Goal: Task Accomplishment & Management: Complete application form

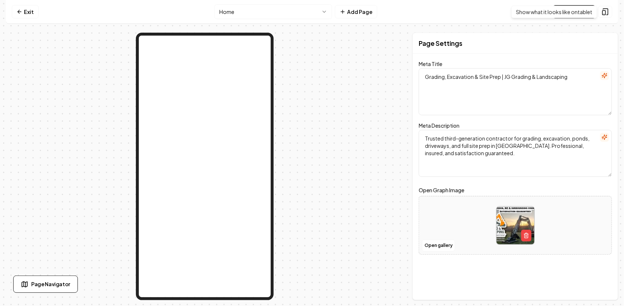
click at [274, 8] on html "Computer Required This feature is only available on a computer. Please switch t…" at bounding box center [312, 153] width 624 height 306
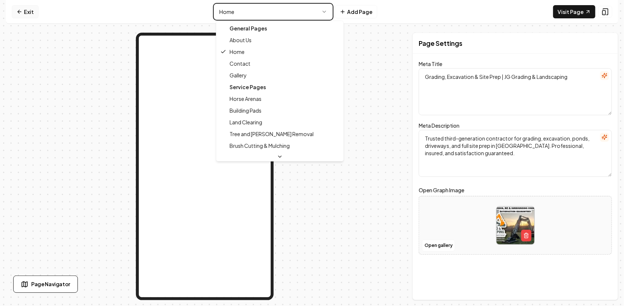
click at [32, 12] on html "Computer Required This feature is only available on a computer. Please switch t…" at bounding box center [312, 153] width 624 height 306
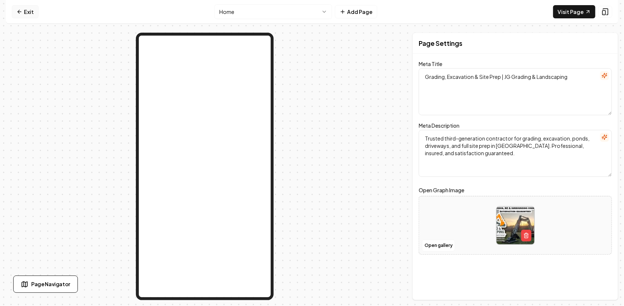
click at [32, 12] on link "Exit" at bounding box center [25, 11] width 27 height 13
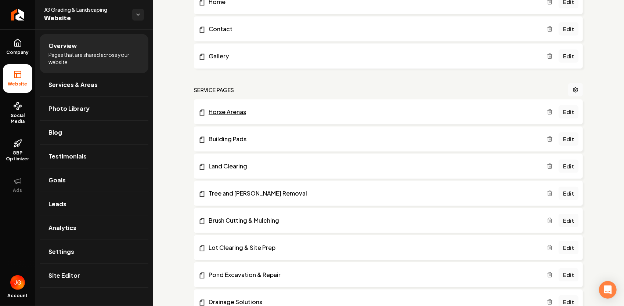
scroll to position [330, 0]
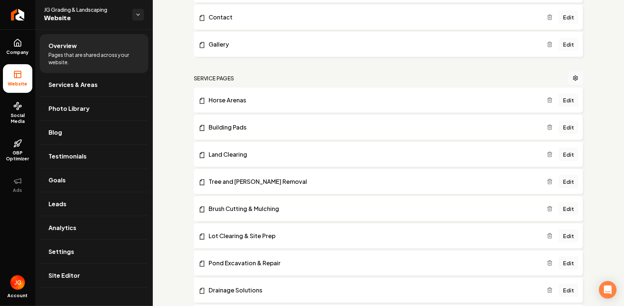
click at [563, 45] on link "Edit" at bounding box center [569, 44] width 20 height 13
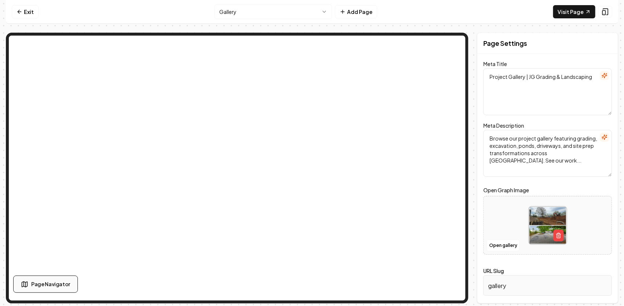
click at [58, 287] on span "Page Navigator" at bounding box center [50, 285] width 39 height 8
click at [218, 62] on icon at bounding box center [216, 61] width 6 height 6
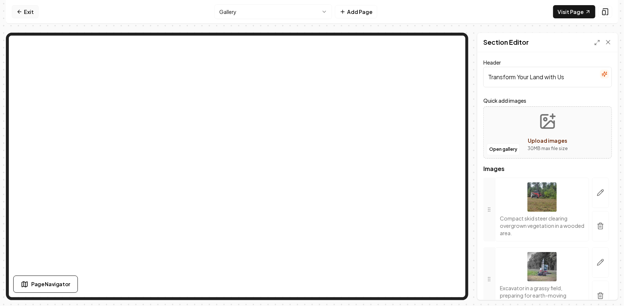
click at [19, 10] on icon at bounding box center [20, 12] width 6 height 6
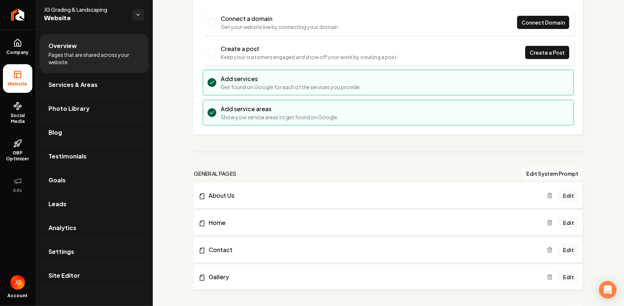
scroll to position [147, 0]
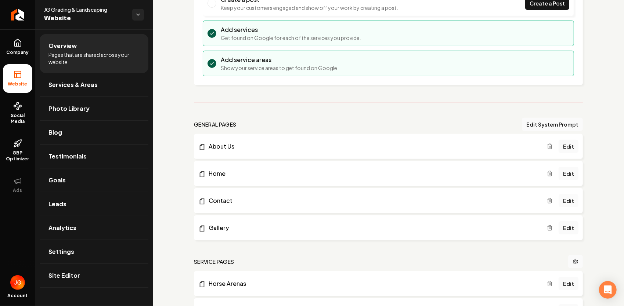
click at [570, 200] on link "Edit" at bounding box center [569, 200] width 20 height 13
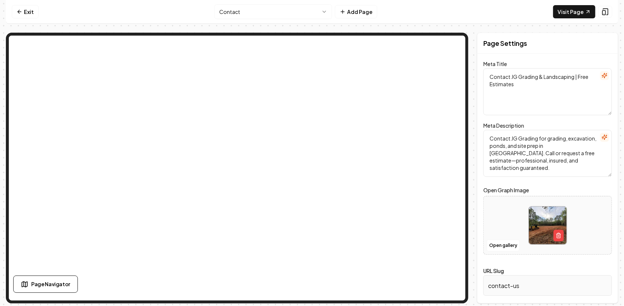
click at [299, 12] on html "Computer Required This feature is only available on a computer. Please switch t…" at bounding box center [312, 153] width 624 height 306
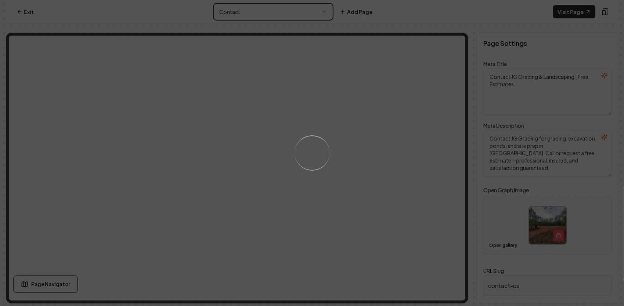
type textarea "Project Gallery | JG Grading & Landscaping"
type textarea "Browse our project gallery featuring grading, excavation, ponds, driveways, and…"
type input "gallery"
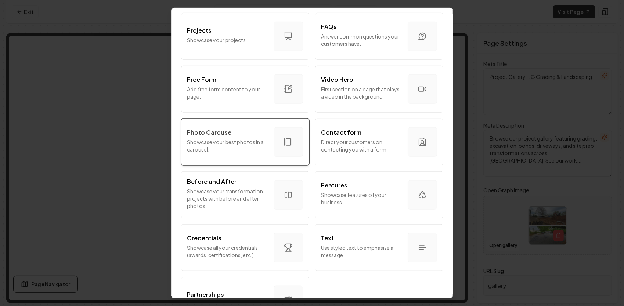
scroll to position [401, 0]
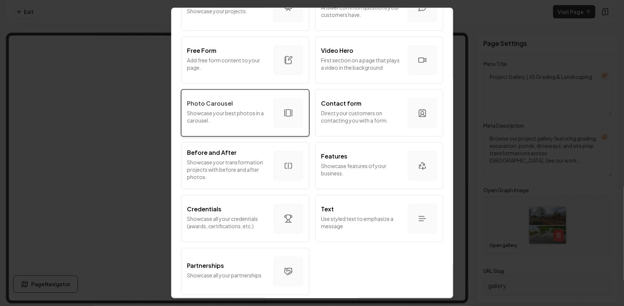
click at [234, 112] on p "Showcase your best photos in a carousel." at bounding box center [227, 116] width 80 height 15
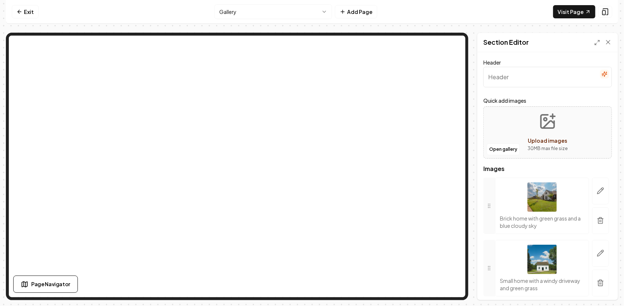
click at [524, 77] on input "Header" at bounding box center [547, 77] width 129 height 21
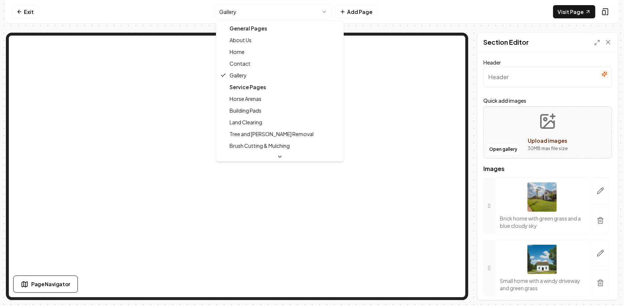
click at [316, 10] on html "Computer Required This feature is only available on a computer. Please switch t…" at bounding box center [312, 153] width 624 height 306
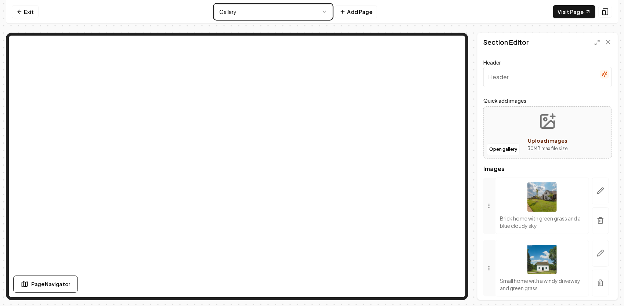
click at [556, 123] on html "Computer Required This feature is only available on a computer. Please switch t…" at bounding box center [312, 153] width 624 height 306
click at [533, 73] on input "Header" at bounding box center [547, 77] width 129 height 21
click at [571, 75] on input "Header" at bounding box center [547, 77] width 129 height 21
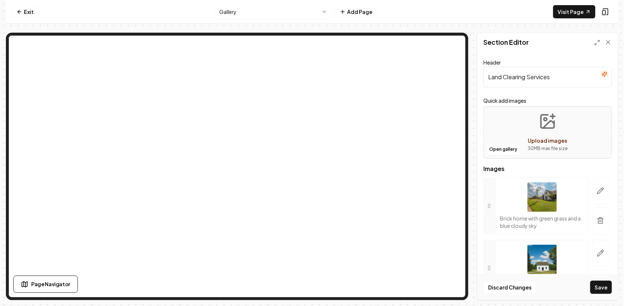
click at [503, 78] on input "Land Clearing Services" at bounding box center [547, 77] width 129 height 21
click at [570, 76] on input "Land and Lot Clearing Services" at bounding box center [547, 77] width 129 height 21
drag, startPoint x: 574, startPoint y: 77, endPoint x: 549, endPoint y: 75, distance: 24.3
click at [549, 75] on input "Land and Lot Clearing Services" at bounding box center [547, 77] width 129 height 21
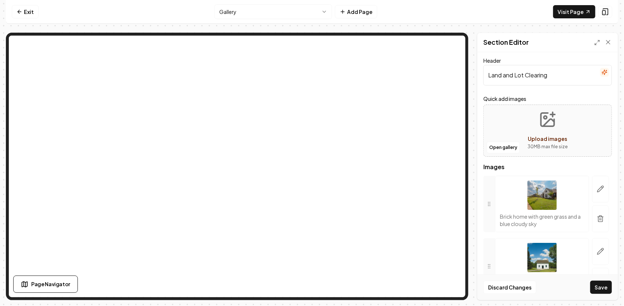
scroll to position [0, 0]
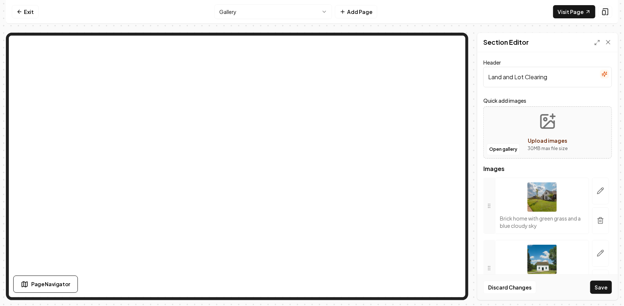
type input "Land and Lot Clearing"
click at [550, 123] on icon "Upload images" at bounding box center [548, 124] width 11 height 7
click at [502, 149] on button "Open gallery" at bounding box center [503, 150] width 33 height 12
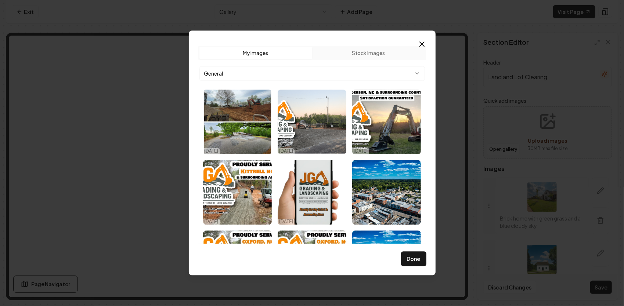
click at [424, 43] on icon "button" at bounding box center [422, 44] width 9 height 9
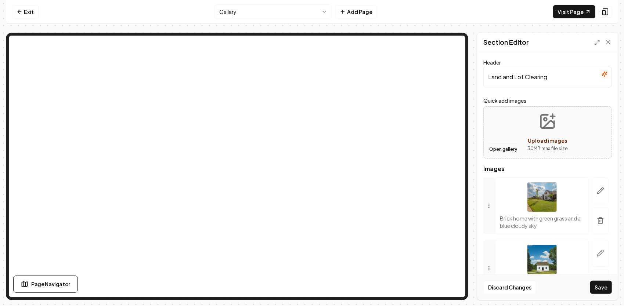
click at [503, 148] on button "Open gallery" at bounding box center [503, 150] width 33 height 12
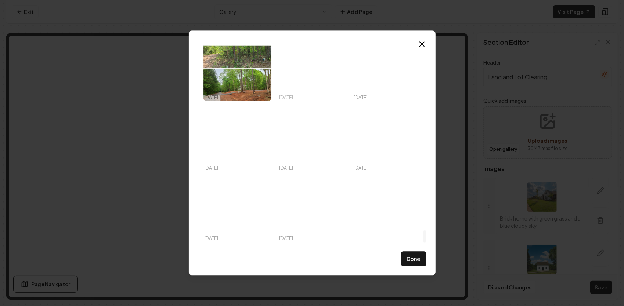
scroll to position [2941, 0]
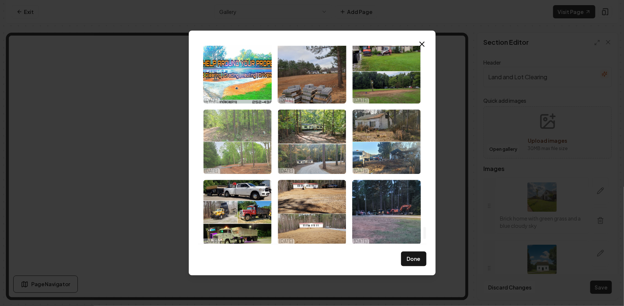
click at [250, 130] on img "Select image image_68d5741a5c7cd75eb82378a0.jpeg" at bounding box center [237, 141] width 69 height 65
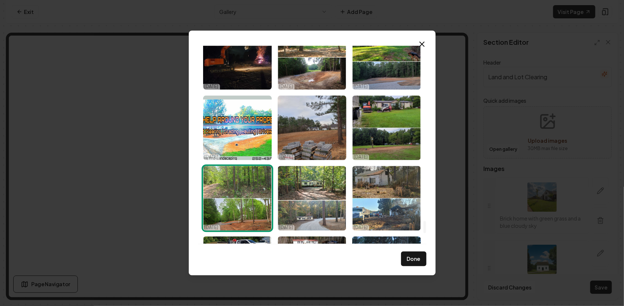
scroll to position [2831, 0]
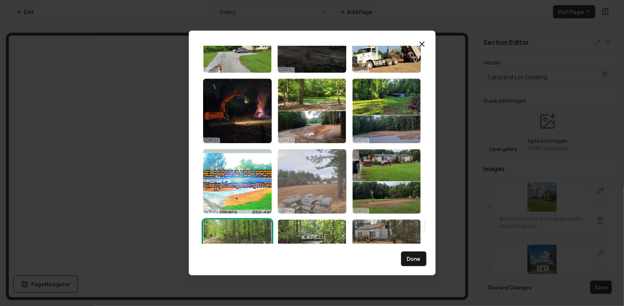
click at [329, 168] on img "Select image image_68d5741a5c7cd75eb8237895.jpeg" at bounding box center [312, 181] width 69 height 65
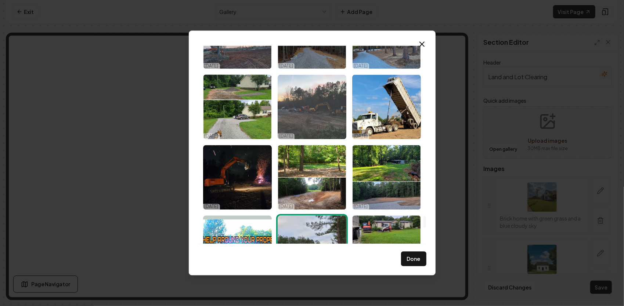
scroll to position [2758, 0]
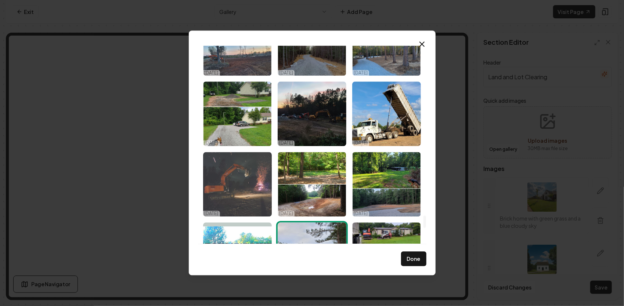
click at [251, 170] on img "Select image image_68d5741a5c7cd75eb8237881.jpeg" at bounding box center [237, 184] width 69 height 65
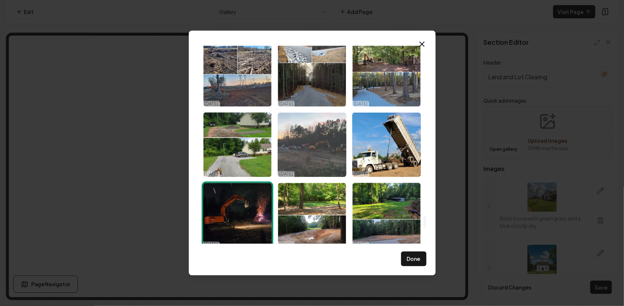
scroll to position [2684, 0]
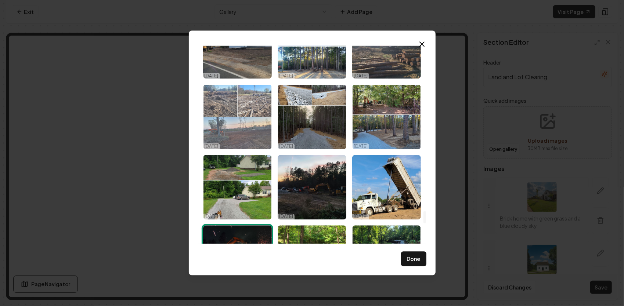
click at [239, 126] on img "Select image image_68d5741a5c7cd75eb8237aa6.jpeg" at bounding box center [237, 116] width 69 height 65
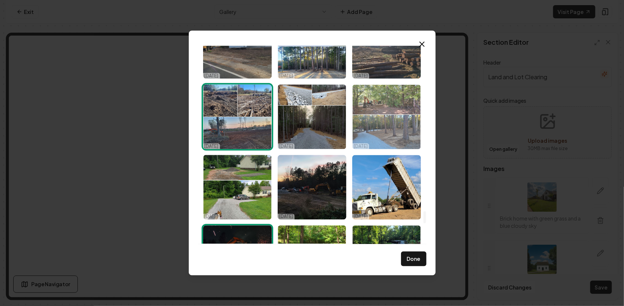
click at [398, 99] on img "Select image image_68d5741a5c7cd75eb8237904.jpeg" at bounding box center [386, 116] width 69 height 65
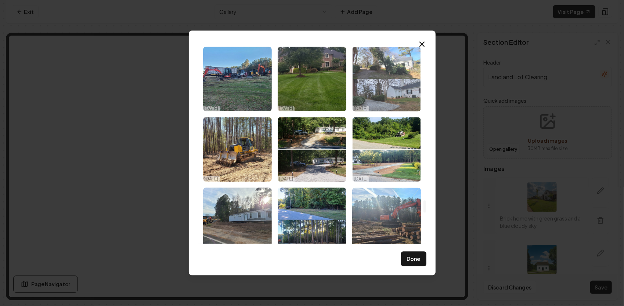
scroll to position [2501, 0]
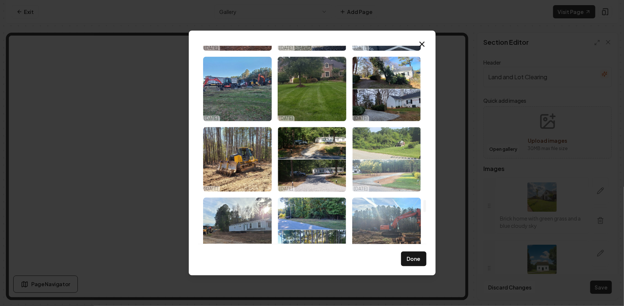
click at [380, 153] on img "Select image image_68d5741a5c7cd75eb8237ca9.jpeg" at bounding box center [386, 159] width 69 height 65
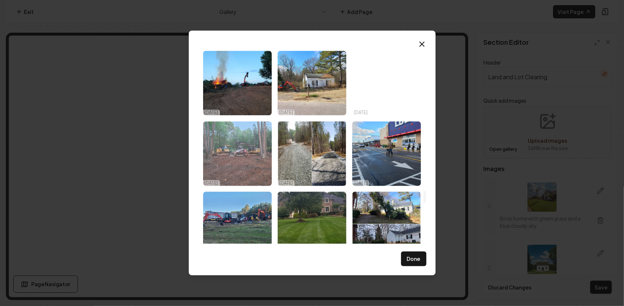
scroll to position [2354, 0]
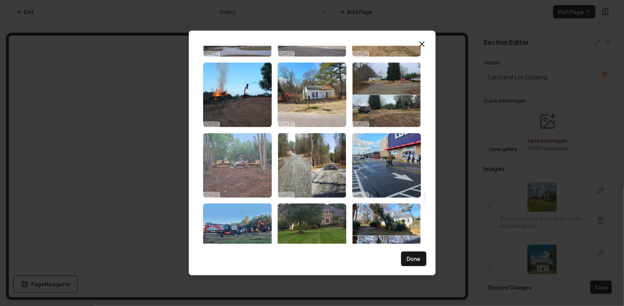
click at [236, 162] on img "Select image image_68d5741b5c7cd75eb82384a4.jpeg" at bounding box center [237, 165] width 69 height 65
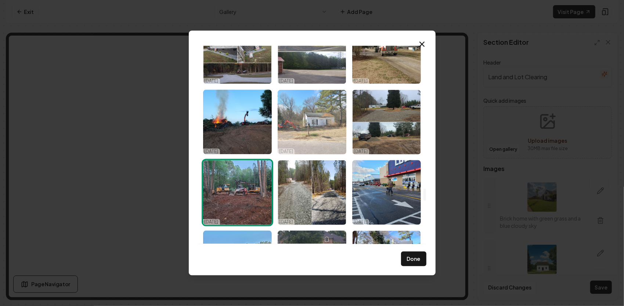
scroll to position [2317, 0]
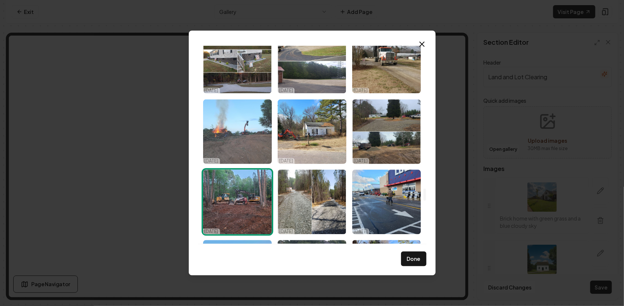
click at [237, 139] on img "Select image image_68d5741a5c7cd75eb8237b67.jpeg" at bounding box center [237, 131] width 69 height 65
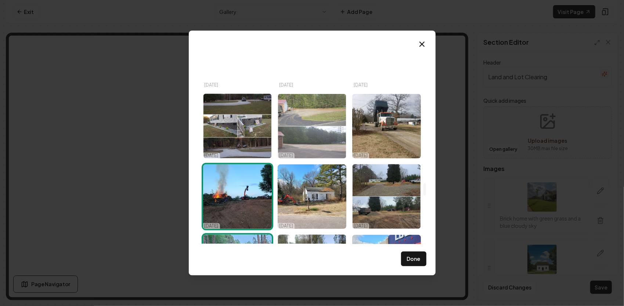
scroll to position [2207, 0]
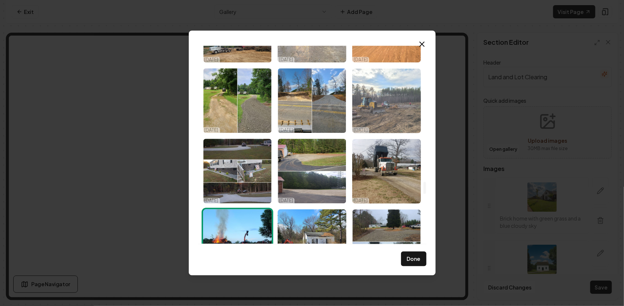
click at [393, 105] on img "Select image image_68d5741a5c7cd75eb8237b76.jpeg" at bounding box center [386, 100] width 69 height 65
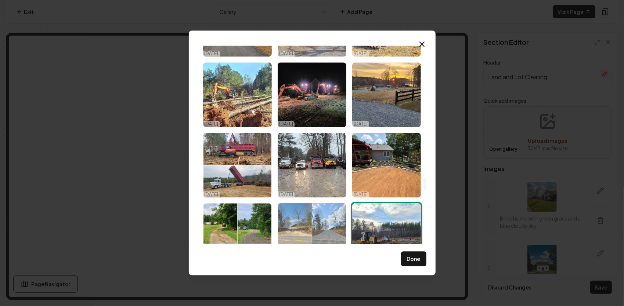
scroll to position [2060, 0]
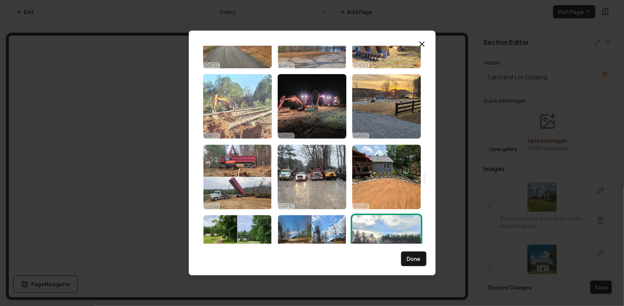
click at [246, 118] on img "Select image image_68d5741a5c7cd75eb8237bf8.jpeg" at bounding box center [237, 106] width 69 height 65
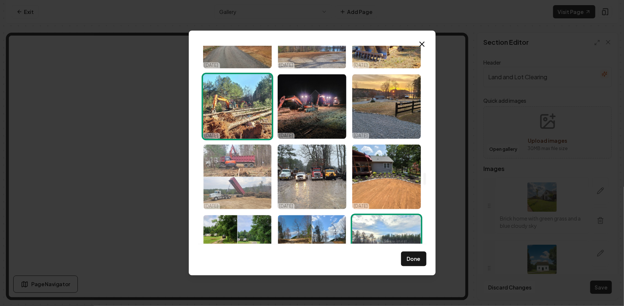
click at [249, 169] on img "Select image image_68d5741a5c7cd75eb8237d2d.jpeg" at bounding box center [237, 177] width 69 height 65
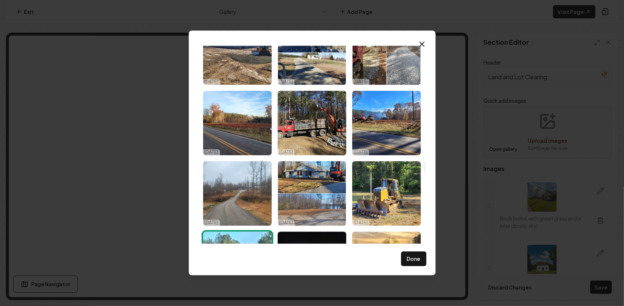
scroll to position [1876, 0]
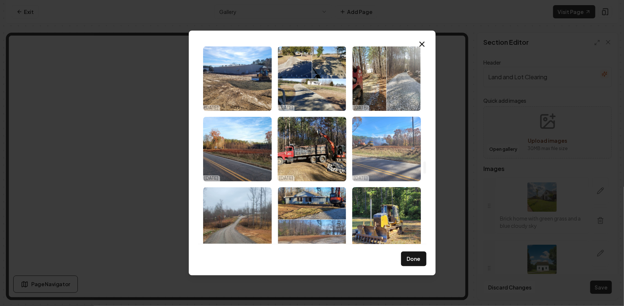
click at [393, 154] on img "Select image image_68d5741c5c7cd75eb823862b.jpeg" at bounding box center [386, 149] width 69 height 65
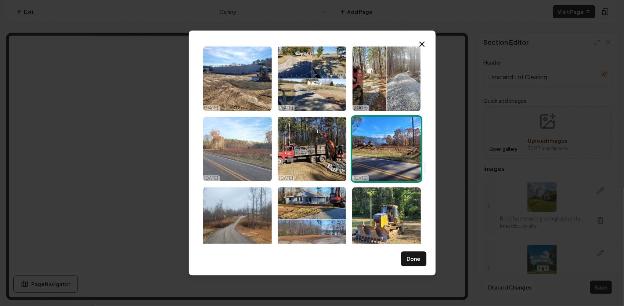
click at [263, 151] on img "Select image image_68d5741b5c7cd75eb8237ff8.jpeg" at bounding box center [237, 149] width 69 height 65
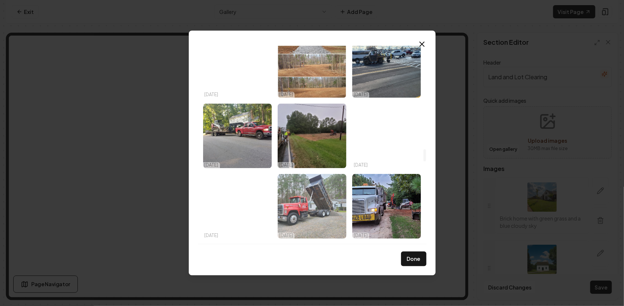
scroll to position [1656, 0]
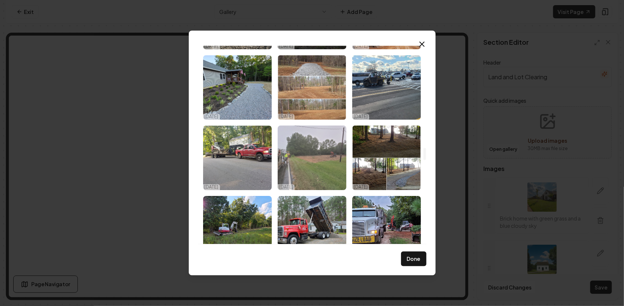
click at [322, 150] on img "Select image image_68d5741a5c7cd75eb8237b73.jpeg" at bounding box center [312, 158] width 69 height 65
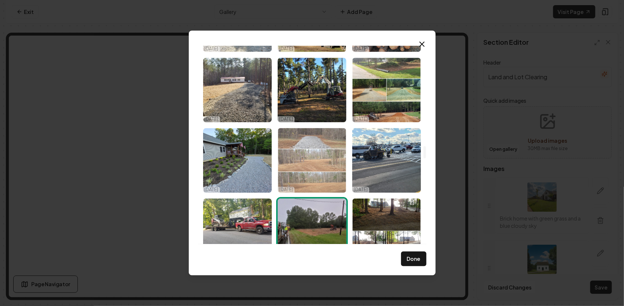
scroll to position [1583, 0]
click at [329, 158] on img "Select image image_68d5741b5c7cd75eb8237ec7.jpeg" at bounding box center [312, 161] width 69 height 65
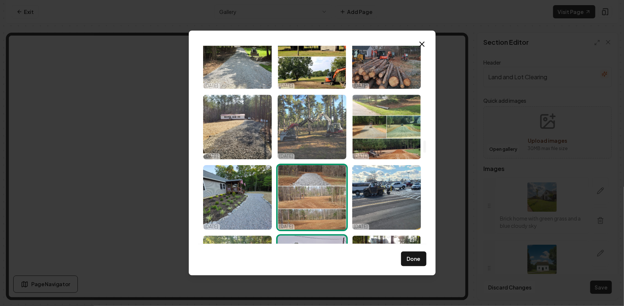
scroll to position [1509, 0]
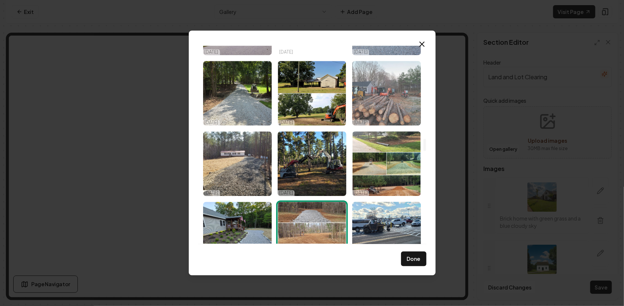
click at [387, 90] on img "Select image image_68d5741b5c7cd75eb8237ff1.jpeg" at bounding box center [386, 93] width 69 height 65
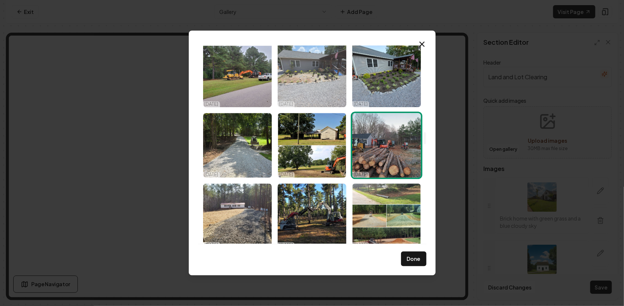
scroll to position [1399, 0]
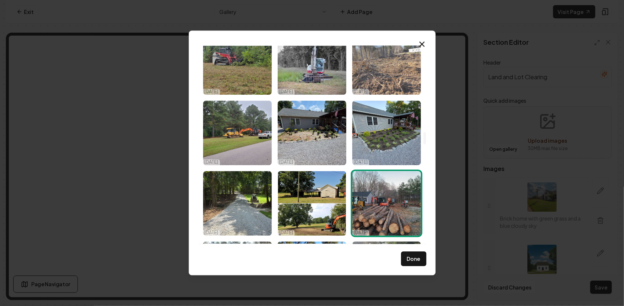
click at [392, 82] on img "Select image image_68d5741d5c7cd75eb8238eb1.jpeg" at bounding box center [386, 62] width 69 height 65
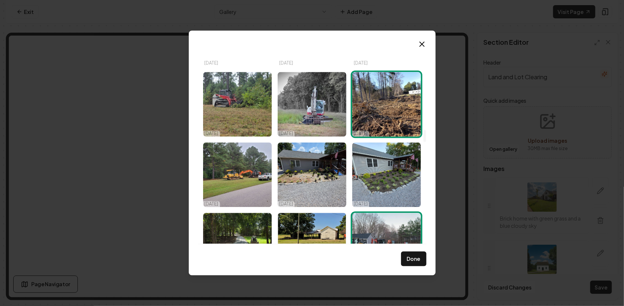
scroll to position [1362, 0]
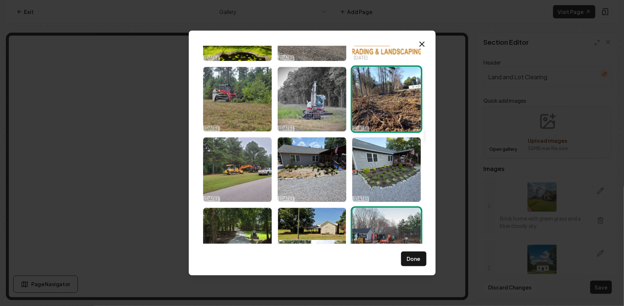
click at [394, 105] on img "Select image image_68d5741d5c7cd75eb8238eb1.jpeg" at bounding box center [386, 99] width 69 height 65
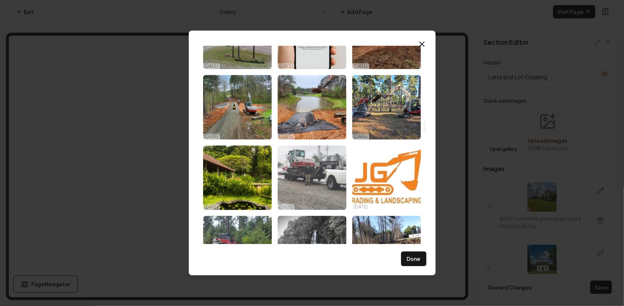
scroll to position [1142, 0]
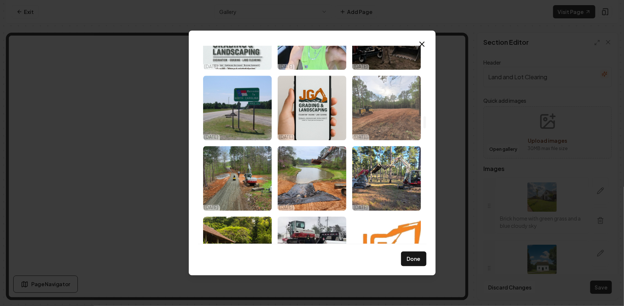
click at [391, 112] on img "Select image image_68da41435c7cd75eb83d0232.jpg" at bounding box center [386, 108] width 69 height 65
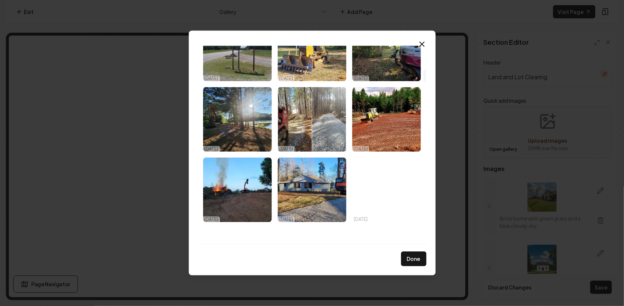
scroll to position [444, 0]
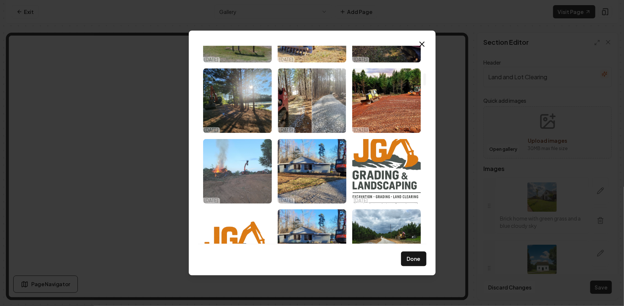
click at [256, 156] on img "Select image image_68dc5c855c7cd75eb8725618.webp" at bounding box center [237, 171] width 69 height 65
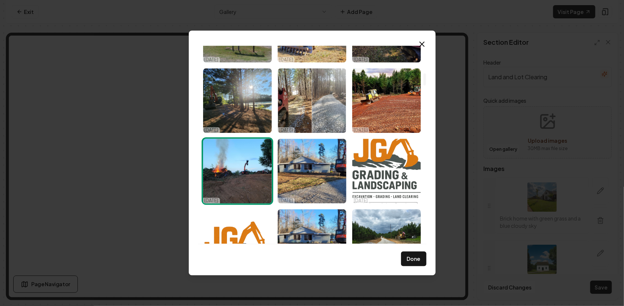
click at [236, 153] on img "Select image image_68dc5c855c7cd75eb8725618.webp" at bounding box center [237, 171] width 69 height 65
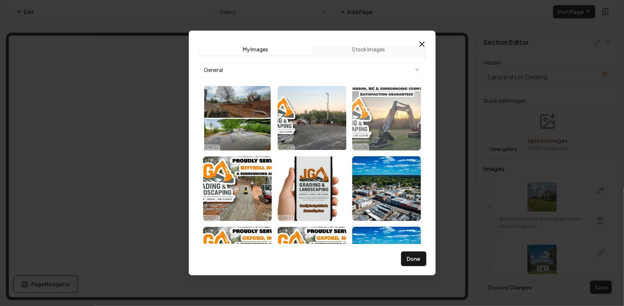
scroll to position [0, 0]
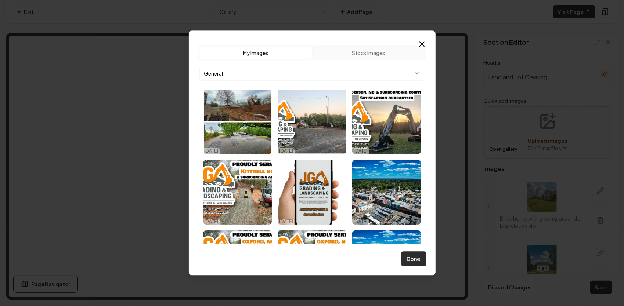
click at [413, 258] on button "Done" at bounding box center [413, 259] width 25 height 15
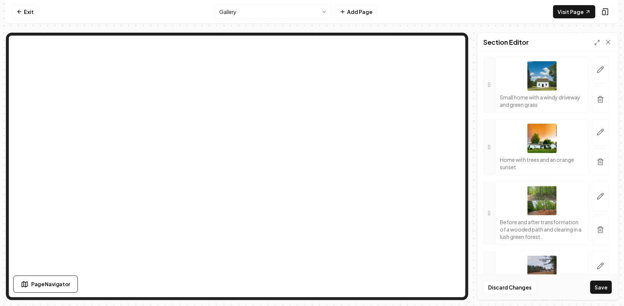
scroll to position [184, 0]
click at [549, 237] on p "Before and after transformation of a wooded path and clearing in a lush green f…" at bounding box center [542, 229] width 84 height 22
click at [599, 197] on button "button" at bounding box center [600, 196] width 17 height 30
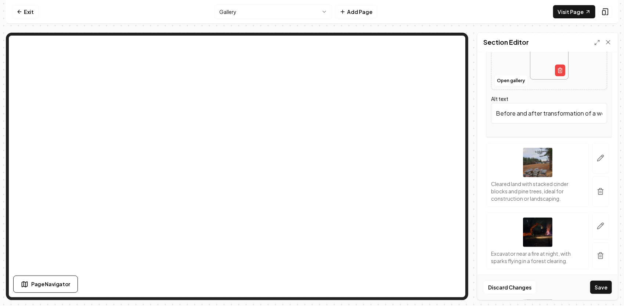
scroll to position [330, 0]
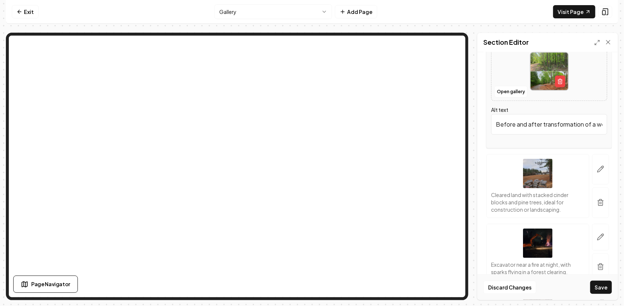
click at [527, 131] on input "Before and after transformation of a wooded path and clearing in a lush green f…" at bounding box center [549, 124] width 116 height 21
drag, startPoint x: 586, startPoint y: 131, endPoint x: 609, endPoint y: 132, distance: 22.8
click at [609, 132] on div "Header Land and Lot Clearing Quick add images Open gallery Upload images 30 MB …" at bounding box center [547, 176] width 140 height 248
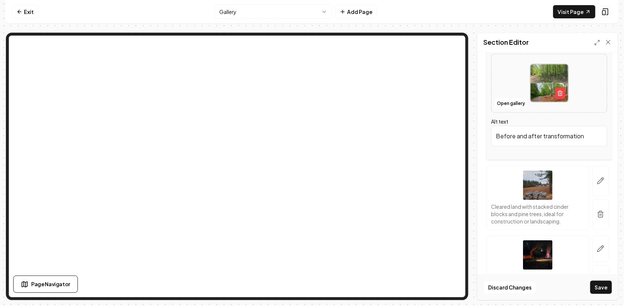
scroll to position [330, 0]
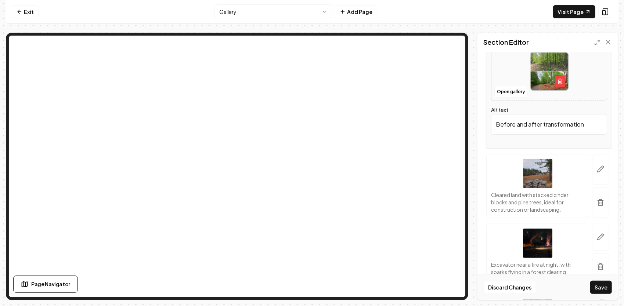
type input "Before and after transformation"
click at [527, 204] on p "Cleared land with stacked cinder blocks and pine trees, ideal for construction …" at bounding box center [537, 202] width 93 height 22
drag, startPoint x: 527, startPoint y: 204, endPoint x: 542, endPoint y: 211, distance: 16.4
click at [542, 211] on p "Cleared land with stacked cinder blocks and pine trees, ideal for construction …" at bounding box center [537, 202] width 93 height 22
click at [593, 182] on button "button" at bounding box center [600, 169] width 17 height 30
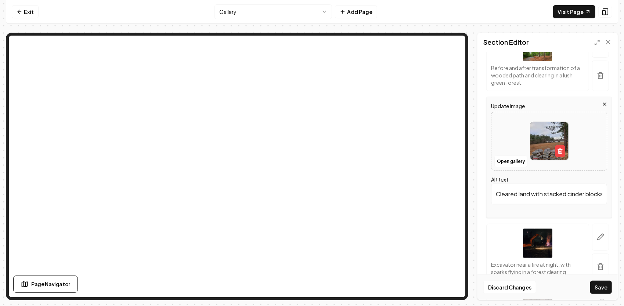
scroll to position [0, 155]
drag, startPoint x: 494, startPoint y: 199, endPoint x: 625, endPoint y: 197, distance: 130.8
click at [624, 197] on html "Computer Required This feature is only available on a computer. Please switch t…" at bounding box center [312, 153] width 624 height 306
click at [572, 236] on div "Excavator near a fire at night, with sparks flying in a forest clearing." at bounding box center [537, 252] width 103 height 57
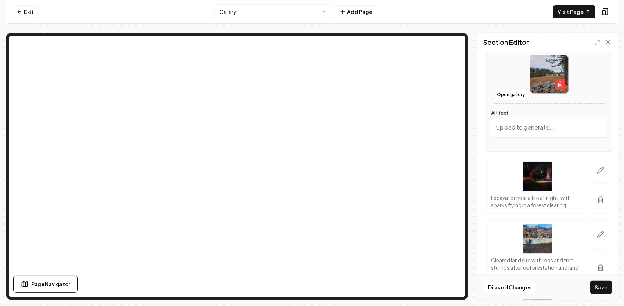
scroll to position [404, 0]
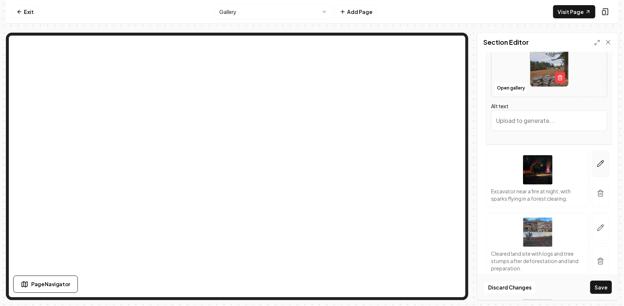
click at [597, 167] on icon "button" at bounding box center [600, 164] width 6 height 6
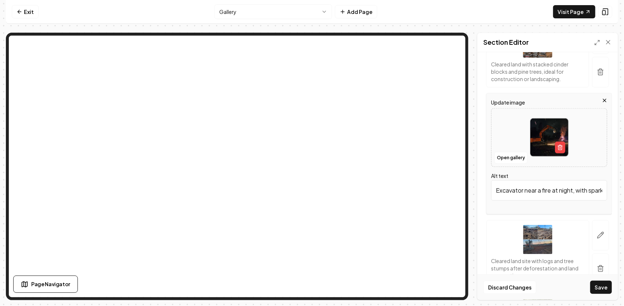
scroll to position [0, 78]
drag, startPoint x: 575, startPoint y: 198, endPoint x: 625, endPoint y: 195, distance: 49.7
click at [624, 195] on html "Computer Required This feature is only available on a computer. Please switch t…" at bounding box center [312, 153] width 624 height 306
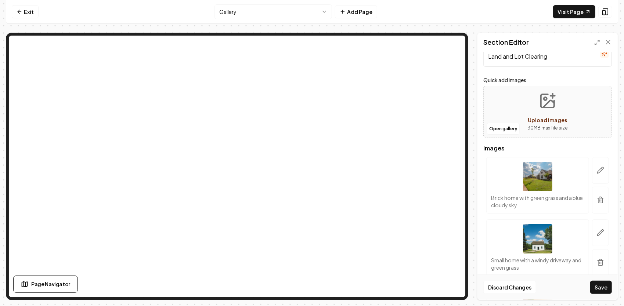
scroll to position [37, 0]
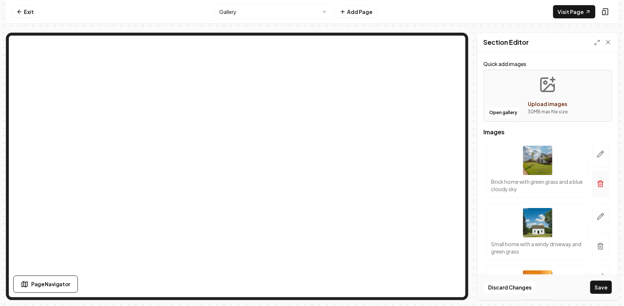
type input "Excavator near a fire at night"
click at [597, 184] on icon "button" at bounding box center [600, 183] width 7 height 7
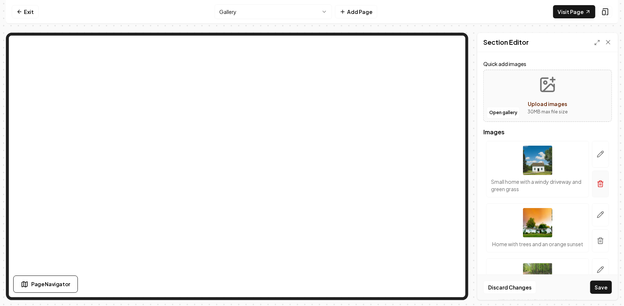
click at [598, 182] on icon "button" at bounding box center [601, 182] width 6 height 0
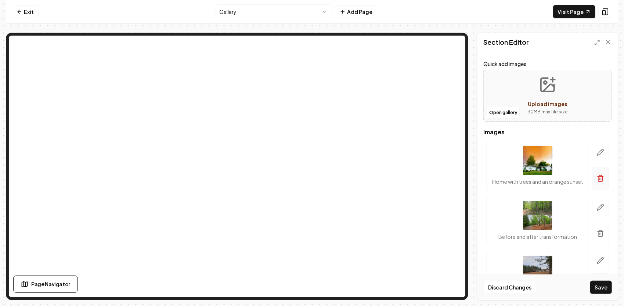
click at [598, 177] on icon "button" at bounding box center [601, 177] width 6 height 0
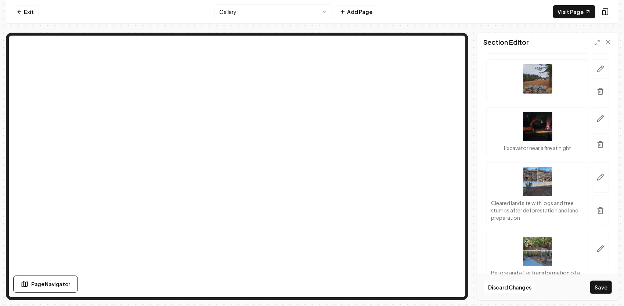
scroll to position [184, 0]
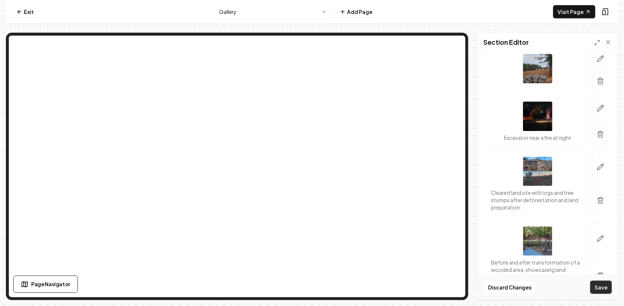
click at [606, 290] on button "Save" at bounding box center [601, 287] width 22 height 13
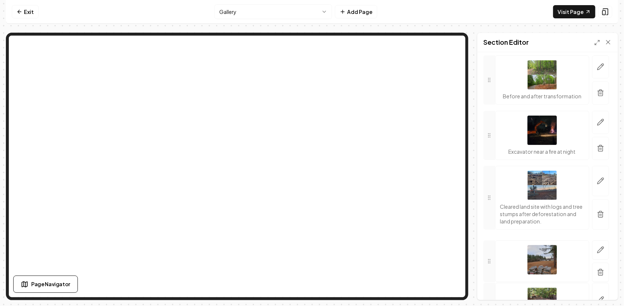
scroll to position [128, 0]
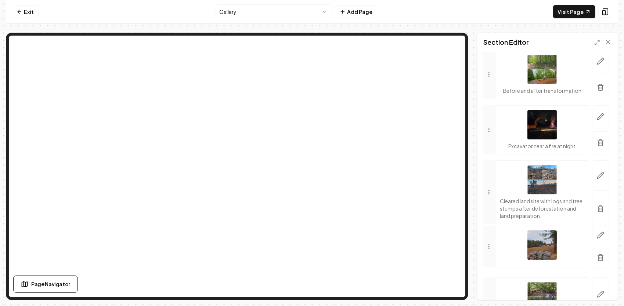
drag, startPoint x: 491, startPoint y: 177, endPoint x: 500, endPoint y: 243, distance: 67.1
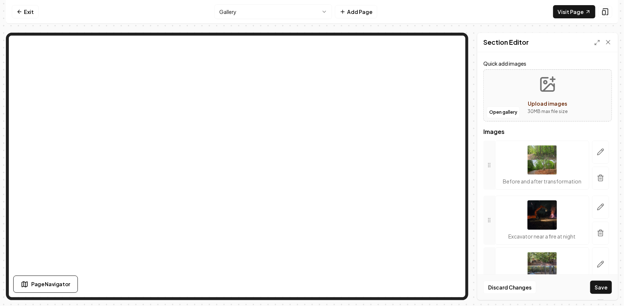
scroll to position [60, 0]
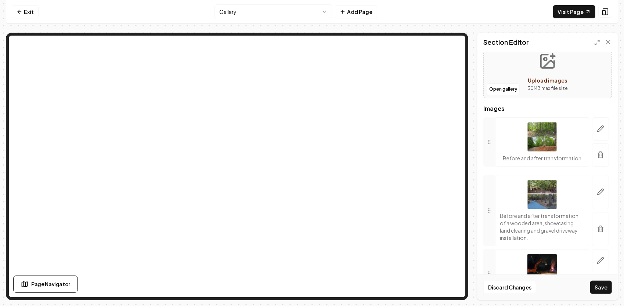
drag, startPoint x: 489, startPoint y: 239, endPoint x: 505, endPoint y: 211, distance: 32.7
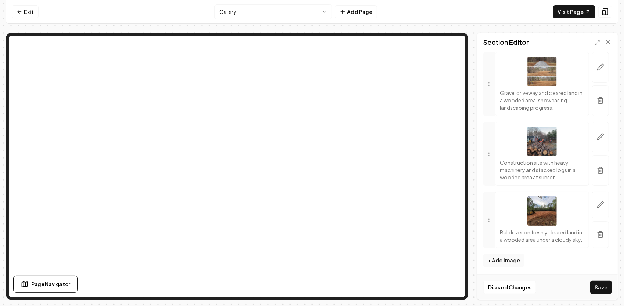
scroll to position [1069, 0]
click at [602, 287] on button "Save" at bounding box center [601, 287] width 22 height 13
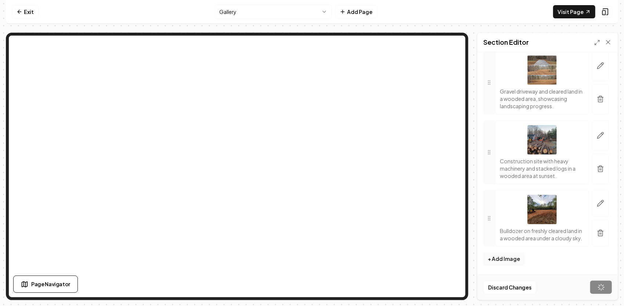
scroll to position [1044, 0]
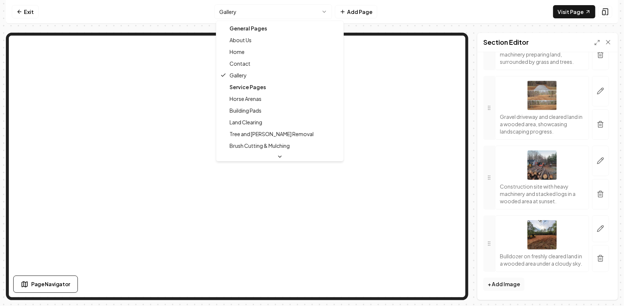
click at [326, 12] on html "Computer Required This feature is only available on a computer. Please switch t…" at bounding box center [312, 153] width 624 height 306
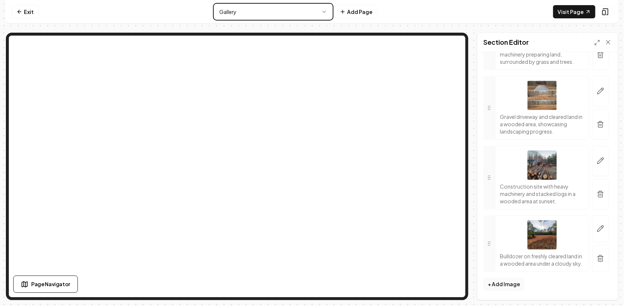
click at [311, 10] on html "Computer Required This feature is only available on a computer. Please switch t…" at bounding box center [312, 153] width 624 height 306
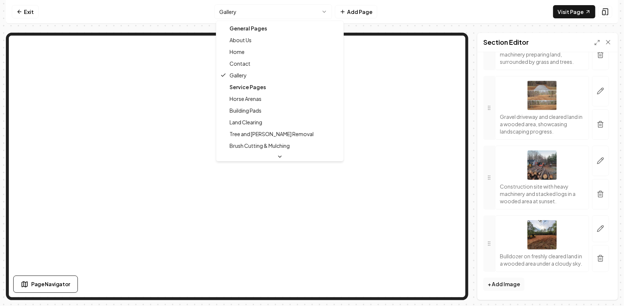
click at [314, 7] on html "Computer Required This feature is only available on a computer. Please switch t…" at bounding box center [312, 153] width 624 height 306
click at [290, 13] on html "Computer Required This feature is only available on a computer. Please switch t…" at bounding box center [312, 153] width 624 height 306
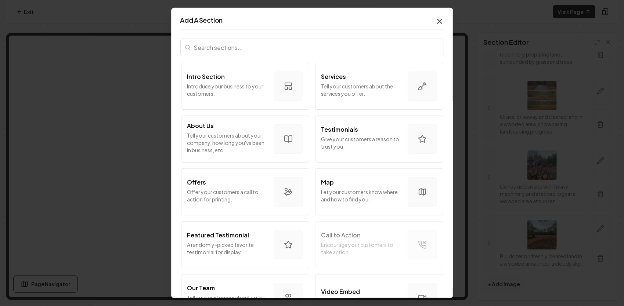
click at [436, 20] on icon "button" at bounding box center [439, 21] width 9 height 9
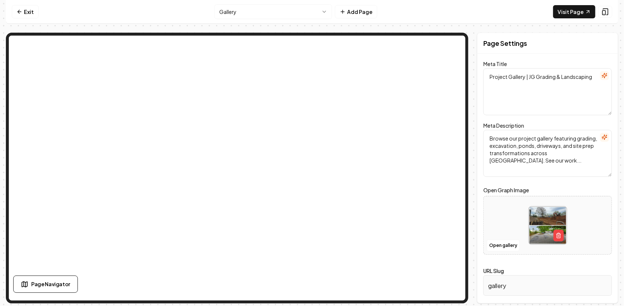
scroll to position [0, 0]
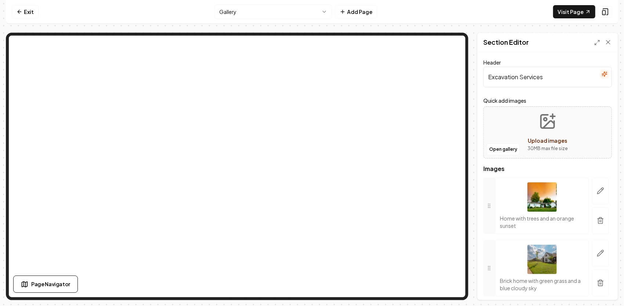
drag, startPoint x: 549, startPoint y: 78, endPoint x: 521, endPoint y: 80, distance: 28.7
click at [520, 80] on input "Excavation Services" at bounding box center [547, 77] width 129 height 21
type input "Excavation & Demo"
click at [597, 221] on icon "button" at bounding box center [600, 220] width 7 height 7
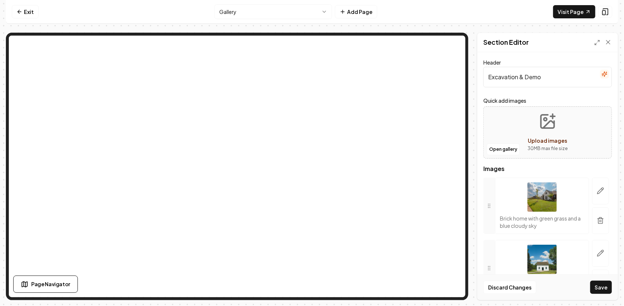
drag, startPoint x: 597, startPoint y: 218, endPoint x: 461, endPoint y: 156, distance: 149.6
click at [598, 219] on icon "button" at bounding box center [600, 221] width 4 height 5
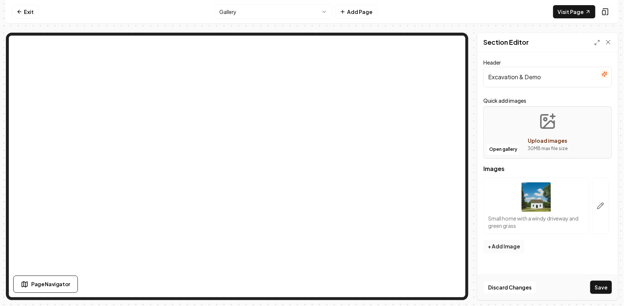
click at [496, 246] on button "+ Add Image" at bounding box center [503, 246] width 41 height 13
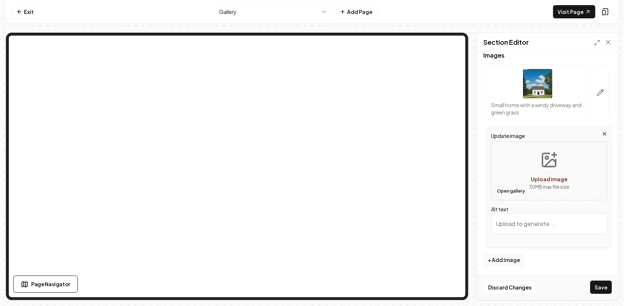
click at [512, 188] on button "Open gallery" at bounding box center [510, 191] width 33 height 12
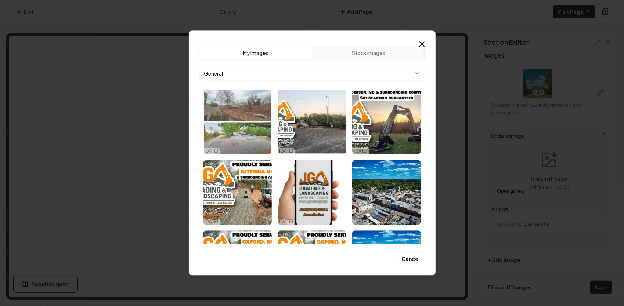
click at [251, 122] on img "Select image image_68deaf015c7cd75eb8f120fa.jpg" at bounding box center [237, 122] width 69 height 65
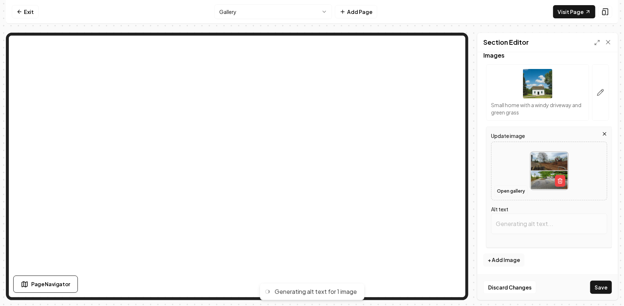
type input "Construction site transformation showing excavation and gravel driveway install…"
drag, startPoint x: 495, startPoint y: 219, endPoint x: 621, endPoint y: 217, distance: 126.3
click at [621, 217] on div "Computer Required This feature is only available on a computer. Please switch t…" at bounding box center [312, 153] width 624 height 306
click at [520, 228] on input "Construction site transformation showing excavation and gravel driveway install…" at bounding box center [549, 224] width 116 height 21
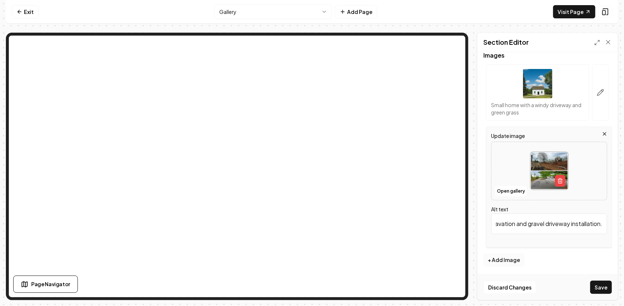
click at [508, 260] on button "+ Add Image" at bounding box center [503, 260] width 41 height 13
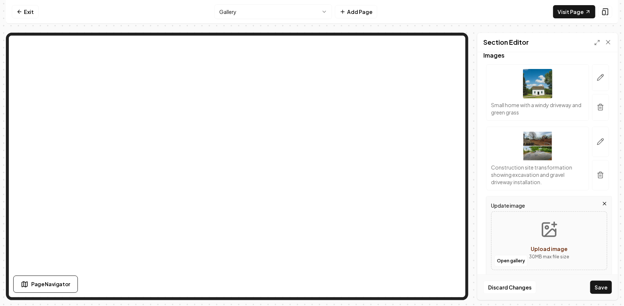
scroll to position [116, 0]
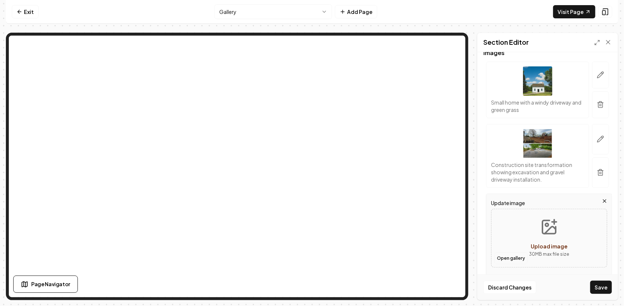
click at [505, 256] on button "Open gallery" at bounding box center [510, 259] width 33 height 12
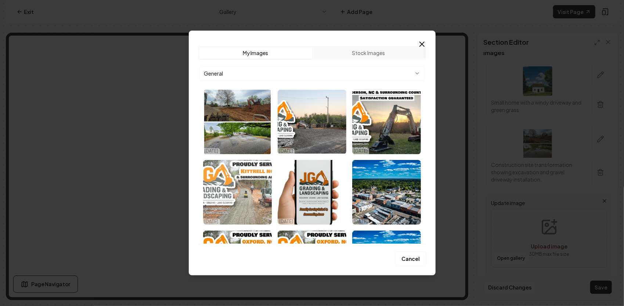
click at [205, 162] on img "Select image image_68de07f65c7cd75eb81a19ef.png" at bounding box center [237, 192] width 69 height 65
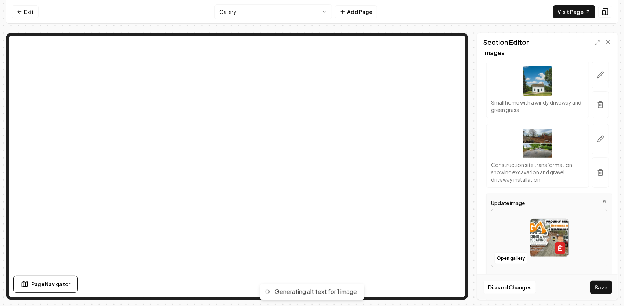
type input "Excavation and landscaping services by JGA Grading in [GEOGRAPHIC_DATA], [GEOGR…"
click at [558, 247] on icon "button" at bounding box center [559, 249] width 3 height 4
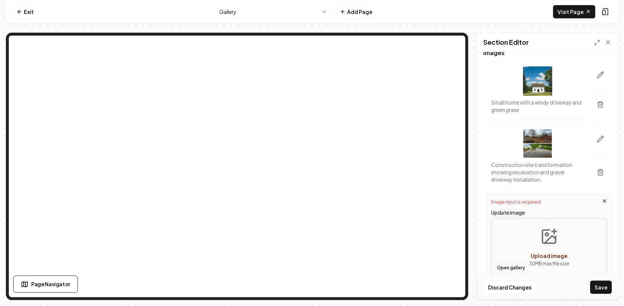
click at [505, 268] on button "Open gallery" at bounding box center [510, 268] width 33 height 12
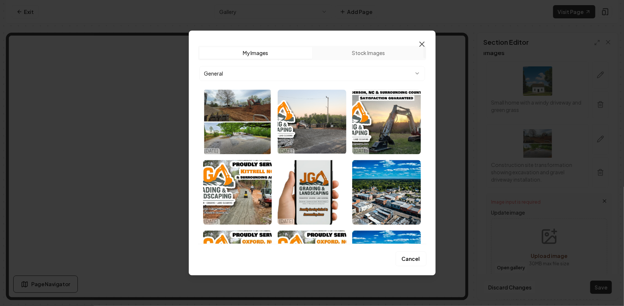
click at [423, 43] on icon "button" at bounding box center [422, 44] width 9 height 9
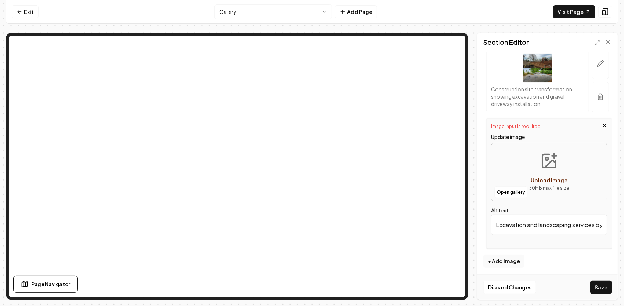
scroll to position [192, 0]
click at [509, 257] on button "+ Add Image" at bounding box center [503, 260] width 41 height 13
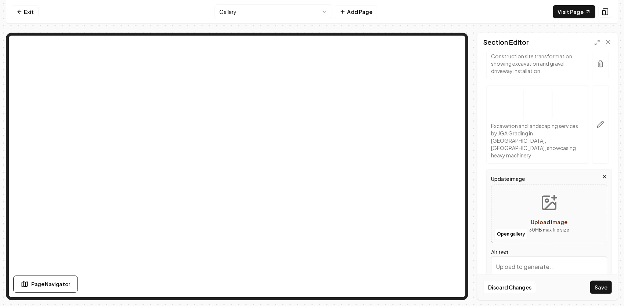
scroll to position [252, 0]
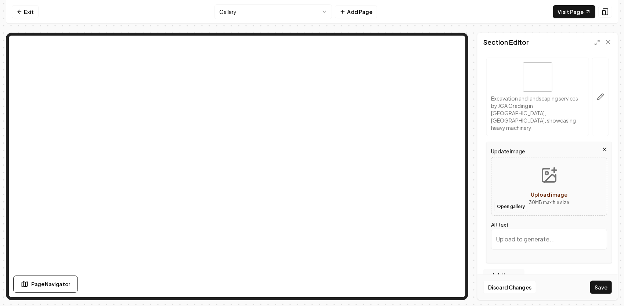
click at [516, 201] on button "Open gallery" at bounding box center [510, 207] width 33 height 12
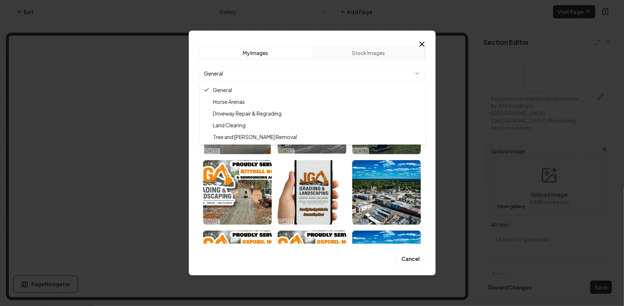
click at [418, 77] on body "Computer Required This feature is only available on a computer. Please switch t…" at bounding box center [312, 153] width 624 height 306
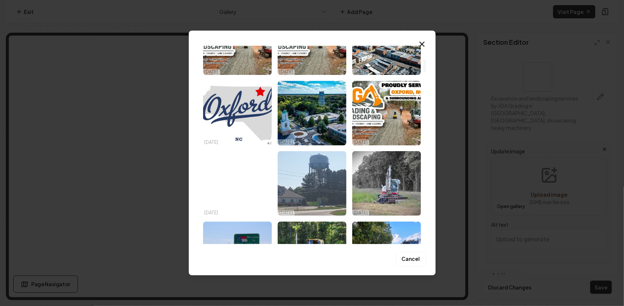
scroll to position [367, 0]
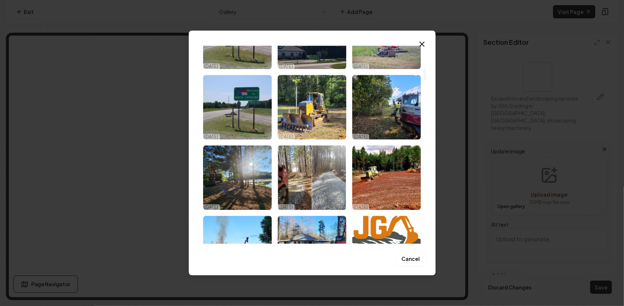
drag, startPoint x: 413, startPoint y: 149, endPoint x: 395, endPoint y: 156, distance: 19.2
click at [395, 156] on img "Select image image_68dc615a5c7cd75eb887b2f5.webp" at bounding box center [386, 177] width 69 height 65
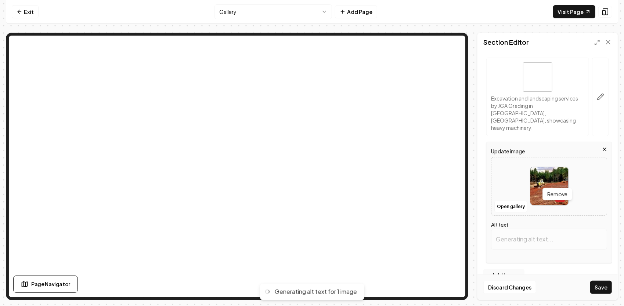
type input "Construction equipment grading a cleared plot of land surrounded by trees."
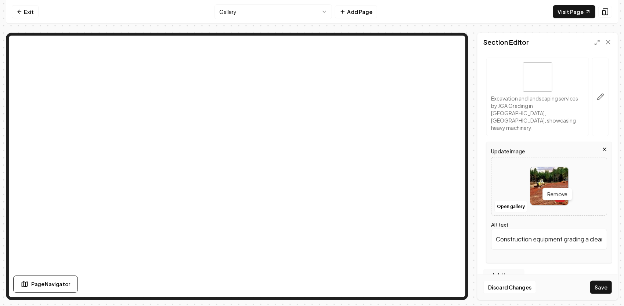
click at [559, 194] on icon "button" at bounding box center [560, 194] width 2 height 1
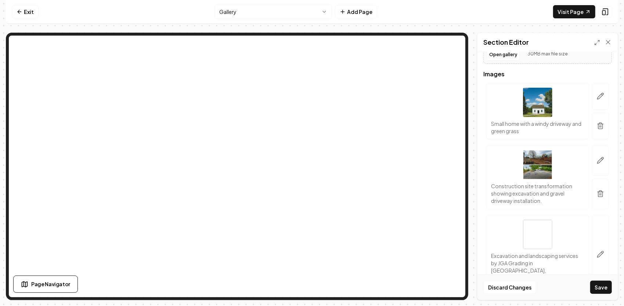
scroll to position [110, 0]
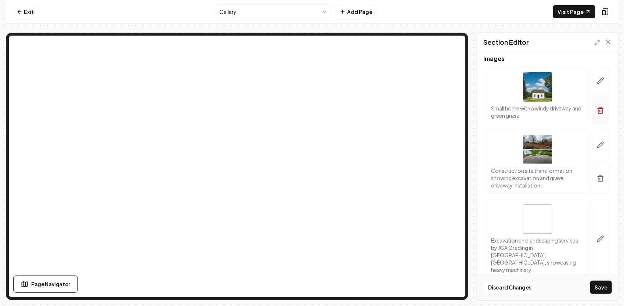
click at [596, 104] on button "button" at bounding box center [600, 110] width 17 height 27
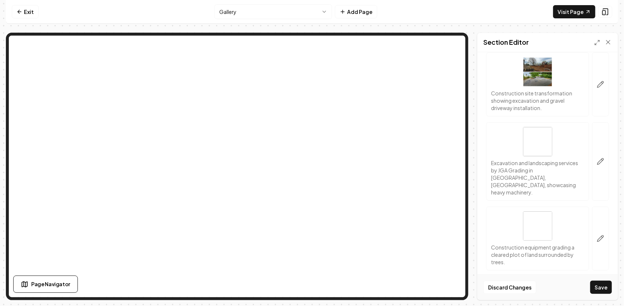
scroll to position [133, 0]
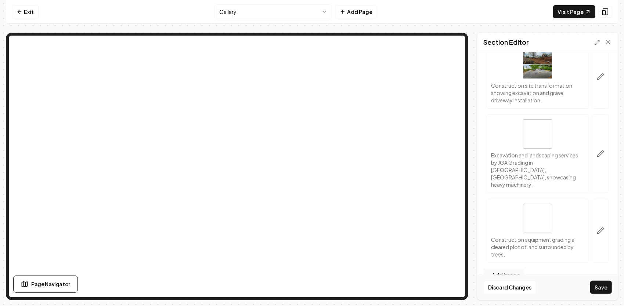
click at [539, 140] on img at bounding box center [537, 133] width 29 height 29
click at [597, 150] on icon "button" at bounding box center [600, 153] width 7 height 7
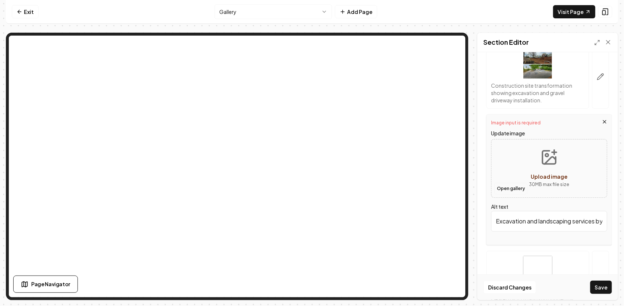
click at [510, 186] on button "Open gallery" at bounding box center [510, 189] width 33 height 12
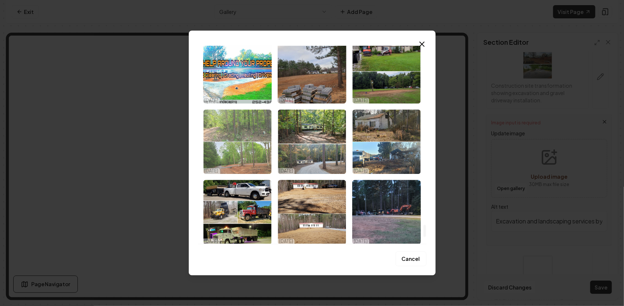
scroll to position [2868, 0]
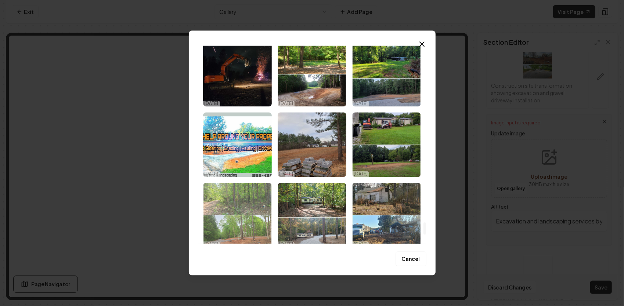
click at [266, 187] on img "Select image image_68d5741a5c7cd75eb82378a0.jpeg" at bounding box center [237, 215] width 69 height 65
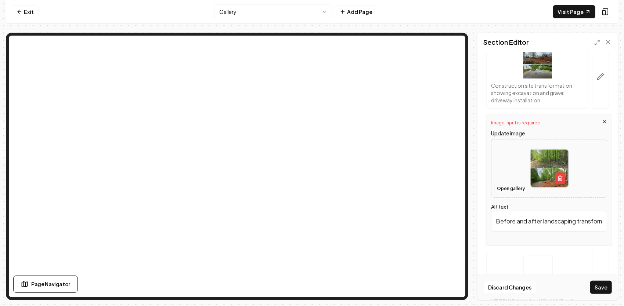
click at [518, 189] on button "Open gallery" at bounding box center [510, 189] width 33 height 12
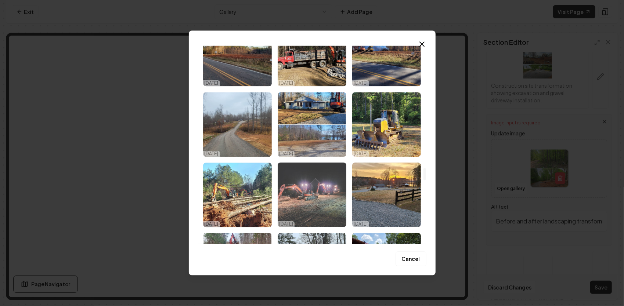
scroll to position [1983, 0]
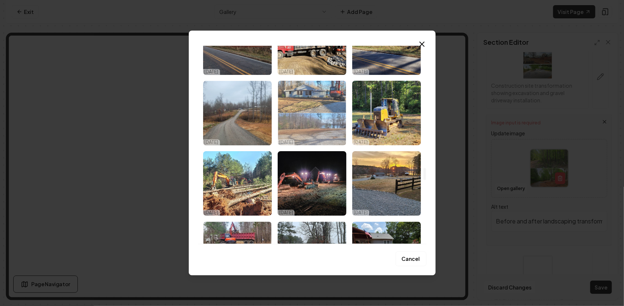
click at [336, 129] on img "Select image image_68d5741a5c7cd75eb8237b19.jpeg" at bounding box center [312, 113] width 69 height 65
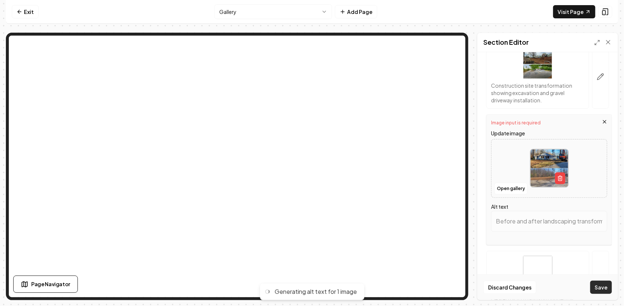
click at [604, 284] on button "Save" at bounding box center [601, 287] width 22 height 13
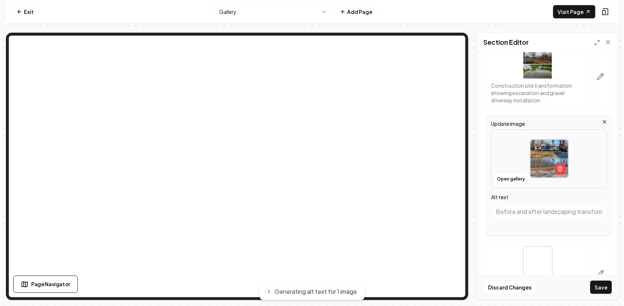
type input "Home renovation project showing landscaping work with an excavator and a lake v…"
click at [603, 288] on button "Save" at bounding box center [601, 287] width 22 height 13
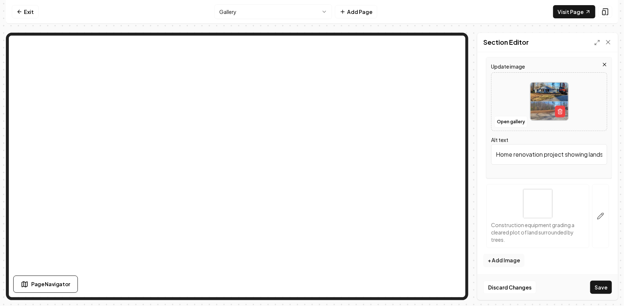
scroll to position [0, 0]
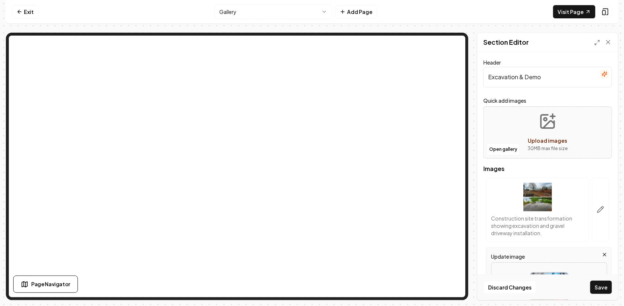
click at [541, 126] on icon "Upload images" at bounding box center [547, 121] width 13 height 13
click at [512, 148] on button "Open gallery" at bounding box center [503, 150] width 33 height 12
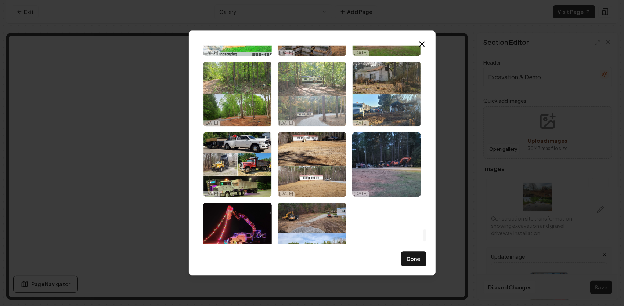
scroll to position [2978, 0]
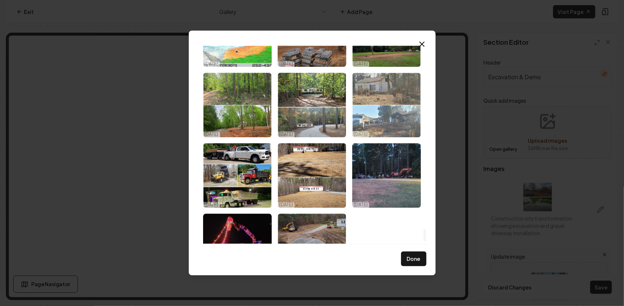
click at [393, 117] on img "Select image image_68d5741a5c7cd75eb82379fe.jpeg" at bounding box center [386, 105] width 69 height 65
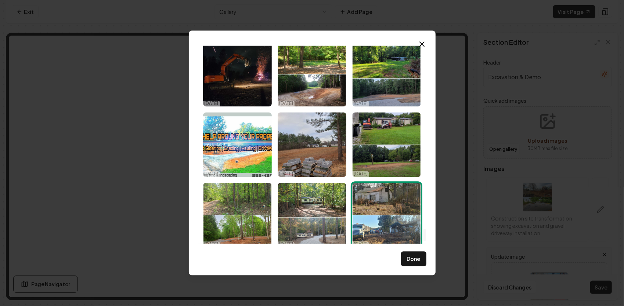
scroll to position [2795, 0]
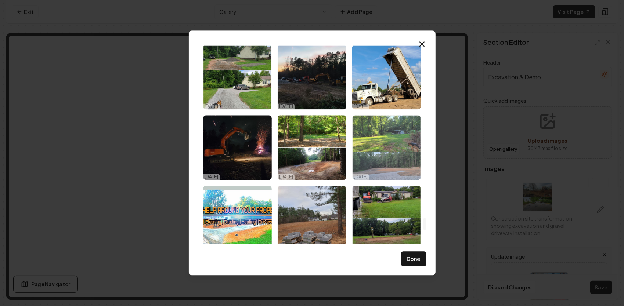
click at [391, 149] on img "Select image image_68d5741a5c7cd75eb8237a81.jpeg" at bounding box center [386, 147] width 69 height 65
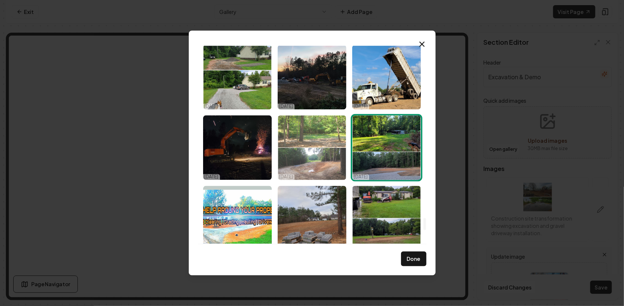
click at [321, 146] on img "Select image image_68d5741a5c7cd75eb823786d.jpeg" at bounding box center [312, 147] width 69 height 65
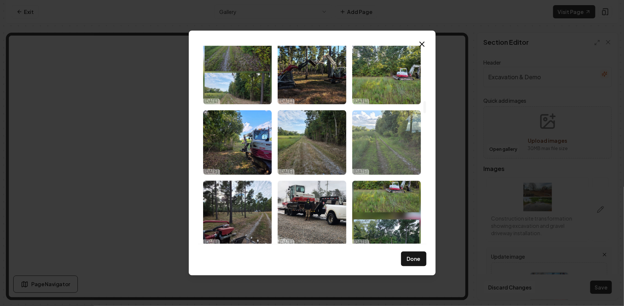
scroll to position [848, 0]
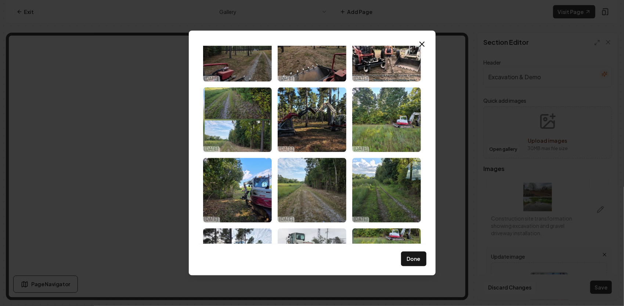
click at [416, 261] on button "Done" at bounding box center [413, 259] width 25 height 15
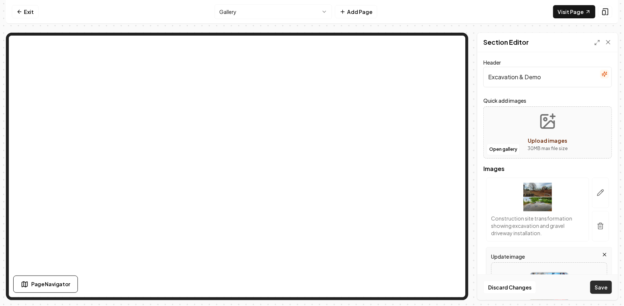
click at [601, 289] on button "Save" at bounding box center [601, 287] width 22 height 13
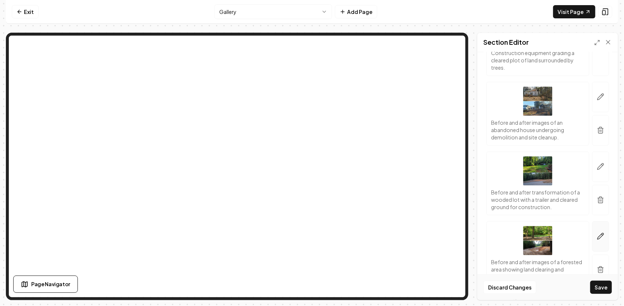
scroll to position [399, 0]
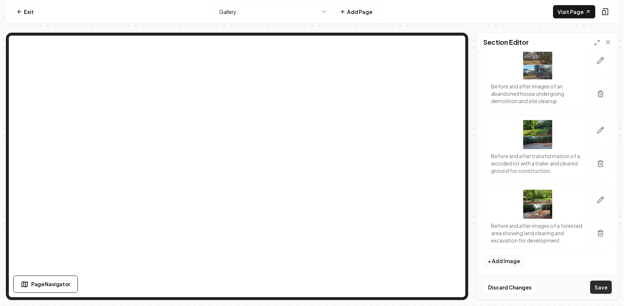
click at [604, 292] on button "Save" at bounding box center [601, 287] width 22 height 13
click at [601, 288] on button "Save" at bounding box center [601, 287] width 22 height 13
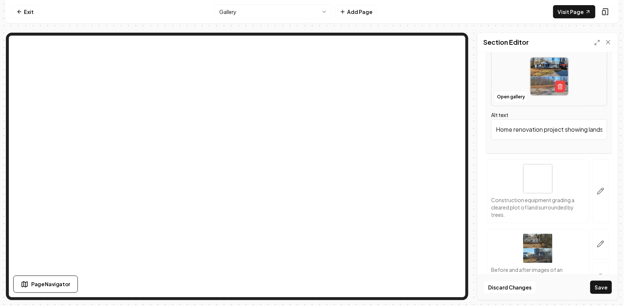
scroll to position [0, 0]
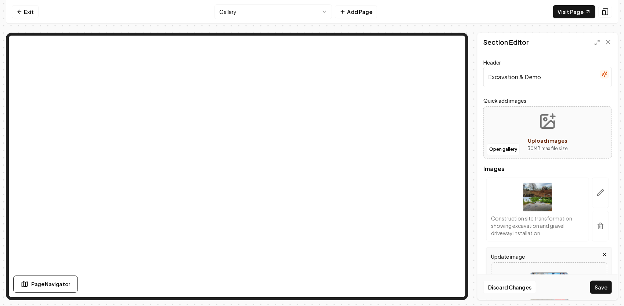
click at [554, 82] on input "Excavation & Demo" at bounding box center [547, 77] width 129 height 21
click at [590, 281] on button "Save" at bounding box center [601, 287] width 22 height 13
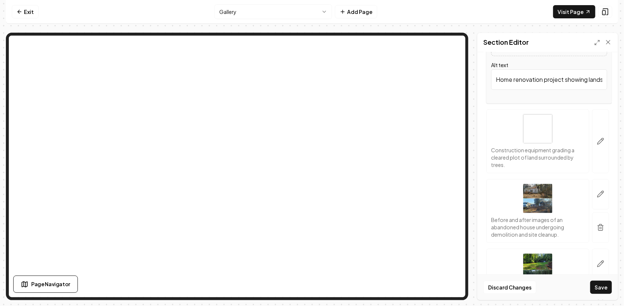
scroll to position [330, 0]
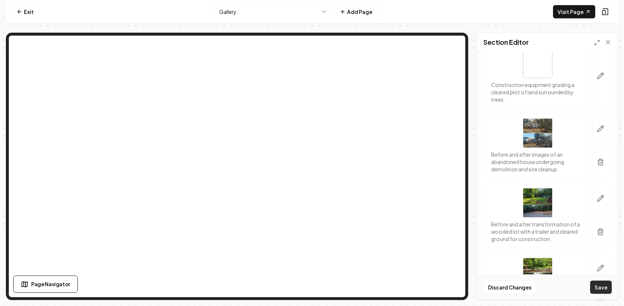
click at [599, 287] on button "Save" at bounding box center [601, 287] width 22 height 13
click at [598, 286] on button "Save" at bounding box center [601, 287] width 22 height 13
click at [607, 292] on button "Save" at bounding box center [601, 287] width 22 height 13
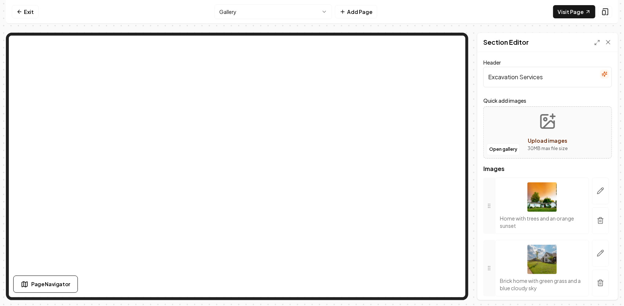
drag, startPoint x: 557, startPoint y: 82, endPoint x: 464, endPoint y: 85, distance: 93.7
click at [454, 49] on div "Page Settings Section Editor Header Excavation Services Quick add images Open g…" at bounding box center [312, 167] width 612 height 268
click at [545, 76] on input "Excavation Services" at bounding box center [547, 77] width 129 height 21
drag, startPoint x: 541, startPoint y: 80, endPoint x: 522, endPoint y: 73, distance: 19.5
click at [522, 73] on input "Excavation Services" at bounding box center [547, 77] width 129 height 21
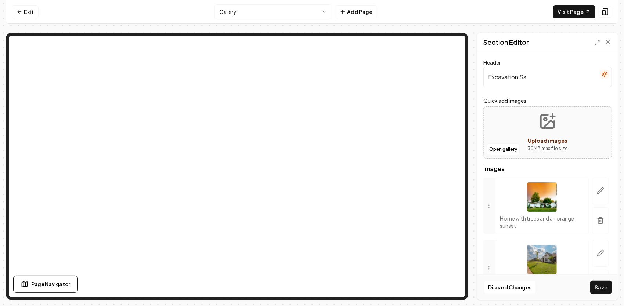
drag, startPoint x: 523, startPoint y: 77, endPoint x: 527, endPoint y: 76, distance: 4.2
click at [524, 77] on input "Excavation Ss" at bounding box center [547, 77] width 129 height 21
click at [529, 76] on input "Excavation Ss" at bounding box center [547, 77] width 129 height 21
type input "Excavation & Demo"
click at [601, 290] on button "Save" at bounding box center [601, 287] width 22 height 13
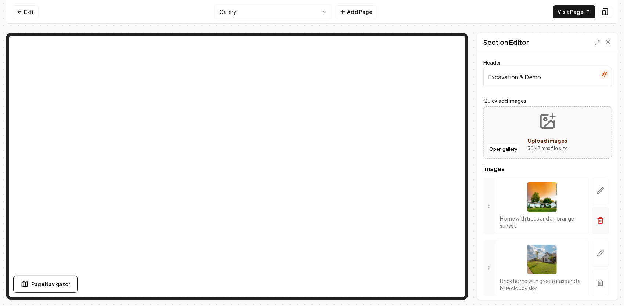
click at [600, 224] on button "button" at bounding box center [600, 220] width 17 height 27
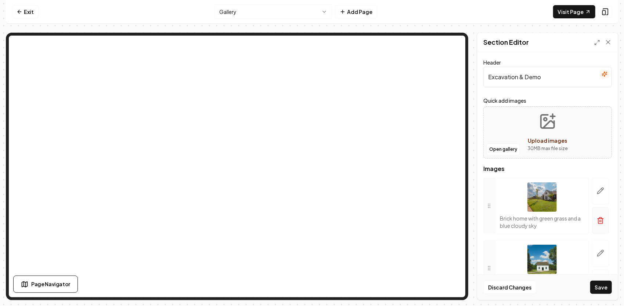
click at [597, 220] on icon "button" at bounding box center [600, 220] width 7 height 7
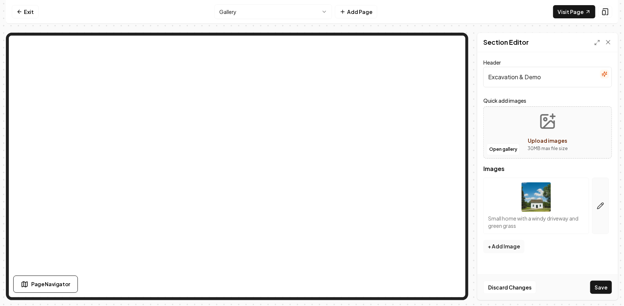
click at [601, 209] on button "button" at bounding box center [600, 206] width 17 height 57
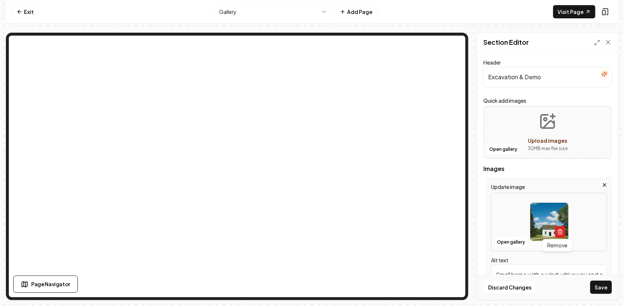
click at [557, 231] on icon "button" at bounding box center [560, 232] width 6 height 6
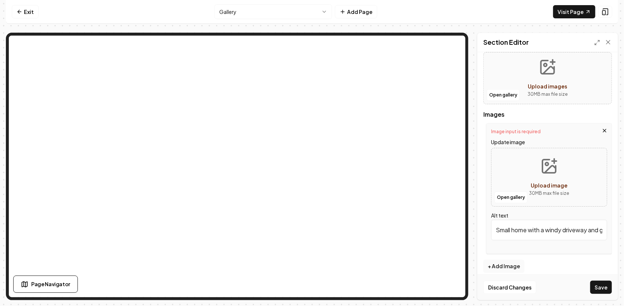
scroll to position [61, 0]
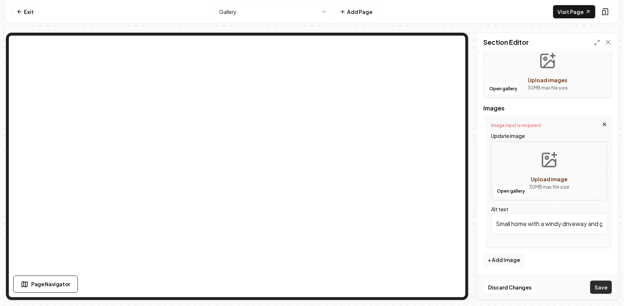
click at [608, 289] on button "Save" at bounding box center [601, 287] width 22 height 13
click at [507, 186] on button "Open gallery" at bounding box center [510, 191] width 33 height 12
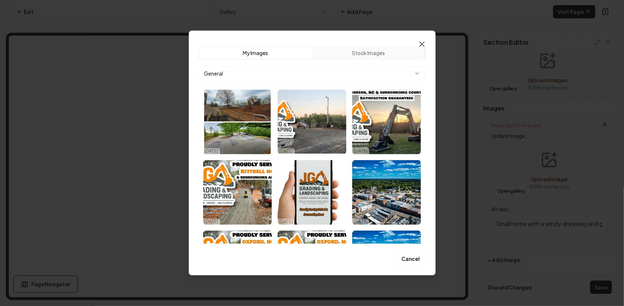
click at [420, 45] on icon "button" at bounding box center [422, 44] width 4 height 4
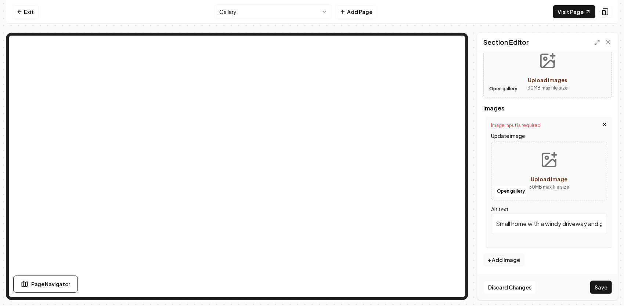
click at [513, 92] on button "Open gallery" at bounding box center [503, 89] width 33 height 12
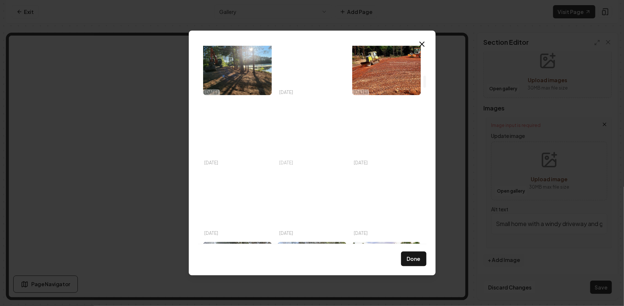
scroll to position [481, 0]
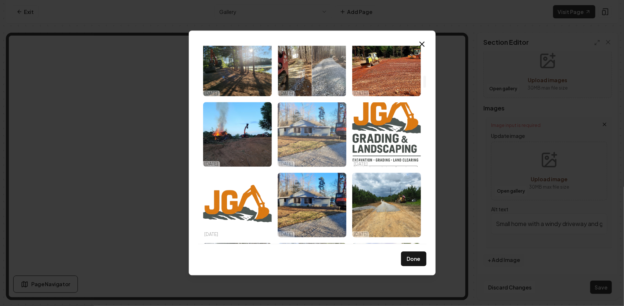
click at [307, 138] on img "Select image image_68dc560c5c7cd75eb857d247.webp" at bounding box center [312, 134] width 69 height 65
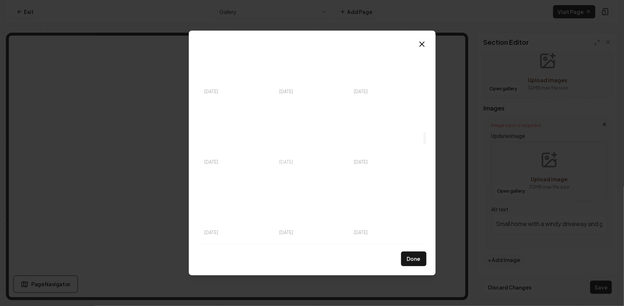
scroll to position [1473, 0]
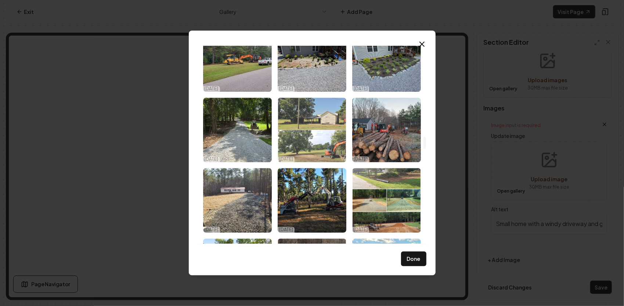
click at [333, 138] on img "Select image image_68d5741b5c7cd75eb823838b.jpeg" at bounding box center [312, 130] width 69 height 65
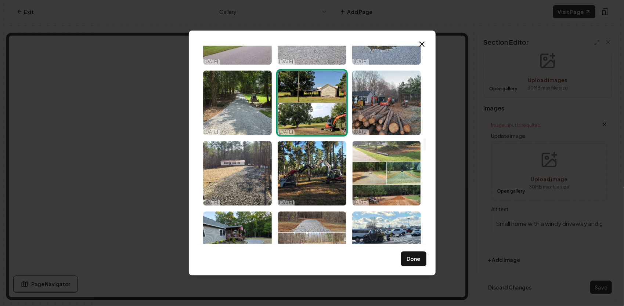
scroll to position [1546, 0]
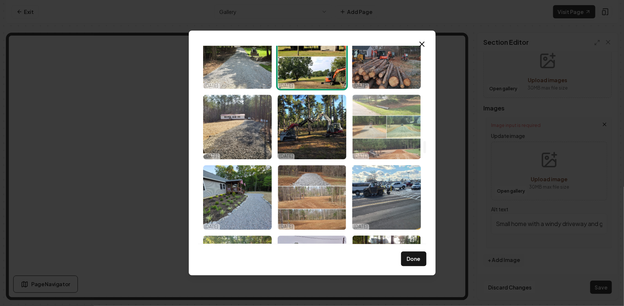
click at [374, 122] on img "Select image image_68d5741b5c7cd75eb8237feb.jpeg" at bounding box center [386, 127] width 69 height 65
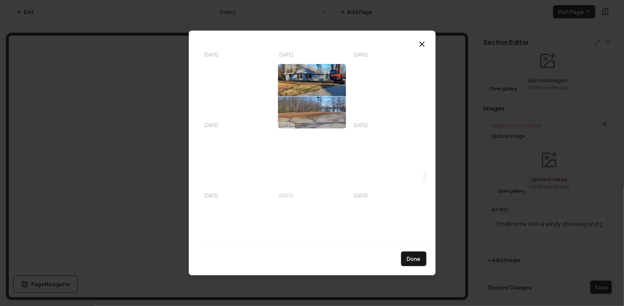
scroll to position [2023, 0]
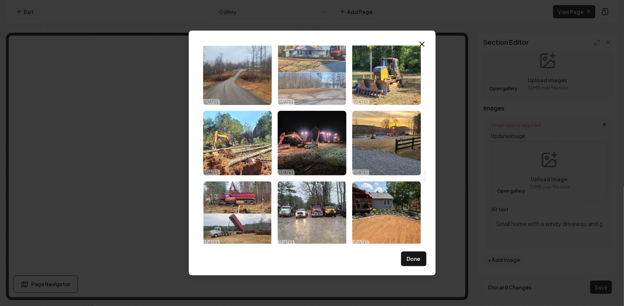
click at [329, 93] on img "Select image image_68d5741a5c7cd75eb8237b19.jpeg" at bounding box center [312, 72] width 69 height 65
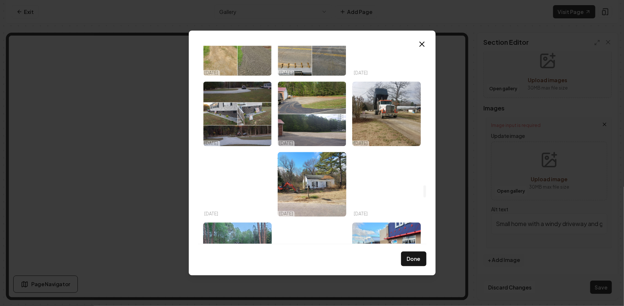
scroll to position [2280, 0]
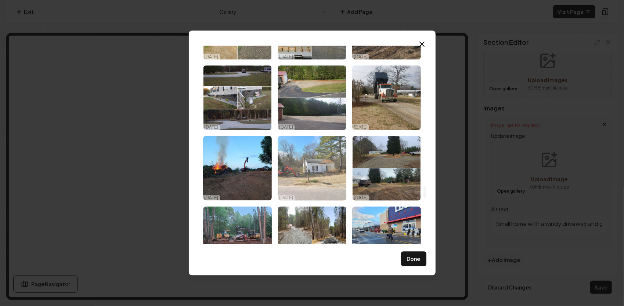
click at [316, 157] on img "Select image image_68d5741b5c7cd75eb8238189.jpeg" at bounding box center [312, 168] width 69 height 65
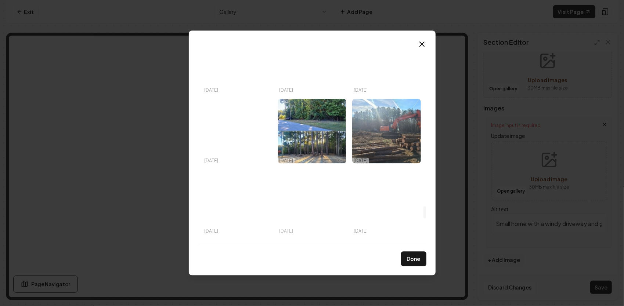
scroll to position [2611, 0]
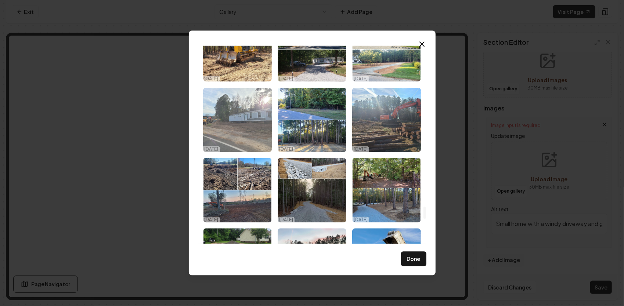
click at [261, 132] on img "Select image image_68d5741a5c7cd75eb8237d6c.jpeg" at bounding box center [237, 119] width 69 height 65
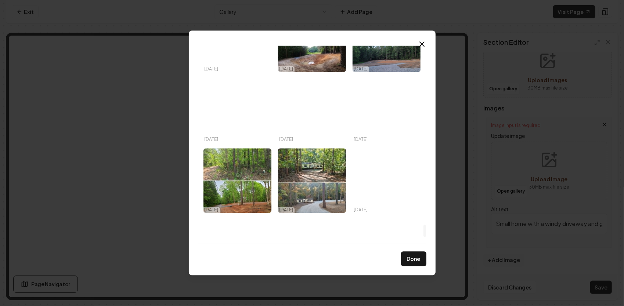
scroll to position [2905, 0]
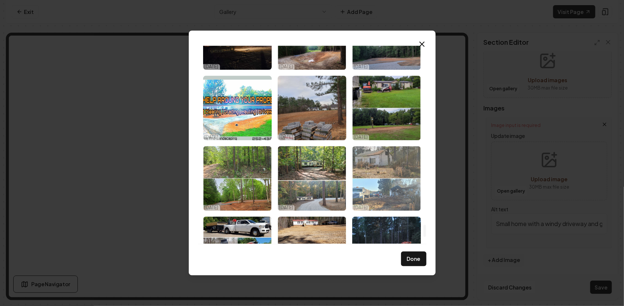
click at [397, 183] on img "Select image image_68d5741a5c7cd75eb82379fe.jpeg" at bounding box center [386, 178] width 69 height 65
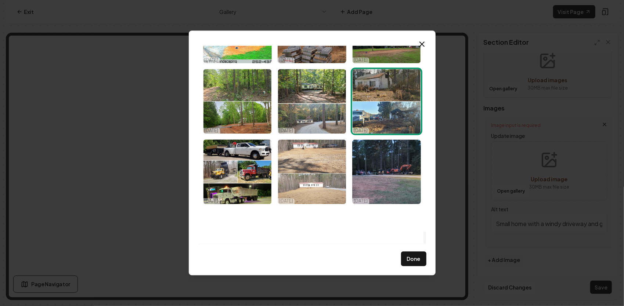
scroll to position [3015, 0]
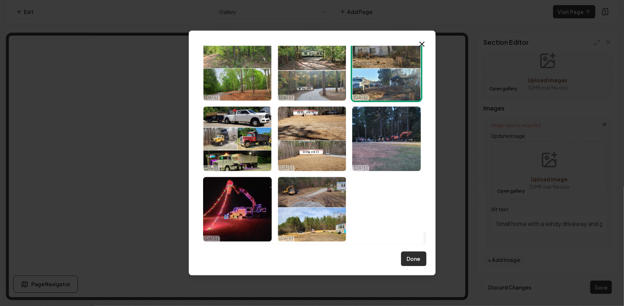
click at [419, 261] on button "Done" at bounding box center [413, 259] width 25 height 15
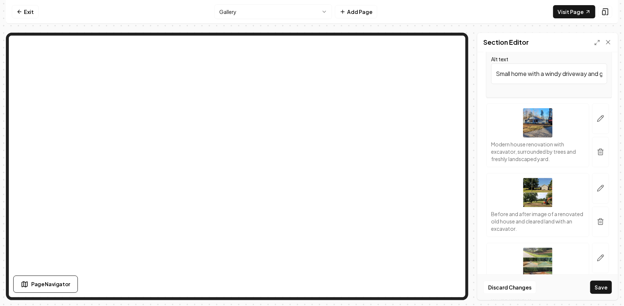
scroll to position [244, 0]
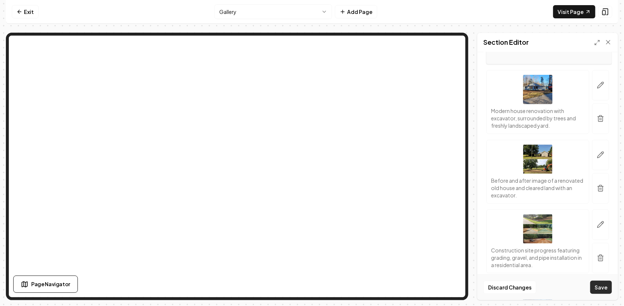
click at [597, 284] on button "Save" at bounding box center [601, 287] width 22 height 13
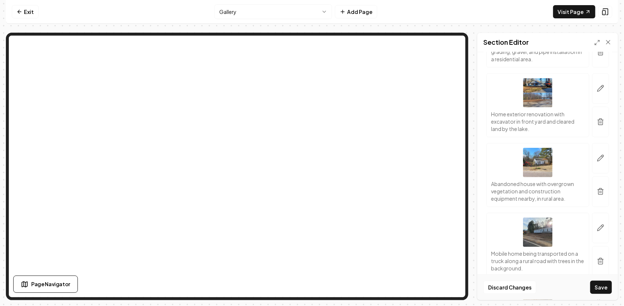
scroll to position [547, 0]
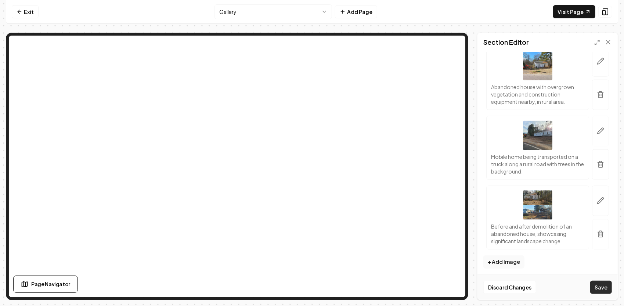
click at [599, 286] on button "Save" at bounding box center [601, 287] width 22 height 13
click at [598, 286] on button "Save" at bounding box center [601, 287] width 22 height 13
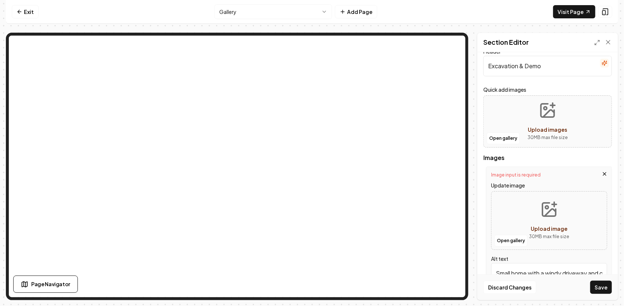
scroll to position [0, 0]
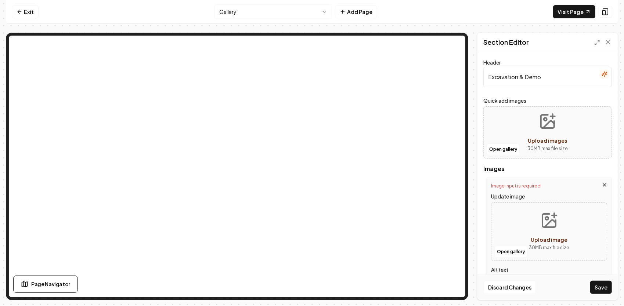
click at [601, 182] on icon "button" at bounding box center [604, 185] width 6 height 6
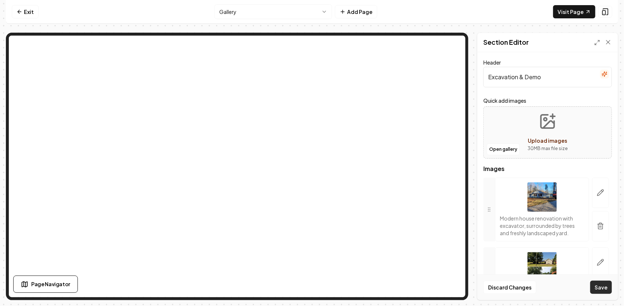
click at [606, 286] on button "Save" at bounding box center [601, 287] width 22 height 13
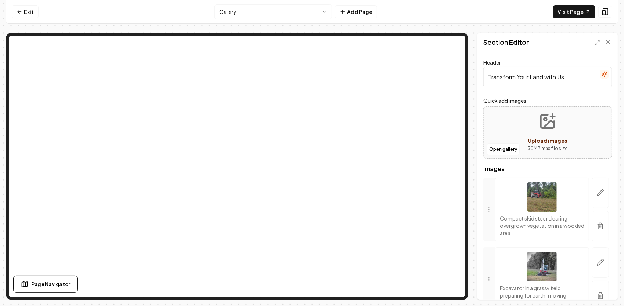
click at [315, 15] on html "Computer Required This feature is only available on a computer. Please switch t…" at bounding box center [312, 153] width 624 height 306
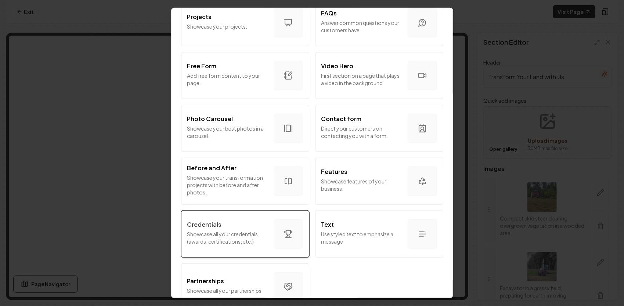
scroll to position [401, 0]
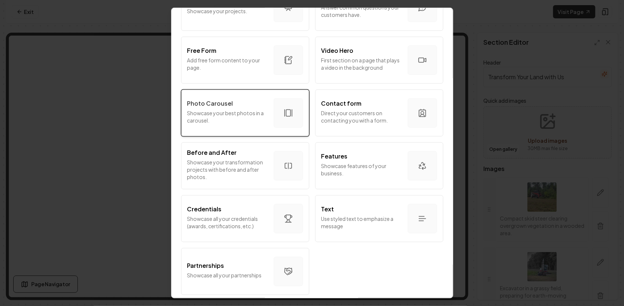
click at [241, 117] on p "Showcase your best photos in a carousel." at bounding box center [227, 116] width 80 height 15
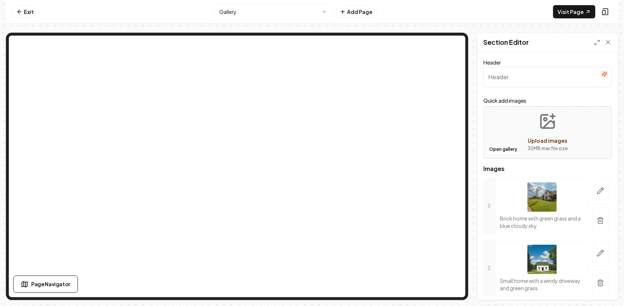
click at [550, 81] on input "Header" at bounding box center [547, 77] width 129 height 21
drag, startPoint x: 574, startPoint y: 79, endPoint x: 607, endPoint y: 82, distance: 33.9
click at [607, 82] on div "Header Grading, Excavation & Site Prep You Can Trust Quick add images Open gall…" at bounding box center [547, 176] width 140 height 248
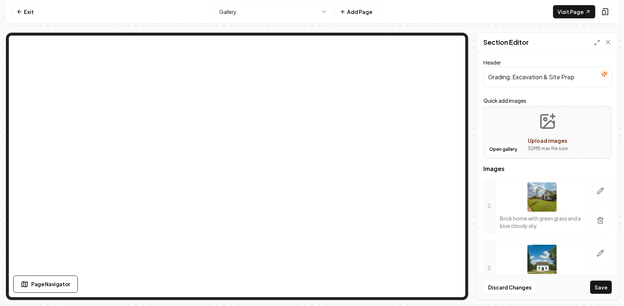
drag, startPoint x: 576, startPoint y: 76, endPoint x: 513, endPoint y: 86, distance: 64.0
click at [513, 86] on input "Grading, Excavation & Site Prep" at bounding box center [547, 77] width 129 height 21
type input "Grading & Site Prep"
click at [607, 285] on button "Save" at bounding box center [601, 287] width 22 height 13
click at [597, 220] on icon "button" at bounding box center [600, 220] width 7 height 7
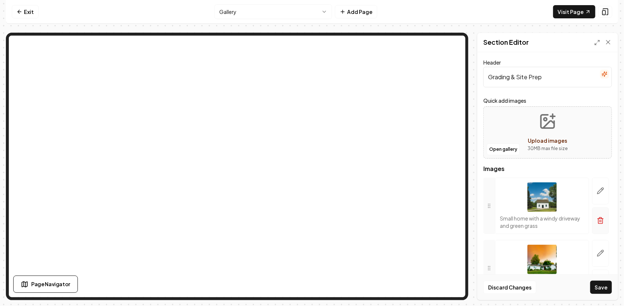
click at [599, 221] on button "button" at bounding box center [600, 220] width 17 height 27
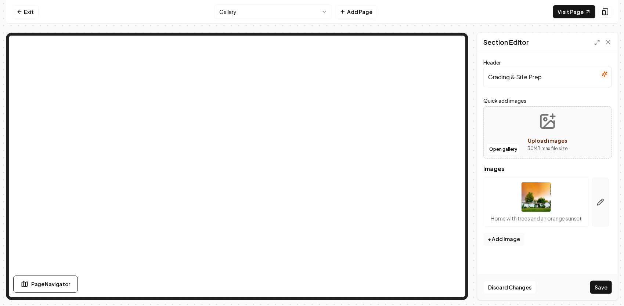
click at [610, 196] on div at bounding box center [600, 202] width 23 height 49
click at [601, 203] on icon "button" at bounding box center [600, 202] width 7 height 7
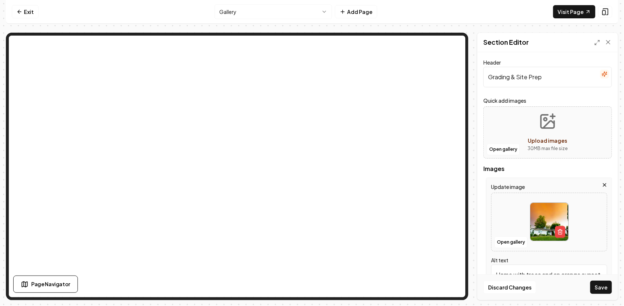
click at [601, 185] on icon "button" at bounding box center [604, 185] width 6 height 6
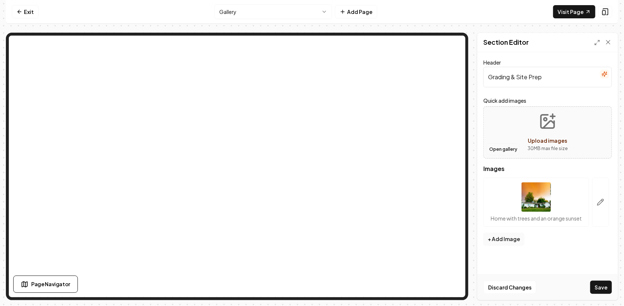
click at [504, 147] on button "Open gallery" at bounding box center [503, 150] width 33 height 12
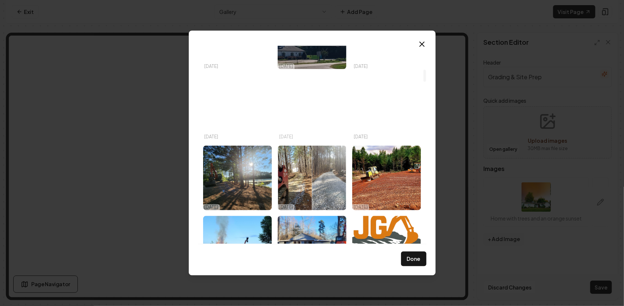
scroll to position [404, 0]
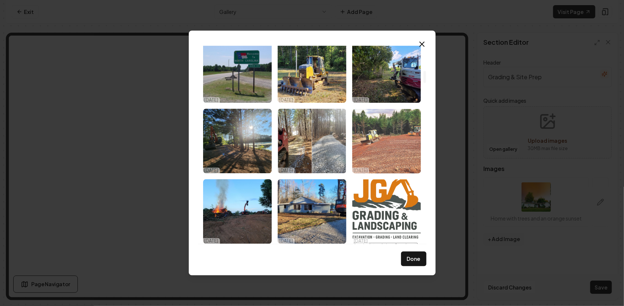
click at [380, 128] on img "Select image image_68dc615a5c7cd75eb887b2f5.webp" at bounding box center [386, 141] width 69 height 65
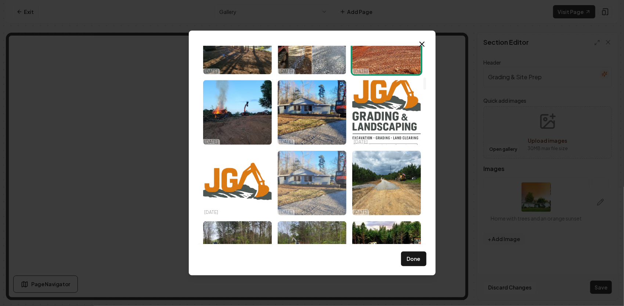
scroll to position [514, 0]
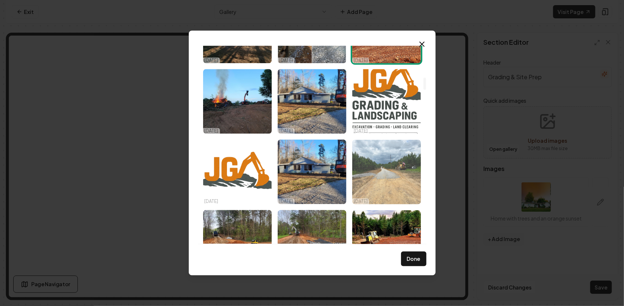
click at [401, 160] on img "Select image image_68db02255c7cd75eb8cbe512.heic" at bounding box center [386, 172] width 69 height 65
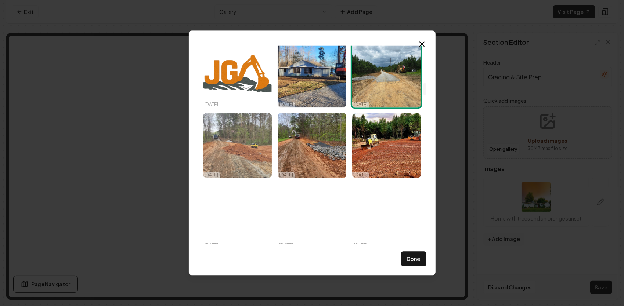
scroll to position [624, 0]
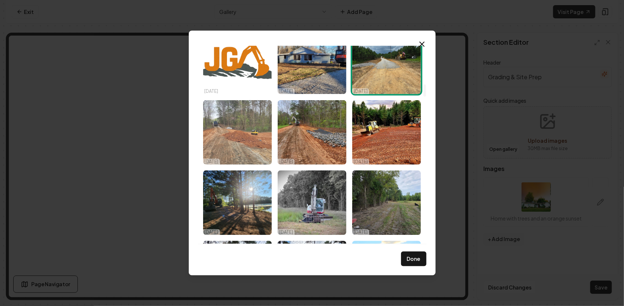
click at [239, 142] on img "Select image image_68dafdc55c7cd75eb8af3797.jpg" at bounding box center [237, 132] width 69 height 65
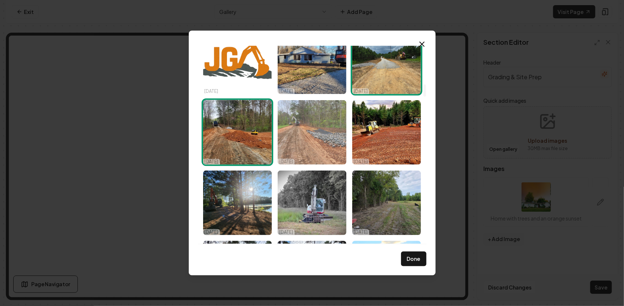
click at [311, 126] on img "Select image image_68dafd4d5c7cd75eb8ac5c58.jpg" at bounding box center [312, 132] width 69 height 65
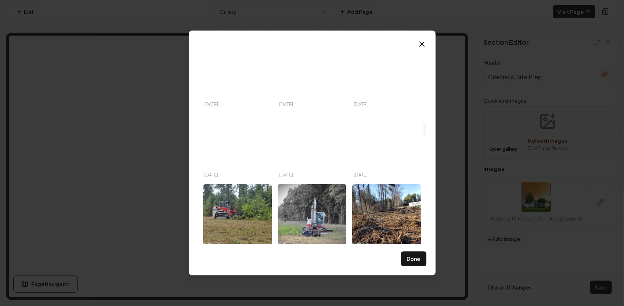
scroll to position [1249, 0]
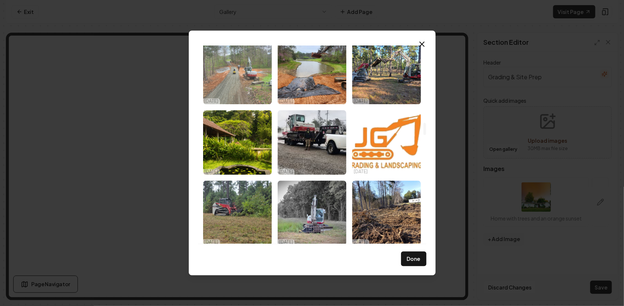
click at [243, 84] on img "Select image image_68da3dbd5c7cd75eb81eaebf.jpg" at bounding box center [237, 72] width 69 height 65
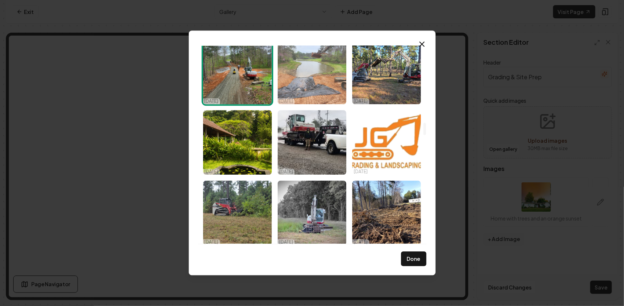
click at [301, 77] on img "Select image image_68da3d5c5c7cd75eb81c2fe8.jpg" at bounding box center [312, 72] width 69 height 65
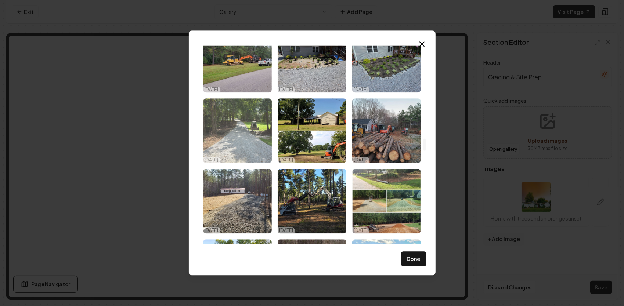
scroll to position [1506, 0]
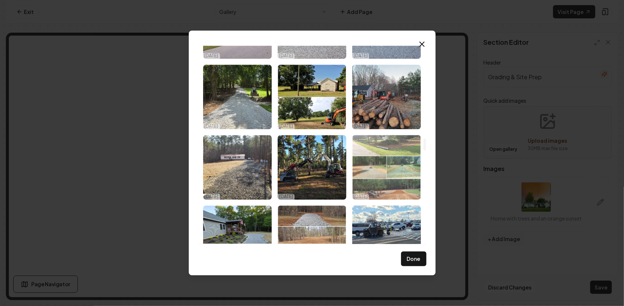
click at [366, 148] on img "Select image image_68d5741b5c7cd75eb8237feb.jpeg" at bounding box center [386, 167] width 69 height 65
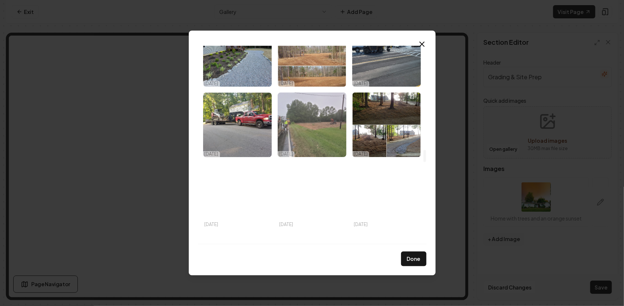
scroll to position [1799, 0]
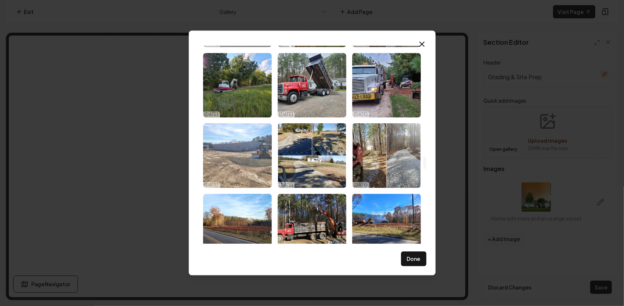
click at [261, 159] on img "Select image image_68d5741b5c7cd75eb8237eba.jpeg" at bounding box center [237, 155] width 69 height 65
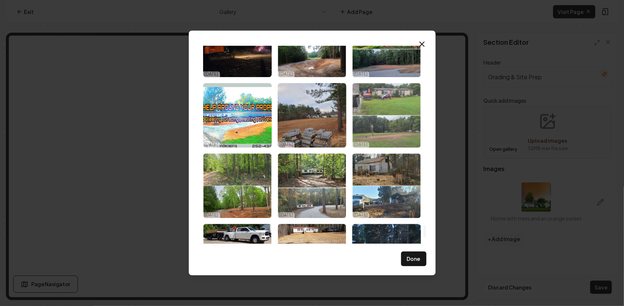
scroll to position [2938, 0]
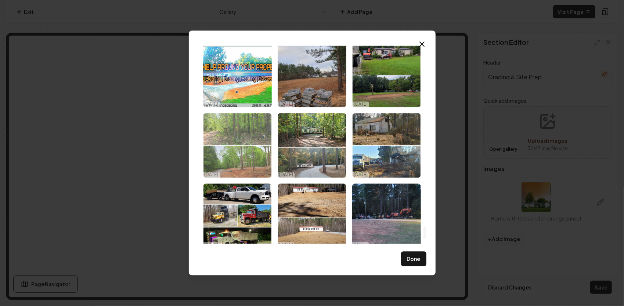
click at [245, 163] on img "Select image image_68d5741a5c7cd75eb82378a0.jpeg" at bounding box center [237, 145] width 69 height 65
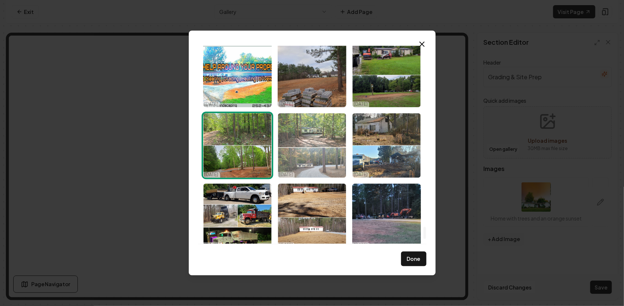
scroll to position [3011, 0]
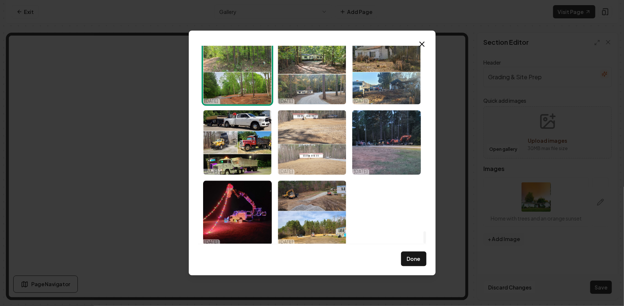
click at [326, 147] on img "Select image image_68d5741a5c7cd75eb823795d.jpeg" at bounding box center [312, 142] width 69 height 65
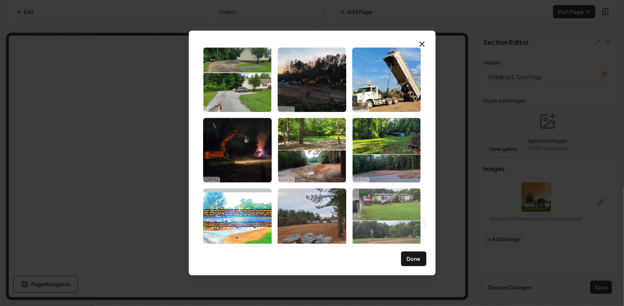
scroll to position [2791, 0]
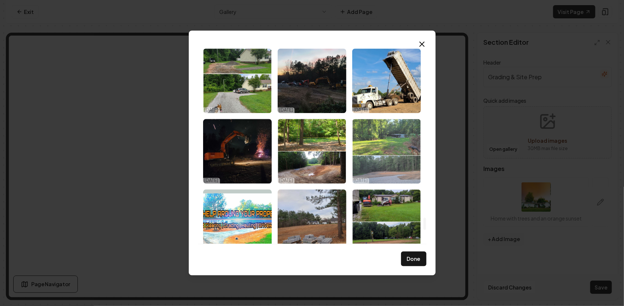
click at [390, 157] on img "Select image image_68d5741a5c7cd75eb8237a81.jpeg" at bounding box center [386, 151] width 69 height 65
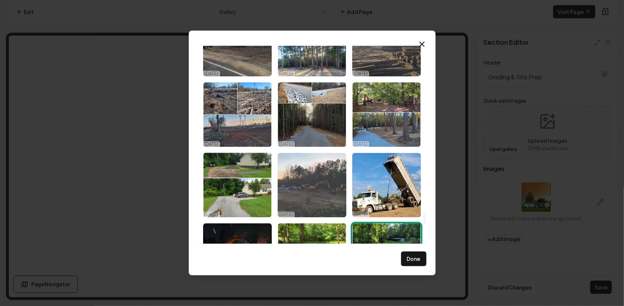
scroll to position [2681, 0]
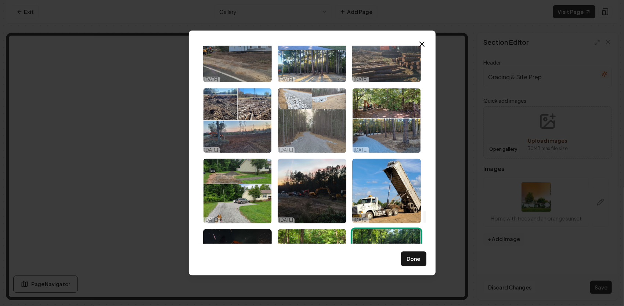
click at [338, 134] on img "Select image image_68d5741a5c7cd75eb82377dd.jpeg" at bounding box center [312, 120] width 69 height 65
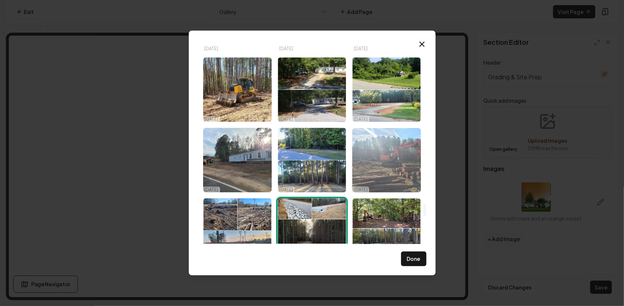
scroll to position [2497, 0]
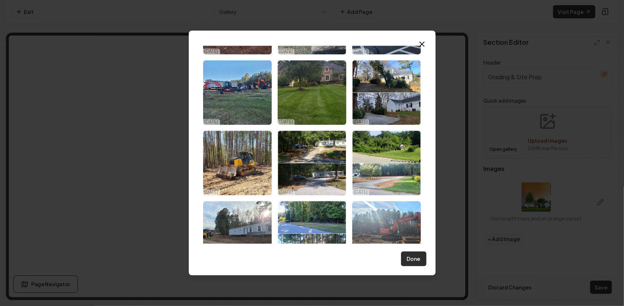
click at [424, 261] on button "Done" at bounding box center [413, 259] width 25 height 15
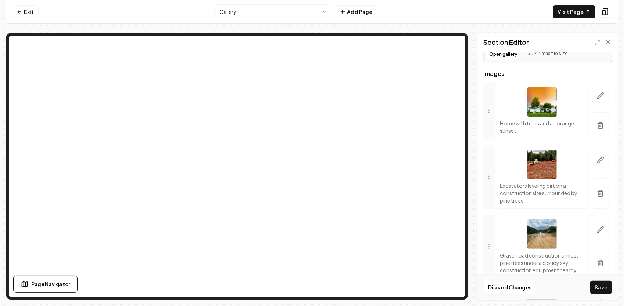
scroll to position [0, 0]
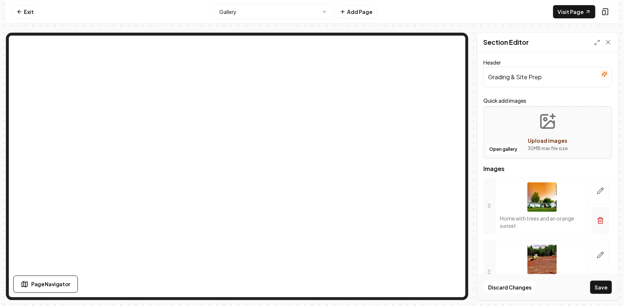
click at [596, 215] on button "button" at bounding box center [600, 220] width 17 height 27
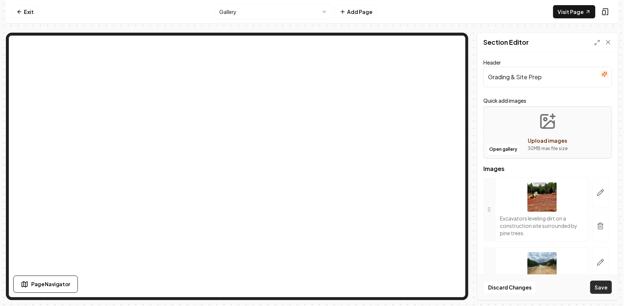
click at [605, 286] on button "Save" at bounding box center [601, 287] width 22 height 13
click at [57, 283] on span "Page Navigator" at bounding box center [50, 285] width 39 height 8
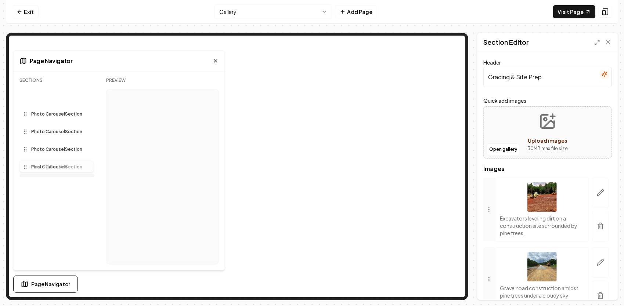
drag, startPoint x: 39, startPoint y: 98, endPoint x: 45, endPoint y: 180, distance: 81.7
click at [217, 58] on icon at bounding box center [216, 61] width 6 height 6
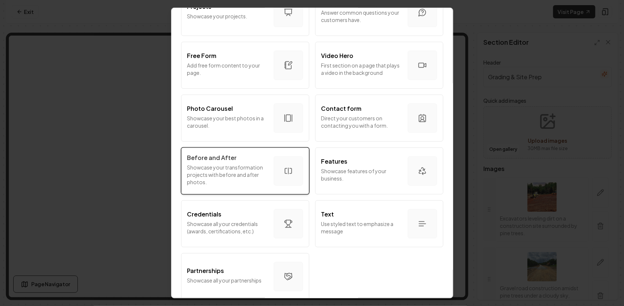
scroll to position [401, 0]
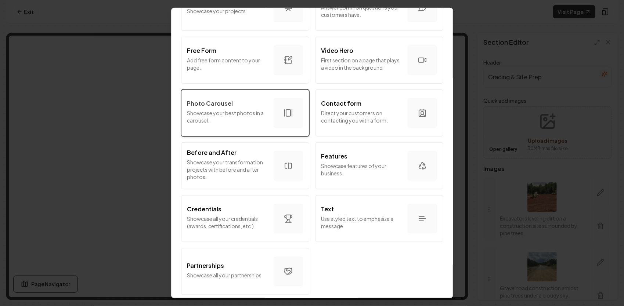
click at [250, 109] on p "Showcase your best photos in a carousel." at bounding box center [227, 116] width 80 height 15
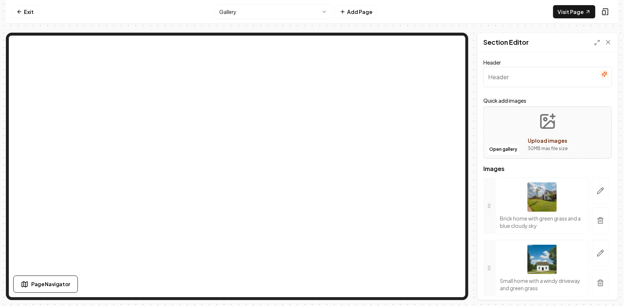
click at [527, 81] on input "Header" at bounding box center [547, 77] width 129 height 21
click at [502, 79] on input "Header" at bounding box center [547, 77] width 129 height 21
type input "Brush Mowing and Mulching"
click at [599, 219] on button "button" at bounding box center [600, 220] width 17 height 27
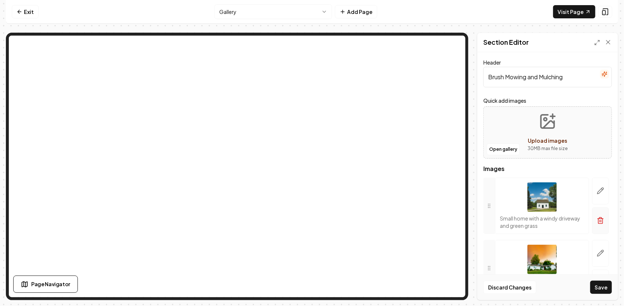
click at [592, 217] on button "button" at bounding box center [600, 220] width 17 height 27
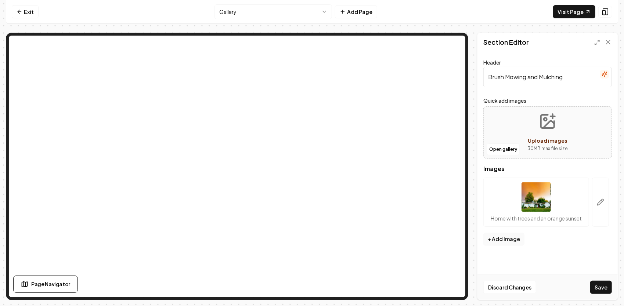
click at [298, 12] on html "Computer Required This feature is only available on a computer. Please switch t…" at bounding box center [312, 153] width 624 height 306
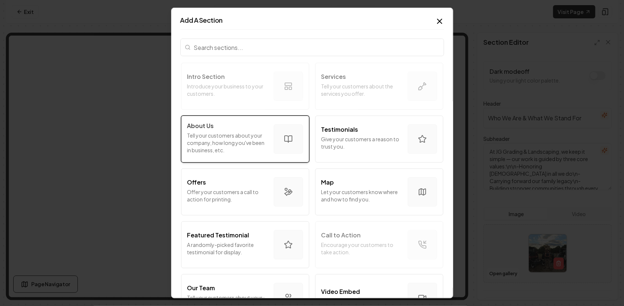
click at [239, 136] on p "Tell your customers about your company, how long you've been in business, etc." at bounding box center [227, 143] width 80 height 22
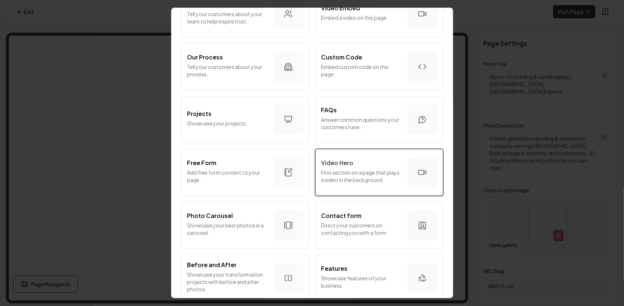
scroll to position [294, 0]
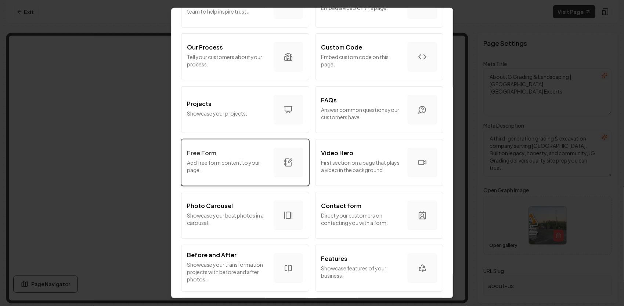
click at [243, 155] on div "Free Form" at bounding box center [227, 153] width 80 height 9
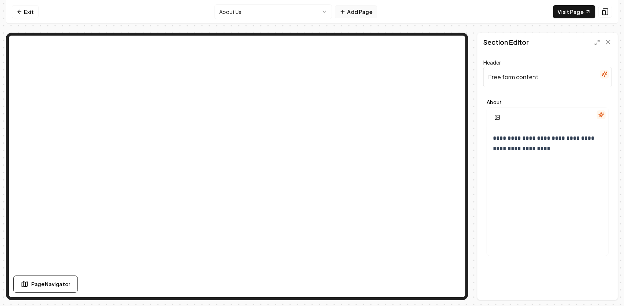
click at [368, 9] on button "Add Page" at bounding box center [356, 11] width 42 height 13
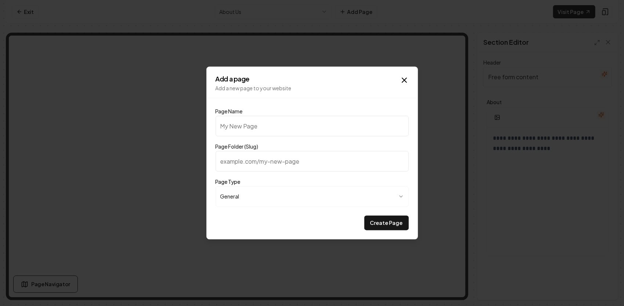
click at [308, 132] on input "Page Name" at bounding box center [312, 126] width 193 height 21
click at [212, 152] on div "**********" at bounding box center [312, 153] width 212 height 173
click at [239, 160] on input "Page Folder (Slug)" at bounding box center [312, 161] width 193 height 21
click at [275, 130] on input "Page Name" at bounding box center [312, 126] width 193 height 21
click at [262, 125] on input "Page Name" at bounding box center [312, 126] width 193 height 21
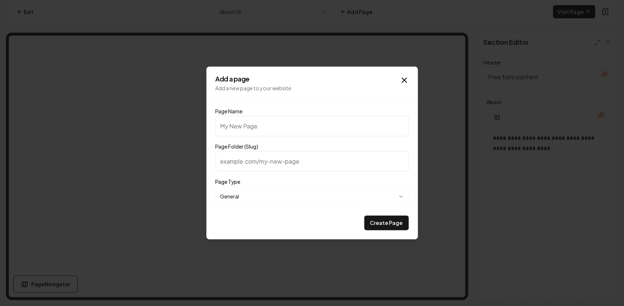
paste input "Raised in the Dirt: My Story"
type input "Raised in the Dirt: My Story"
type input "raised-in-the-dirt-my-story"
type input "Raised in the Dirt: My Story"
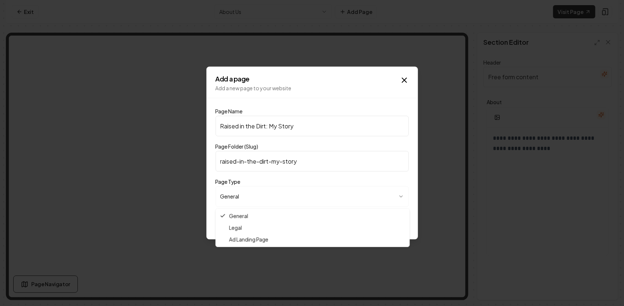
click at [238, 199] on body "**********" at bounding box center [312, 153] width 624 height 306
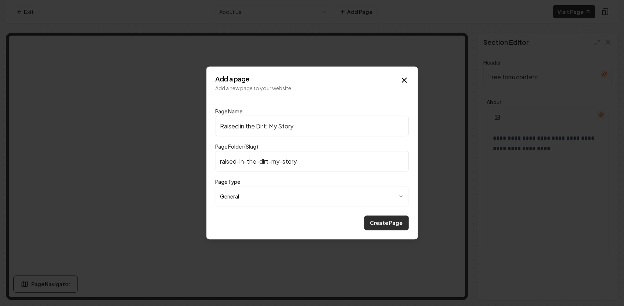
click at [386, 225] on button "Create Page" at bounding box center [386, 223] width 44 height 15
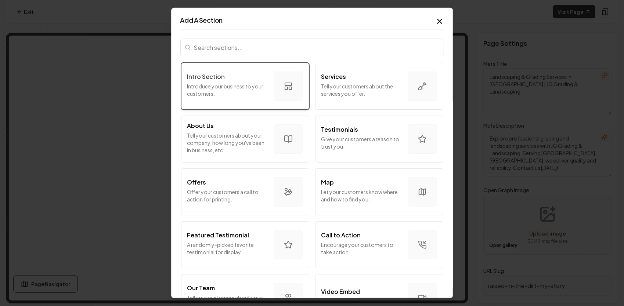
click at [239, 87] on p "Introduce your business to your customers." at bounding box center [227, 90] width 80 height 15
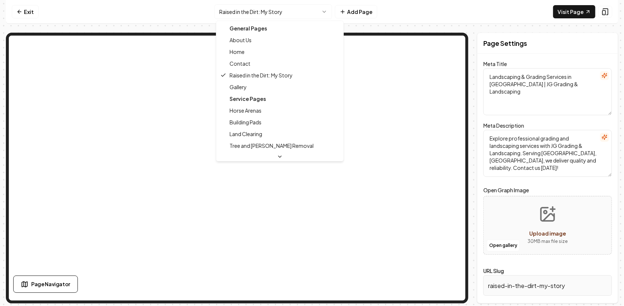
click at [321, 11] on html "Computer Required This feature is only available on a computer. Please switch t…" at bounding box center [312, 153] width 624 height 306
drag, startPoint x: 510, startPoint y: 19, endPoint x: 491, endPoint y: 16, distance: 18.7
click at [508, 19] on html "Computer Required This feature is only available on a computer. Please switch t…" at bounding box center [312, 153] width 624 height 306
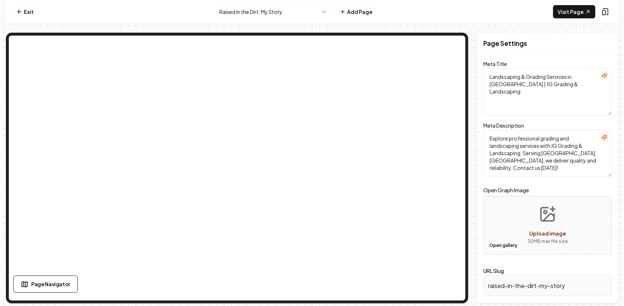
click at [296, 11] on html "Computer Required This feature is only available on a computer. Please switch t…" at bounding box center [312, 153] width 624 height 306
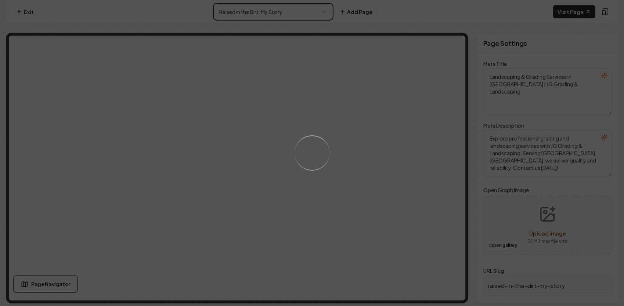
type input "gallery"
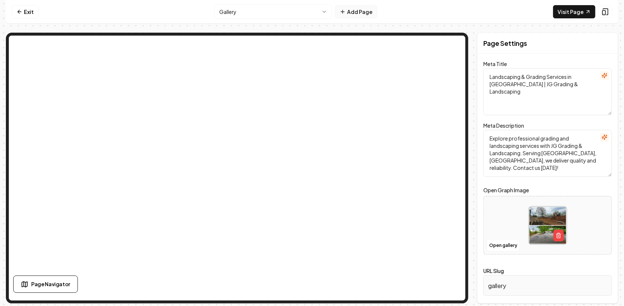
click at [359, 13] on button "Add Page" at bounding box center [356, 11] width 42 height 13
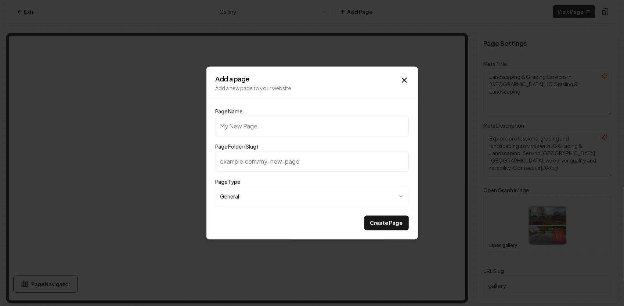
click at [260, 118] on input "Page Name" at bounding box center [312, 126] width 193 height 21
paste input "Our Story & Legacy"
type input "Our Story & Legacy"
type input "our-story-legacy"
type input "Our Story & Legacy"
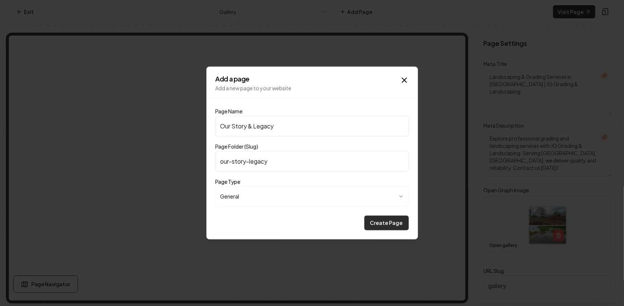
click at [384, 224] on button "Create Page" at bounding box center [386, 223] width 44 height 15
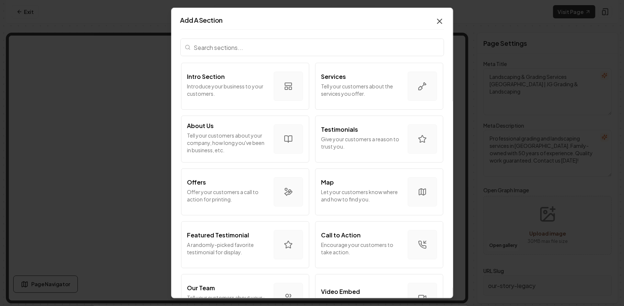
click at [437, 20] on icon "button" at bounding box center [439, 21] width 9 height 9
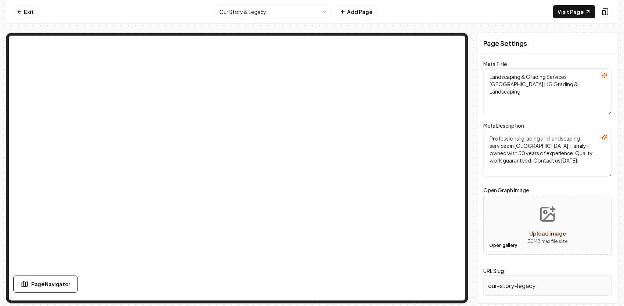
click at [313, 14] on html "Computer Required This feature is only available on a computer. Please switch t…" at bounding box center [312, 153] width 624 height 306
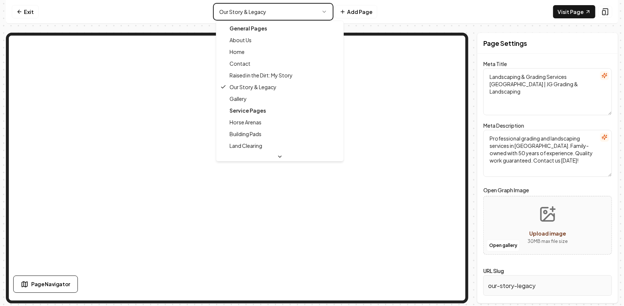
click at [502, 15] on html "Computer Required This feature is only available on a computer. Please switch t…" at bounding box center [312, 153] width 624 height 306
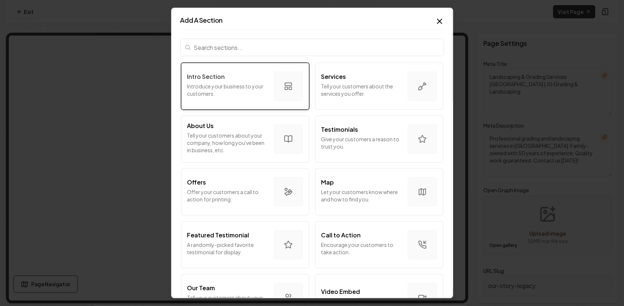
click at [234, 86] on p "Introduce your business to your customers." at bounding box center [227, 90] width 80 height 15
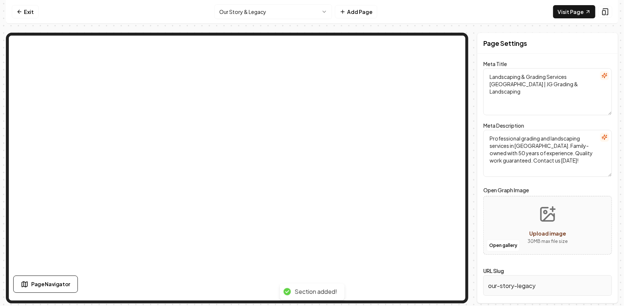
click at [272, 17] on html "Computer Required This feature is only available on a computer. Please switch t…" at bounding box center [312, 153] width 624 height 306
click at [257, 11] on html "Computer Required This feature is only available on a computer. Please switch t…" at bounding box center [312, 153] width 624 height 306
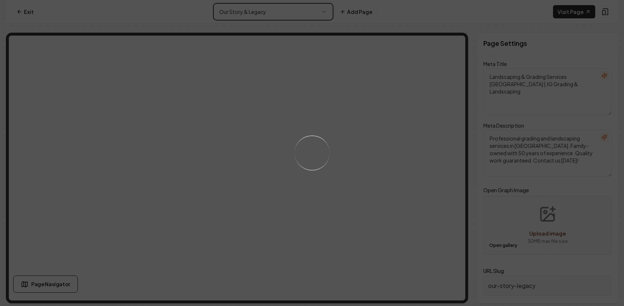
type input "about-us"
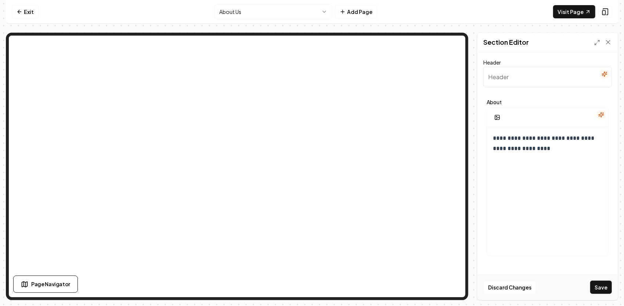
click at [503, 80] on input "Header" at bounding box center [547, 77] width 129 height 21
click at [515, 80] on input "About JG Grading & Landscaping" at bounding box center [547, 77] width 129 height 21
click at [506, 76] on input "About JG Grading & Landscaping" at bounding box center [547, 77] width 129 height 21
click at [586, 82] on input "About Us at JG Grading & Landscaping" at bounding box center [547, 77] width 129 height 21
drag, startPoint x: 594, startPoint y: 78, endPoint x: 489, endPoint y: 79, distance: 105.0
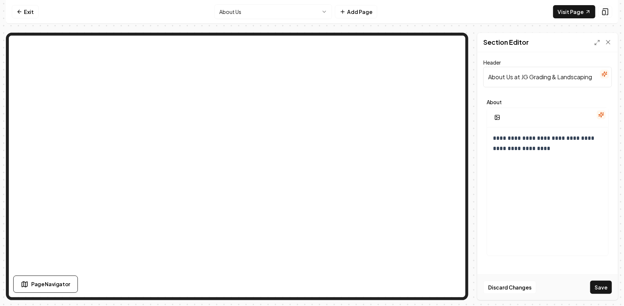
click at [489, 79] on input "About Us at JG Grading & Landscaping" at bounding box center [547, 77] width 129 height 21
type input "About Us at JG Grading & Landscaping"
drag, startPoint x: 492, startPoint y: 79, endPoint x: 524, endPoint y: 65, distance: 34.2
click at [524, 64] on div "Header About Us at JG Grading & Landscaping" at bounding box center [547, 72] width 129 height 29
click at [526, 147] on p "**********" at bounding box center [545, 143] width 105 height 21
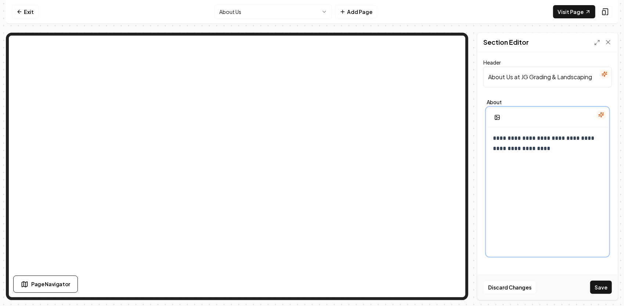
drag, startPoint x: 498, startPoint y: 140, endPoint x: 503, endPoint y: 140, distance: 4.5
click at [499, 140] on p "**********" at bounding box center [545, 143] width 105 height 21
drag, startPoint x: 536, startPoint y: 151, endPoint x: 485, endPoint y: 129, distance: 55.8
click at [487, 129] on div "**********" at bounding box center [548, 182] width 122 height 149
drag, startPoint x: 499, startPoint y: 139, endPoint x: 491, endPoint y: 159, distance: 21.8
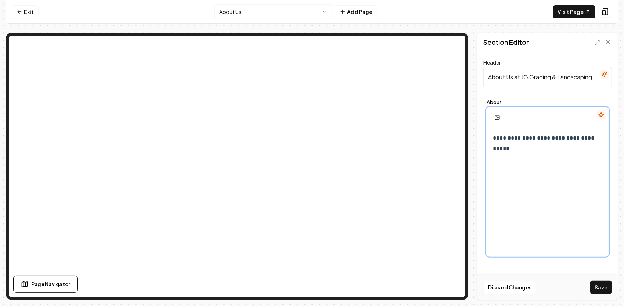
click at [491, 159] on div "**********" at bounding box center [547, 197] width 121 height 141
drag, startPoint x: 599, startPoint y: 138, endPoint x: 495, endPoint y: 136, distance: 103.9
click at [495, 136] on div "**********" at bounding box center [547, 197] width 121 height 141
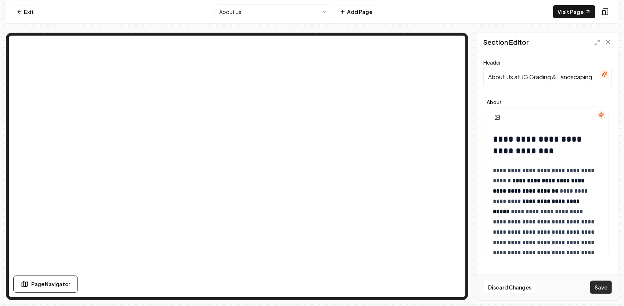
click at [600, 288] on button "Save" at bounding box center [601, 287] width 22 height 13
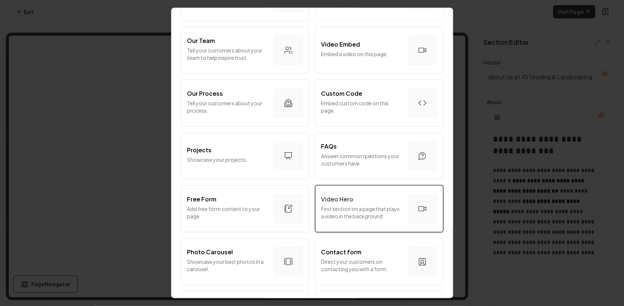
scroll to position [291, 0]
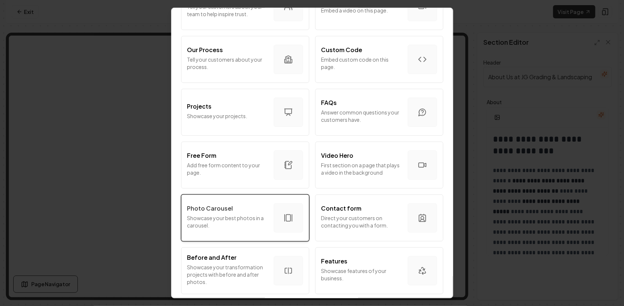
click at [236, 216] on p "Showcase your best photos in a carousel." at bounding box center [227, 221] width 80 height 15
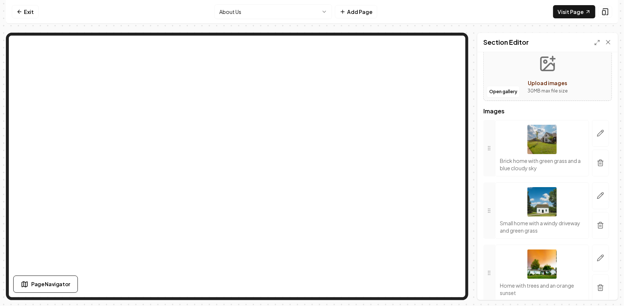
scroll to position [86, 0]
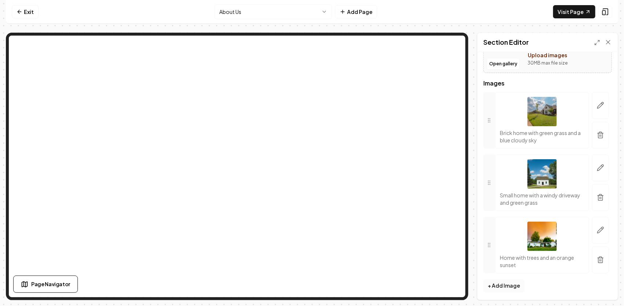
click at [506, 287] on button "+ Add Image" at bounding box center [503, 285] width 41 height 13
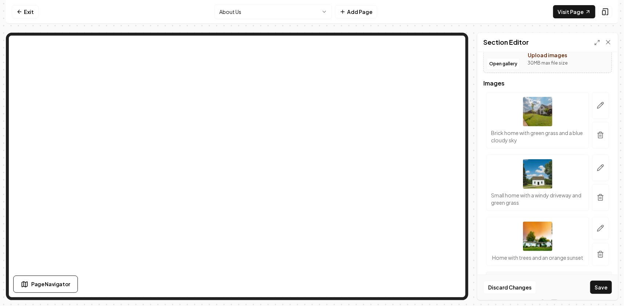
scroll to position [238, 0]
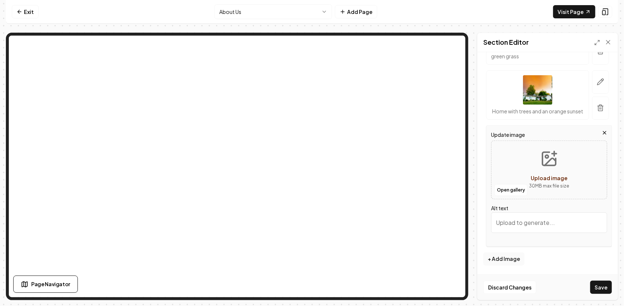
click at [532, 165] on button "Upload image 30 MB max file size" at bounding box center [549, 169] width 52 height 51
click at [519, 192] on button "Open gallery" at bounding box center [510, 190] width 33 height 12
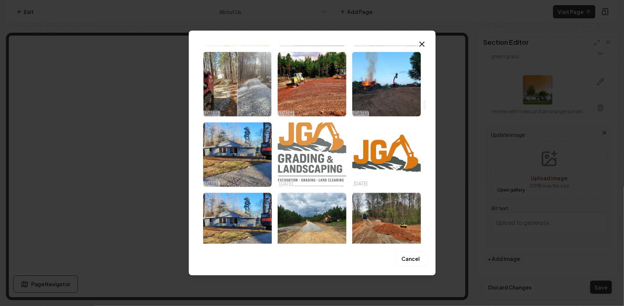
scroll to position [1028, 0]
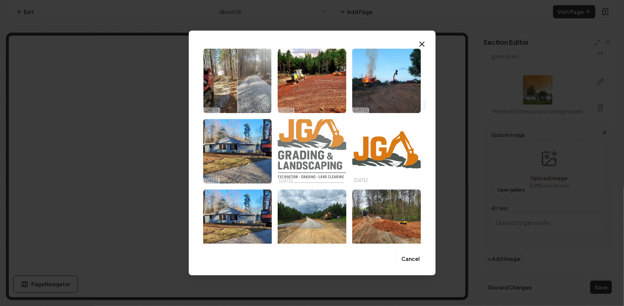
click at [325, 150] on img "Select image image_68dc095a5c7cd75eb85dfa42.png" at bounding box center [312, 151] width 69 height 65
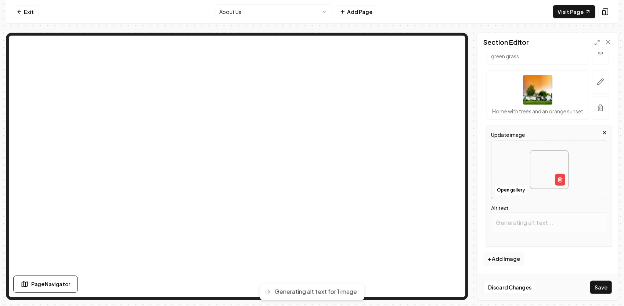
type input "JG Grading & Landscaping logo featuring excavator; services: excavation, gradin…"
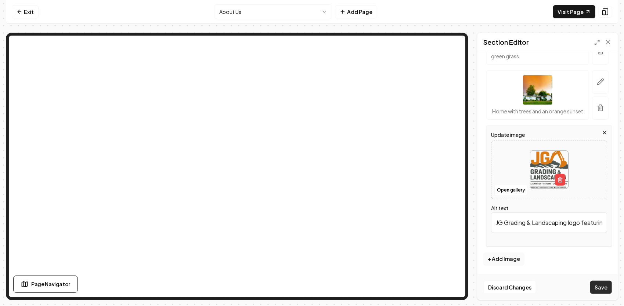
click at [602, 289] on button "Save" at bounding box center [601, 287] width 22 height 13
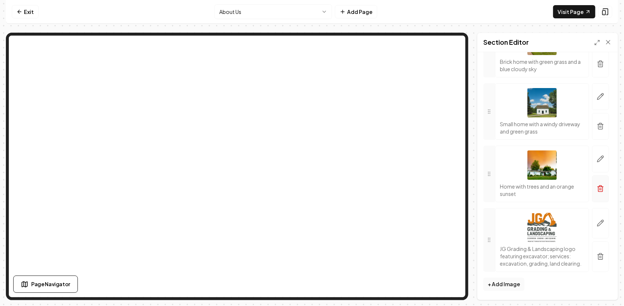
click at [597, 185] on icon "button" at bounding box center [600, 188] width 7 height 7
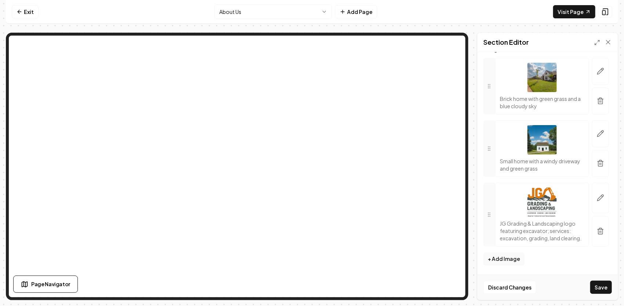
scroll to position [126, 0]
click at [597, 130] on icon "button" at bounding box center [600, 133] width 7 height 7
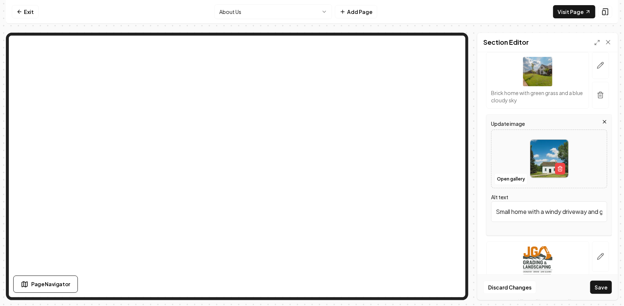
scroll to position [100, 0]
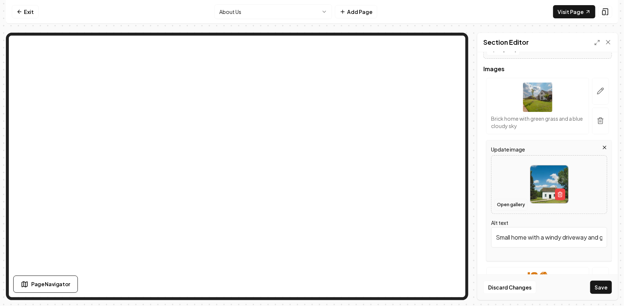
click at [503, 204] on button "Open gallery" at bounding box center [510, 205] width 33 height 12
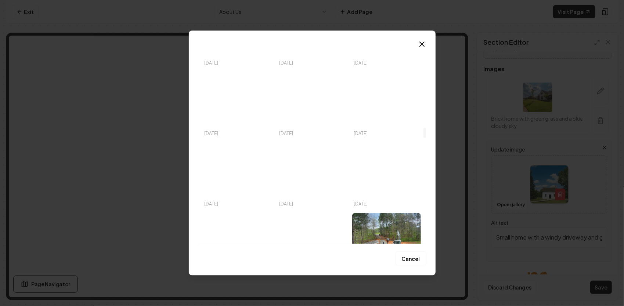
scroll to position [1559, 0]
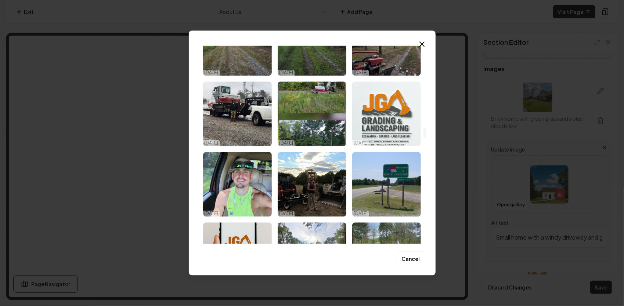
click at [260, 119] on img "Select image image_68da5b655c7cd75eb8019234.jpeg" at bounding box center [237, 114] width 69 height 65
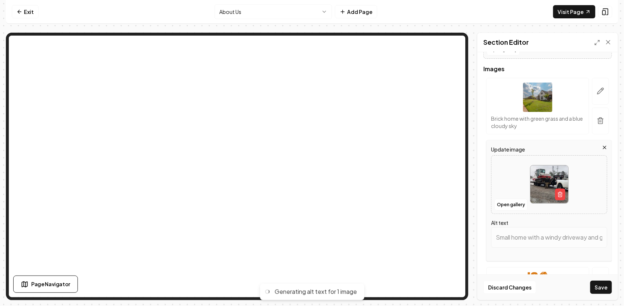
type input "Man standing next to a tracked excavator loaded on a trailer on a rainy day."
drag, startPoint x: 495, startPoint y: 236, endPoint x: 625, endPoint y: 234, distance: 130.4
click at [624, 234] on html "Computer Required This feature is only available on a computer. Please switch t…" at bounding box center [312, 153] width 624 height 306
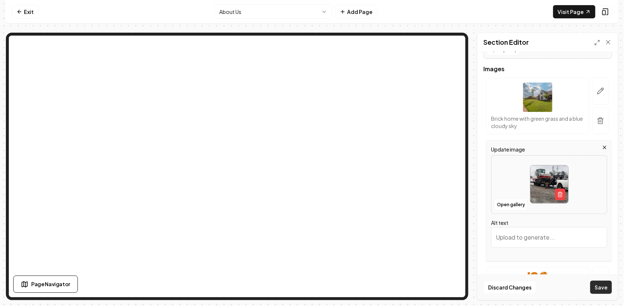
click at [601, 285] on button "Save" at bounding box center [601, 287] width 22 height 13
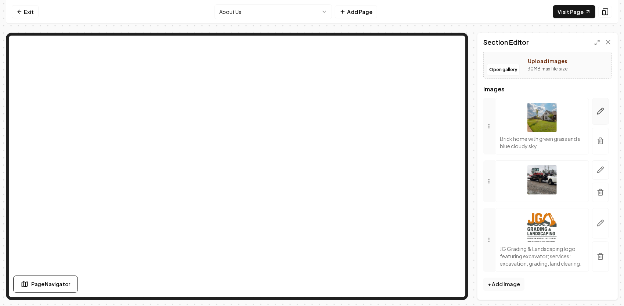
click at [601, 104] on button "button" at bounding box center [600, 111] width 17 height 27
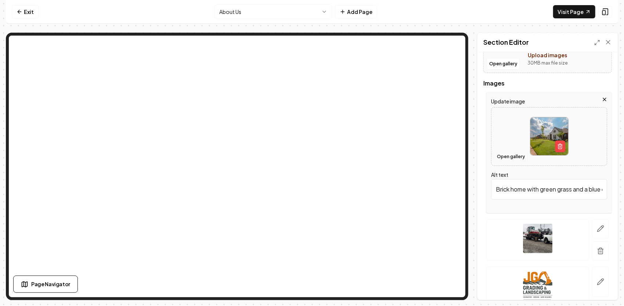
click at [516, 158] on button "Open gallery" at bounding box center [510, 157] width 33 height 12
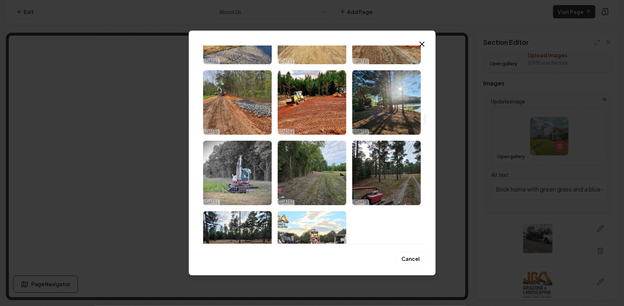
scroll to position [1322, 0]
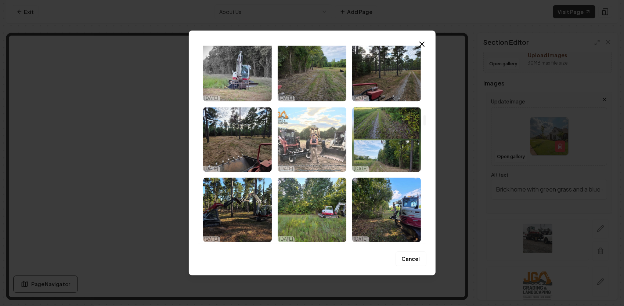
click at [317, 129] on img "Select image image_68da5b655c7cd75eb8019483.jpeg" at bounding box center [312, 139] width 69 height 65
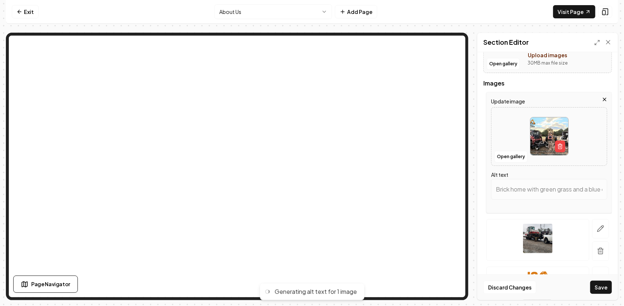
type input "Grading and landscaping equipment with a worker in a community-focused outdoor …"
drag, startPoint x: 495, startPoint y: 189, endPoint x: 615, endPoint y: 188, distance: 120.1
click at [615, 188] on div "Header Quick add images Open gallery Upload images 30 MB max file size Images U…" at bounding box center [547, 176] width 140 height 248
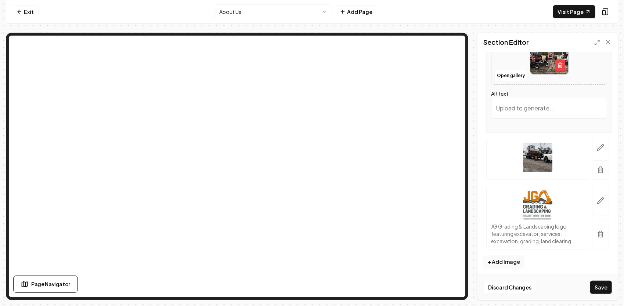
scroll to position [168, 0]
drag, startPoint x: 507, startPoint y: 203, endPoint x: 502, endPoint y: 189, distance: 14.1
click at [502, 189] on div "JG Grading & Landscaping logo featuring excavator; services: excavation, gradin…" at bounding box center [537, 216] width 103 height 64
click at [600, 284] on button "Save" at bounding box center [601, 287] width 22 height 13
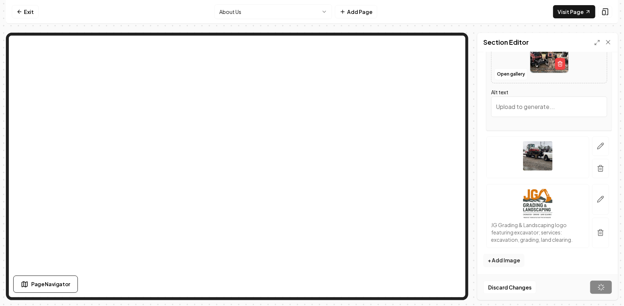
scroll to position [71, 0]
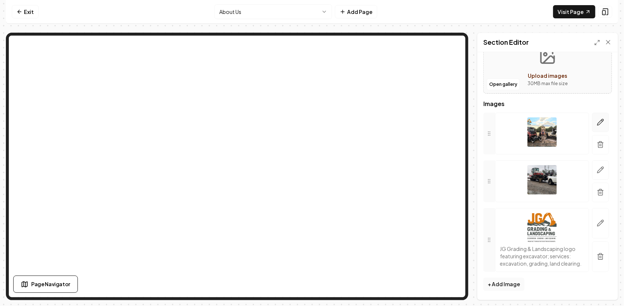
click at [599, 120] on button "button" at bounding box center [600, 122] width 17 height 19
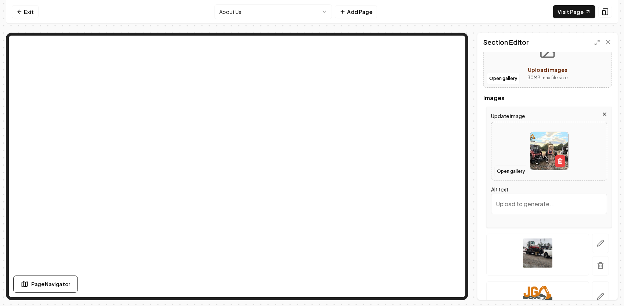
click at [517, 168] on button "Open gallery" at bounding box center [510, 172] width 33 height 12
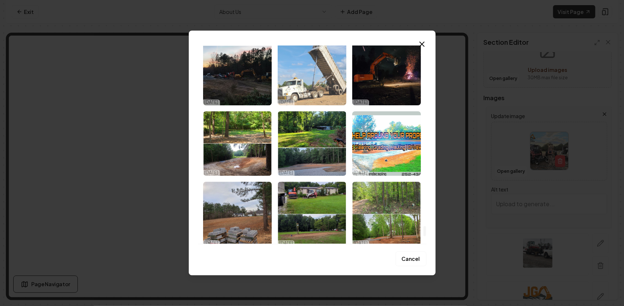
scroll to position [3579, 0]
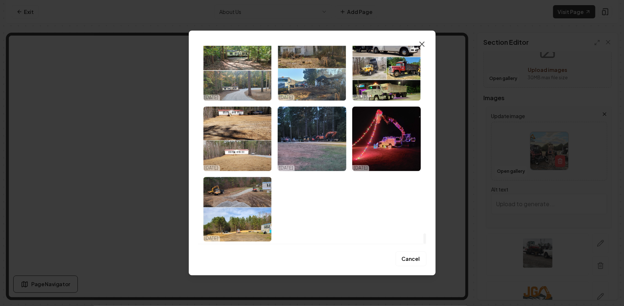
click at [423, 42] on icon "button" at bounding box center [422, 44] width 4 height 4
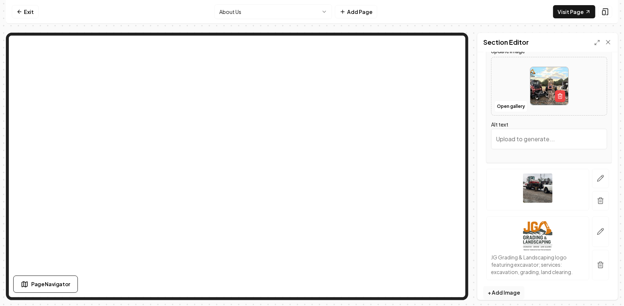
scroll to position [143, 0]
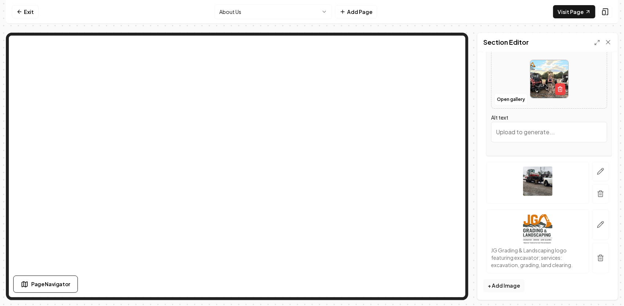
click at [571, 281] on form "Header Quick add images Open gallery Upload images 30 MB max file size Images U…" at bounding box center [547, 103] width 129 height 377
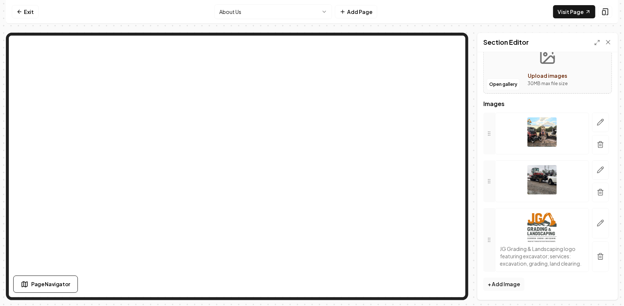
scroll to position [71, 0]
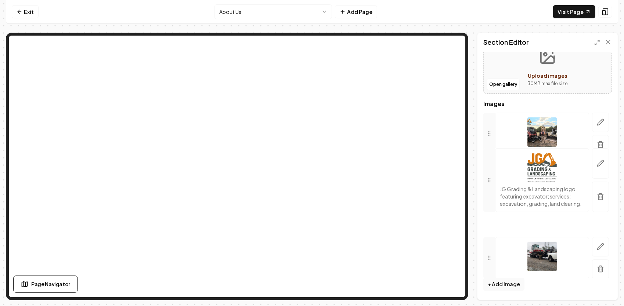
drag, startPoint x: 490, startPoint y: 236, endPoint x: 483, endPoint y: 177, distance: 60.4
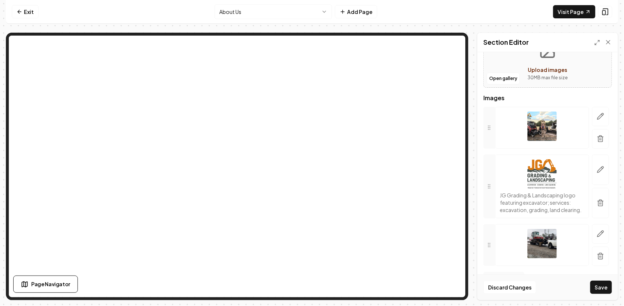
scroll to position [0, 0]
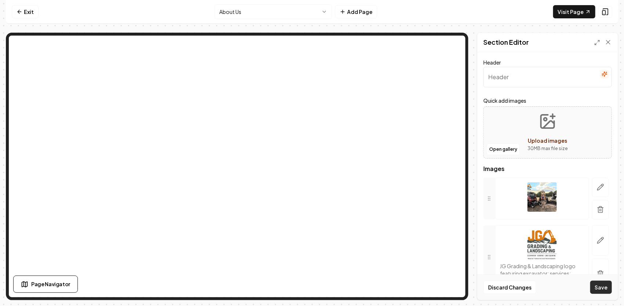
click at [602, 288] on button "Save" at bounding box center [601, 287] width 22 height 13
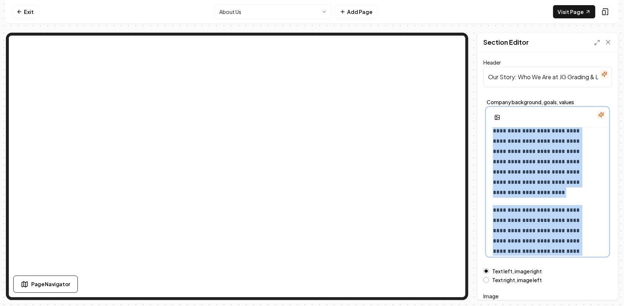
scroll to position [358, 0]
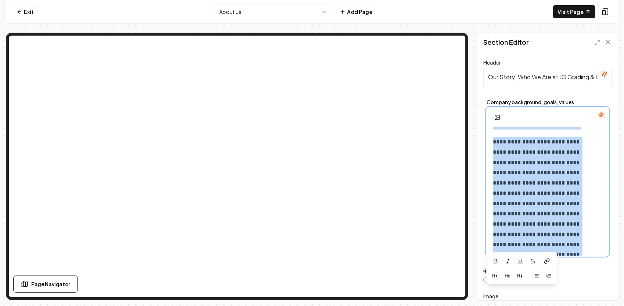
drag, startPoint x: 491, startPoint y: 139, endPoint x: 592, endPoint y: 266, distance: 162.5
click at [592, 266] on form "**********" at bounding box center [547, 209] width 129 height 303
copy div "**********"
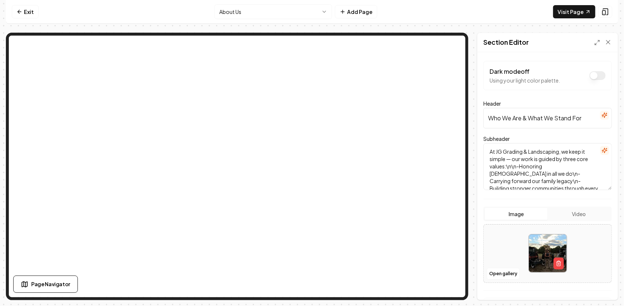
scroll to position [6, 0]
drag, startPoint x: 490, startPoint y: 152, endPoint x: 617, endPoint y: 214, distance: 141.4
click at [617, 214] on div "Dark mode off Using your light color palette. Header Who We Are & What We Stand…" at bounding box center [547, 176] width 140 height 248
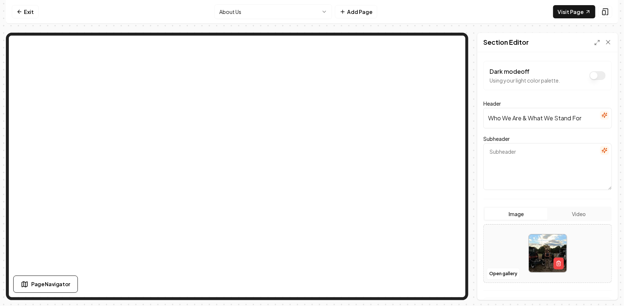
scroll to position [0, 0]
paste textarea "At JG Grading & Landscaping, we keep it simple — our work is guided by three co…"
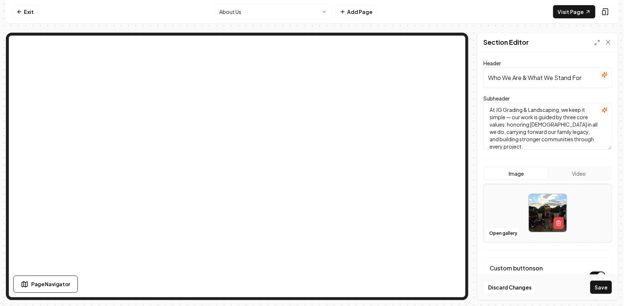
scroll to position [73, 0]
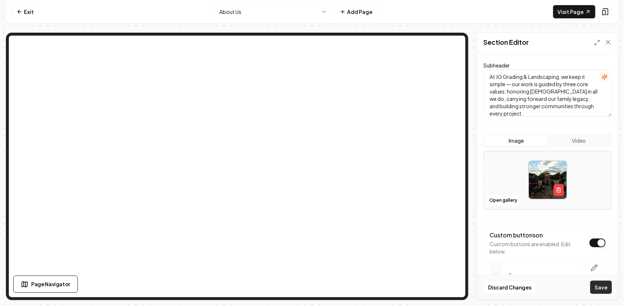
type textarea "At JG Grading & Landscaping, we keep it simple — our work is guided by three co…"
click at [605, 286] on button "Save" at bounding box center [601, 287] width 22 height 13
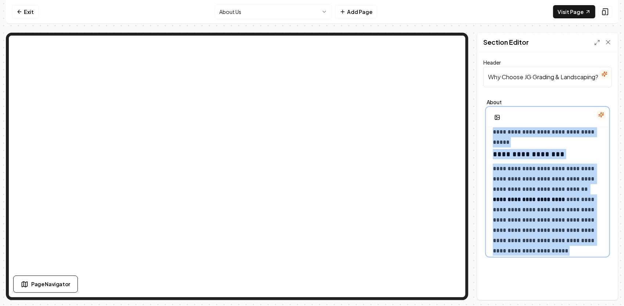
scroll to position [1069, 0]
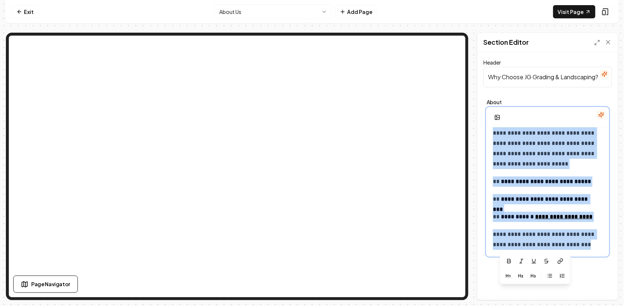
drag, startPoint x: 492, startPoint y: 139, endPoint x: 603, endPoint y: 264, distance: 167.0
click at [603, 264] on div "**********" at bounding box center [547, 176] width 140 height 248
copy div "**********"
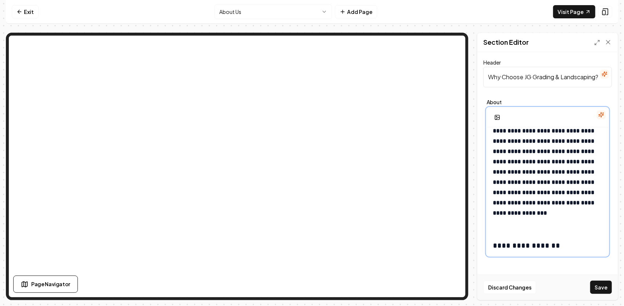
scroll to position [0, 0]
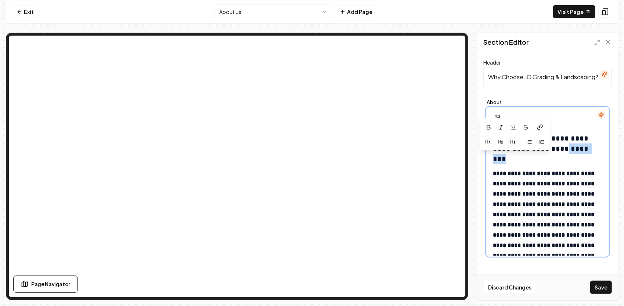
drag, startPoint x: 537, startPoint y: 161, endPoint x: 494, endPoint y: 157, distance: 43.6
click at [494, 157] on h3 "**********" at bounding box center [545, 148] width 105 height 31
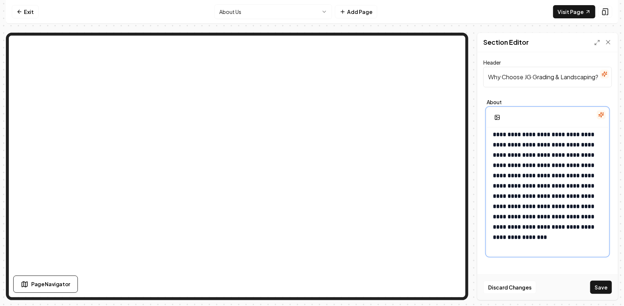
scroll to position [4, 0]
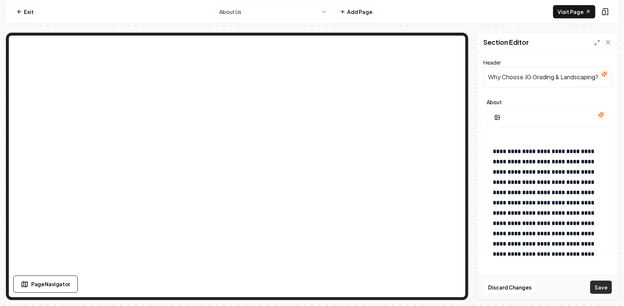
click at [607, 289] on button "Save" at bounding box center [601, 287] width 22 height 13
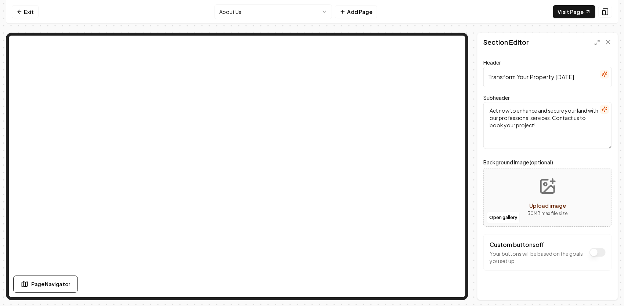
drag, startPoint x: 580, startPoint y: 78, endPoint x: 474, endPoint y: 82, distance: 106.6
click at [474, 82] on div "Page Settings Section Editor Header Transform Your Property Today Subheader Act…" at bounding box center [312, 167] width 612 height 268
drag, startPoint x: 499, startPoint y: 79, endPoint x: 485, endPoint y: 118, distance: 41.1
click at [485, 118] on textarea "Act now to enhance and secure your land with our professional services. Contact…" at bounding box center [547, 125] width 129 height 47
drag, startPoint x: 548, startPoint y: 131, endPoint x: 488, endPoint y: 107, distance: 64.9
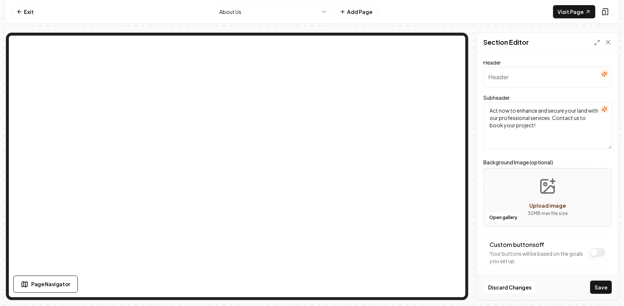
click at [488, 107] on textarea "Act now to enhance and secure your land with our professional services. Contact…" at bounding box center [547, 125] width 129 height 47
paste textarea "Let’s Transform Your Property Together"
type textarea "Let’s Transform Your Property Together"
paste input "Let’s Transform Your Property Together"
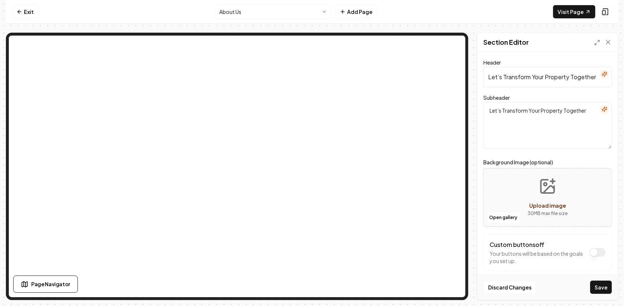
type input "Let’s Transform Your Property Together"
drag, startPoint x: 488, startPoint y: 109, endPoint x: 575, endPoint y: 109, distance: 86.7
click at [598, 119] on textarea "Let’s Transform Your Property Together" at bounding box center [547, 125] width 129 height 47
paste textarea "From Henderson to the surrounding counties, JG Grading & Landscaping is here to…"
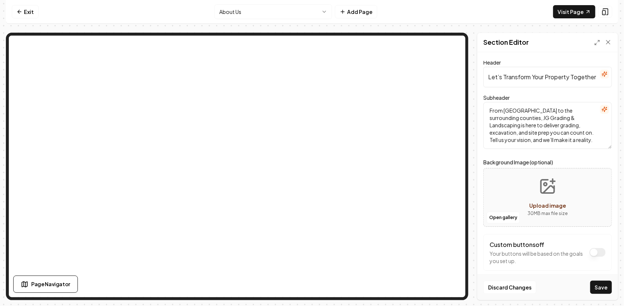
type textarea "From Henderson to the surrounding counties, JG Grading & Landscaping is here to…"
click at [554, 193] on button "Upload image 30 MB max file size" at bounding box center [547, 197] width 52 height 51
click at [509, 220] on button "Open gallery" at bounding box center [503, 218] width 33 height 12
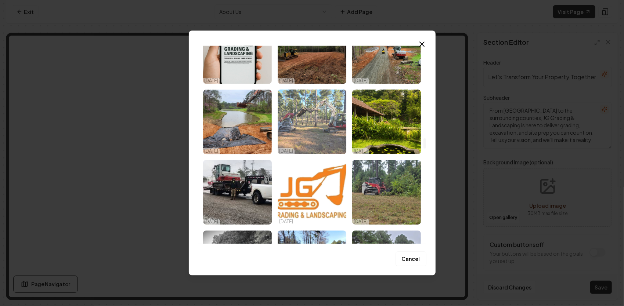
scroll to position [1873, 0]
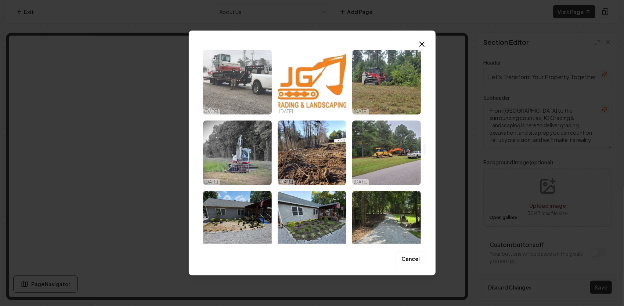
click at [249, 92] on img "Select image image_68d574de5c7cd75eb8294a85.jpg" at bounding box center [237, 82] width 69 height 65
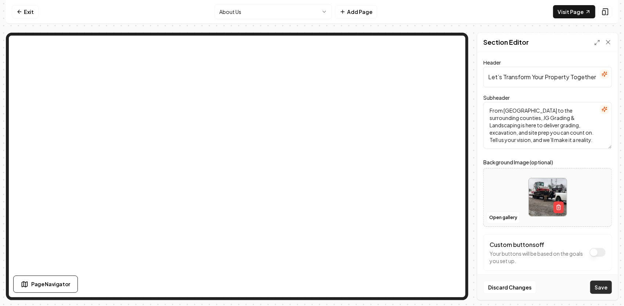
click at [606, 288] on button "Save" at bounding box center [601, 287] width 22 height 13
click at [576, 9] on link "Visit Page" at bounding box center [574, 11] width 42 height 13
click at [291, 12] on html "Computer Required This feature is only available on a computer. Please switch t…" at bounding box center [312, 153] width 624 height 306
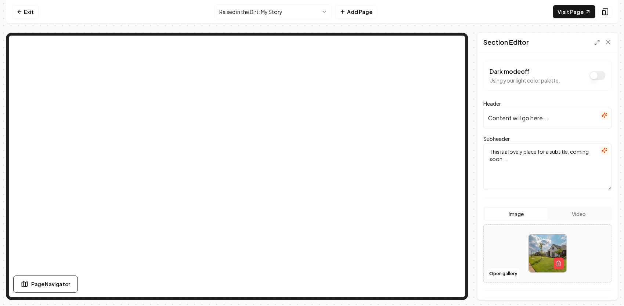
drag, startPoint x: 558, startPoint y: 116, endPoint x: 464, endPoint y: 115, distance: 94.0
click at [449, 80] on div "Page Settings Section Editor Dark mode off Using your light color palette. Head…" at bounding box center [312, 167] width 612 height 268
paste input "Our Story & Our Legacy"
type input "Our Story & Our Legacy"
click at [269, 14] on html "Computer Required This feature is only available on a computer. Please switch t…" at bounding box center [312, 153] width 624 height 306
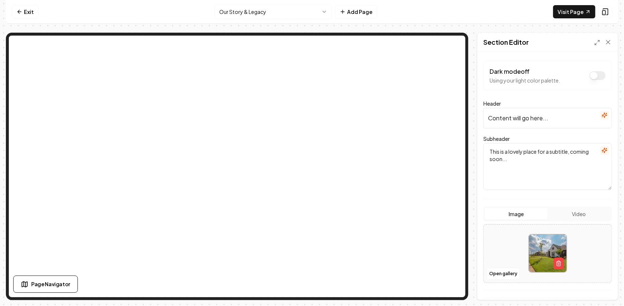
drag, startPoint x: 530, startPoint y: 165, endPoint x: 483, endPoint y: 148, distance: 49.9
click at [483, 148] on textarea "This is a lovely place for a subtitle, coming soon..." at bounding box center [547, 166] width 129 height 47
drag, startPoint x: 549, startPoint y: 122, endPoint x: 469, endPoint y: 122, distance: 80.1
click at [469, 122] on div "Page Settings Section Editor Dark mode off Using your light color palette. Head…" at bounding box center [312, 167] width 612 height 268
paste input "Our Story & Our Legacy"
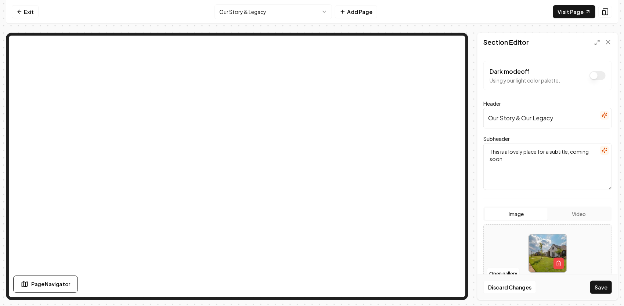
type input "Our Story & Our Legacy"
drag, startPoint x: 526, startPoint y: 164, endPoint x: 473, endPoint y: 141, distance: 57.8
click at [473, 141] on div "Page Settings Section Editor Dark mode off Using your light color palette. Head…" at bounding box center [312, 167] width 612 height 268
click at [521, 160] on textarea "Subheader" at bounding box center [547, 166] width 129 height 47
paste textarea "From Henderson roots to decades of grading & excavation experience — a family t…"
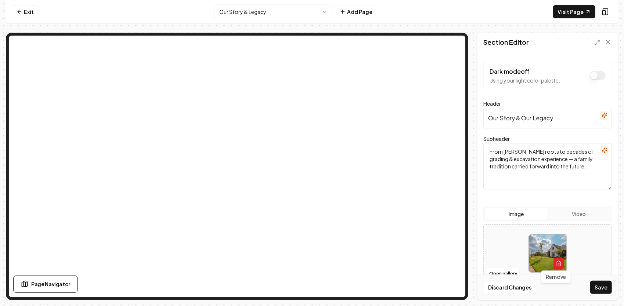
type textarea "From Henderson roots to decades of grading & excavation experience — a family t…"
click at [556, 265] on icon "button" at bounding box center [559, 264] width 6 height 6
click at [543, 247] on icon "Upload image" at bounding box center [548, 245] width 11 height 7
click at [506, 272] on button "Open gallery" at bounding box center [503, 274] width 33 height 12
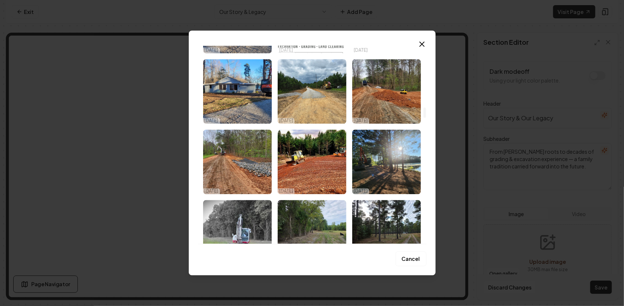
scroll to position [1175, 0]
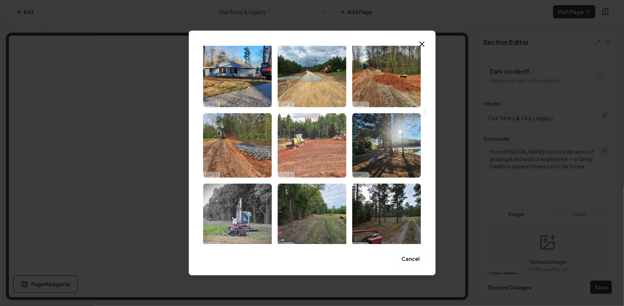
click at [312, 140] on img "Select image image_68daed745c7cd75eb84019b7.jpg" at bounding box center [312, 145] width 69 height 65
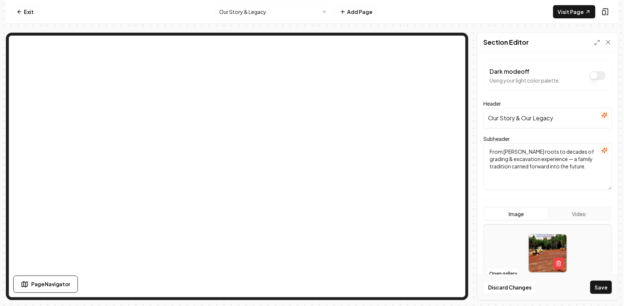
click at [604, 287] on button "Save" at bounding box center [601, 287] width 22 height 13
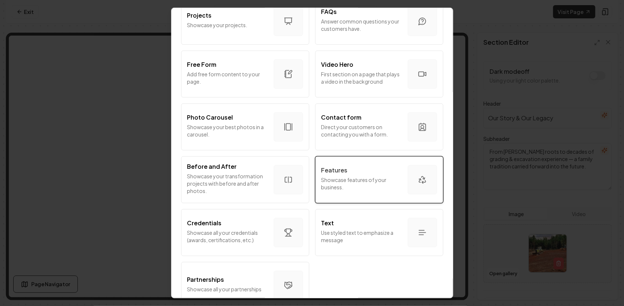
scroll to position [401, 0]
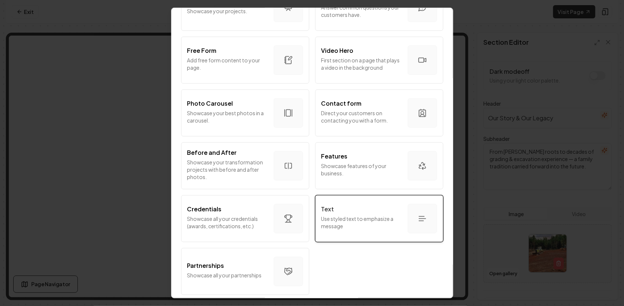
click at [346, 215] on p "Use styled text to emphasize a message" at bounding box center [361, 222] width 80 height 15
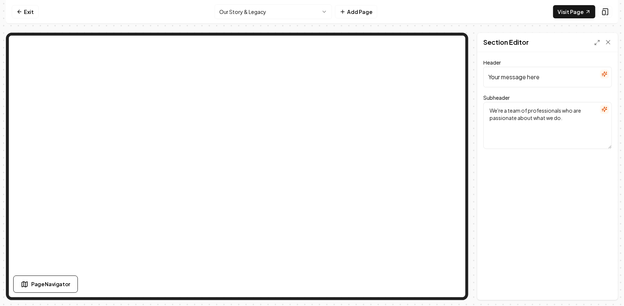
drag, startPoint x: 541, startPoint y: 79, endPoint x: 486, endPoint y: 81, distance: 55.1
click at [486, 81] on input "Your message here" at bounding box center [547, 77] width 129 height 21
drag, startPoint x: 569, startPoint y: 119, endPoint x: 491, endPoint y: 106, distance: 78.5
click at [491, 106] on textarea "We're a team of professionals who are passionate about what we do." at bounding box center [547, 125] width 129 height 47
paste textarea "Raised Around the Machines – Henderson childhood, always in the seat beside you…"
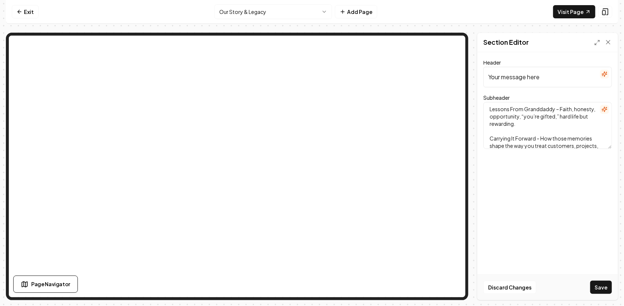
scroll to position [141, 0]
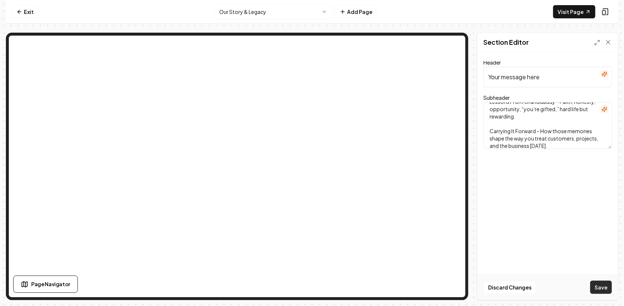
type textarea "Raised Around the Machines – Henderson childhood, always in the seat beside you…"
click at [604, 285] on button "Save" at bounding box center [601, 287] width 22 height 13
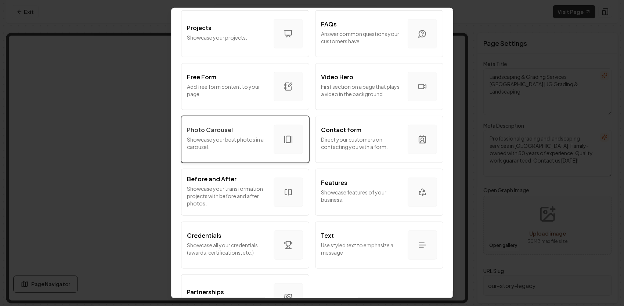
scroll to position [401, 0]
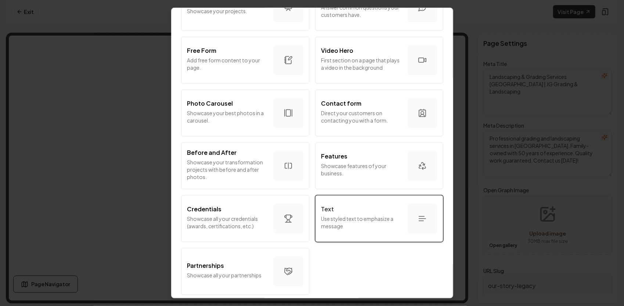
click at [353, 217] on p "Use styled text to emphasize a message" at bounding box center [361, 222] width 80 height 15
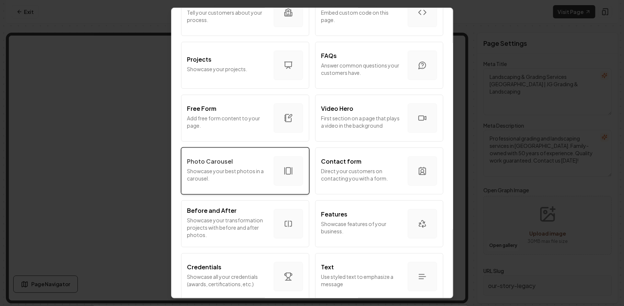
scroll to position [328, 0]
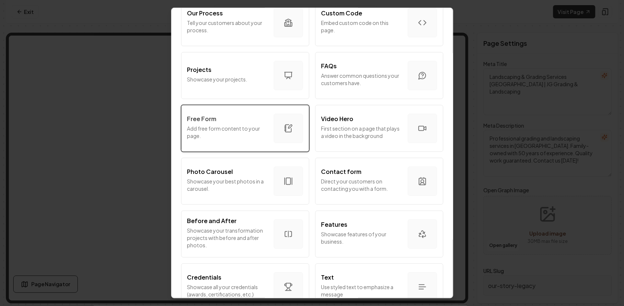
click at [219, 130] on p "Add free form content to your page." at bounding box center [227, 132] width 80 height 15
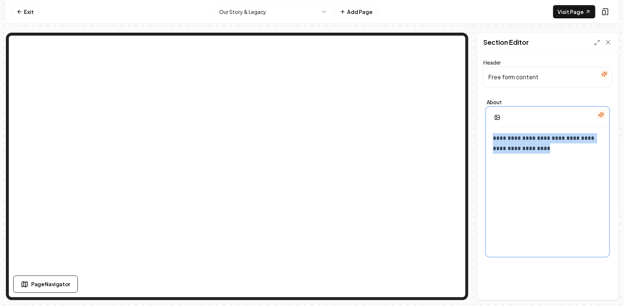
drag, startPoint x: 538, startPoint y: 151, endPoint x: 492, endPoint y: 131, distance: 50.0
click at [492, 131] on div "**********" at bounding box center [547, 197] width 121 height 141
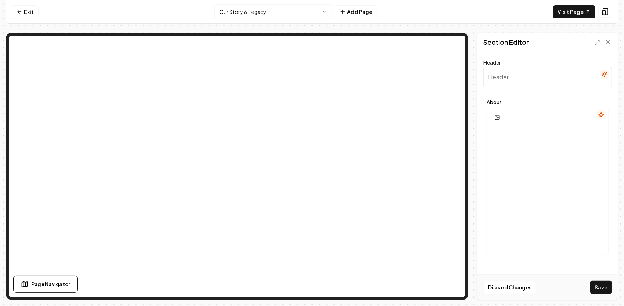
click at [505, 83] on input "Header" at bounding box center [547, 77] width 129 height 21
click at [541, 82] on input "Header" at bounding box center [547, 77] width 129 height 21
click at [517, 74] on input "Our Story & Our Legacy" at bounding box center [547, 77] width 129 height 21
type input "Our Story- Our Legacy"
click at [514, 148] on div at bounding box center [547, 197] width 121 height 141
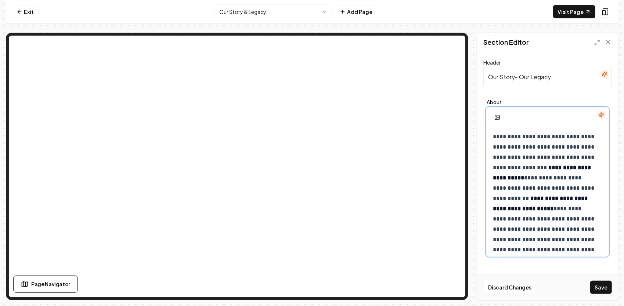
scroll to position [0, 0]
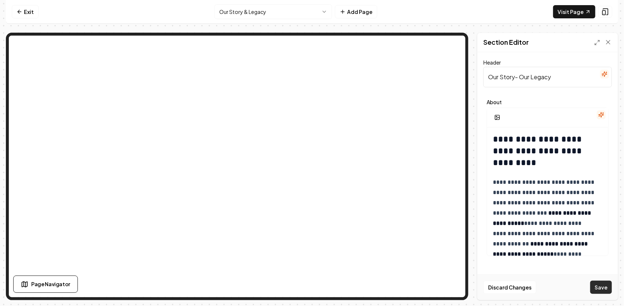
click at [599, 286] on button "Save" at bounding box center [601, 287] width 22 height 13
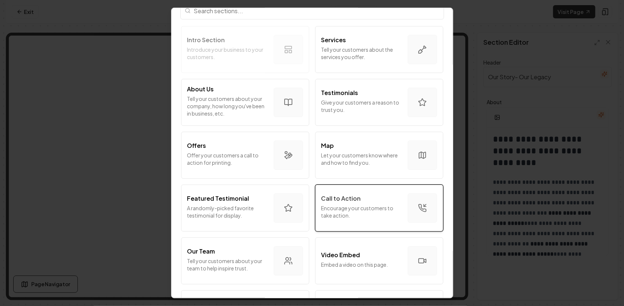
scroll to position [34, 0]
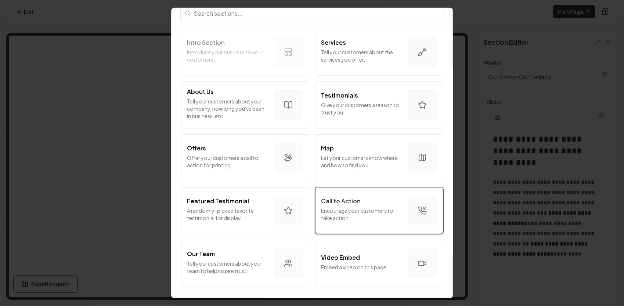
click at [366, 216] on p "Encourage your customers to take action." at bounding box center [361, 214] width 80 height 15
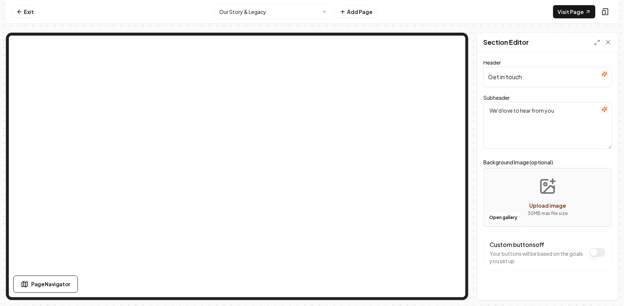
drag, startPoint x: 544, startPoint y: 83, endPoint x: 465, endPoint y: 75, distance: 79.7
click at [451, 42] on div "Page Settings Section Editor Header Get in touch Subheader We'd love to hear fr…" at bounding box center [312, 167] width 612 height 268
paste input ": Ready to Become Part of Our Story?"
type input ": Ready to Become Part of Our Story?"
drag, startPoint x: 559, startPoint y: 114, endPoint x: 472, endPoint y: 105, distance: 87.1
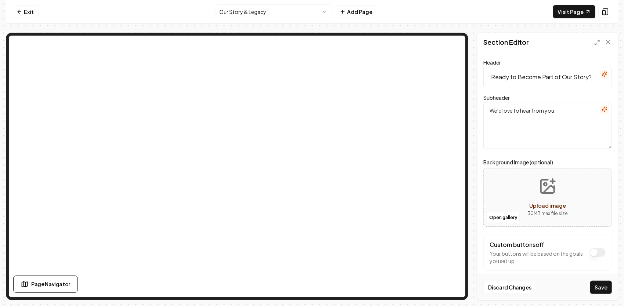
click at [472, 105] on div "Page Settings Section Editor Header : Ready to Become Part of Our Story? Subhea…" at bounding box center [312, 167] width 612 height 268
paste textarea "Let JG Grading & Landscaping Put Our Legacy to Work for You"
type textarea "Let JG Grading & Landscaping Put Our Legacy to Work for You"
click at [601, 283] on button "Save" at bounding box center [601, 287] width 22 height 13
drag, startPoint x: 489, startPoint y: 77, endPoint x: 484, endPoint y: 79, distance: 5.5
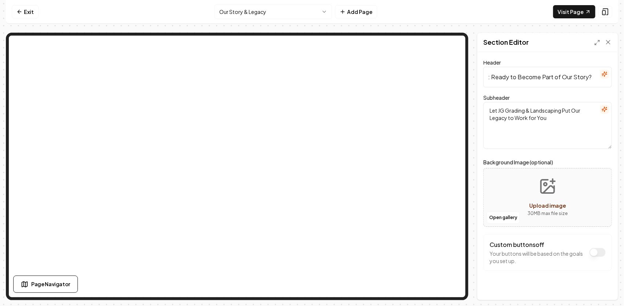
click at [484, 79] on input ": Ready to Become Part of Our Story?" at bounding box center [547, 77] width 129 height 21
type input "Ready to Become Part of Our Story?"
click at [604, 289] on button "Save" at bounding box center [601, 287] width 22 height 13
click at [549, 119] on textarea "Let JG Grading & Landscaping Put Our Legacy to Work for You" at bounding box center [547, 125] width 129 height 47
type textarea "Let JG Grading & Landscaping Put Our Legacy to Work for You."
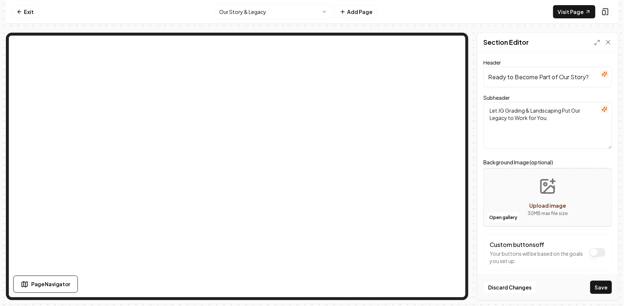
click at [604, 287] on button "Save" at bounding box center [601, 287] width 22 height 13
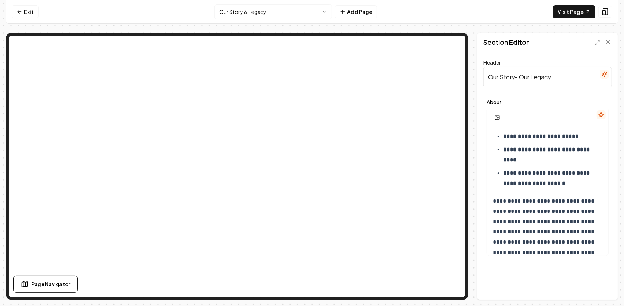
scroll to position [1878, 0]
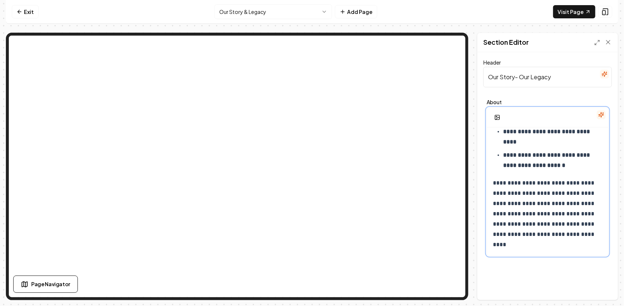
click at [562, 249] on p "**********" at bounding box center [545, 214] width 105 height 72
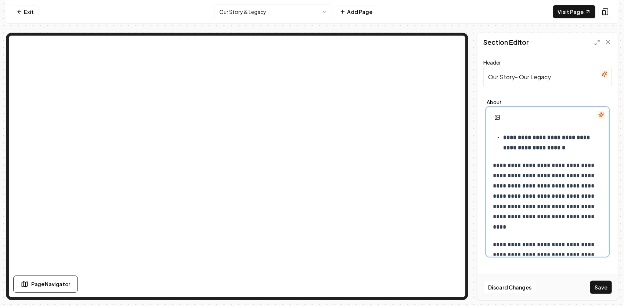
scroll to position [1969, 0]
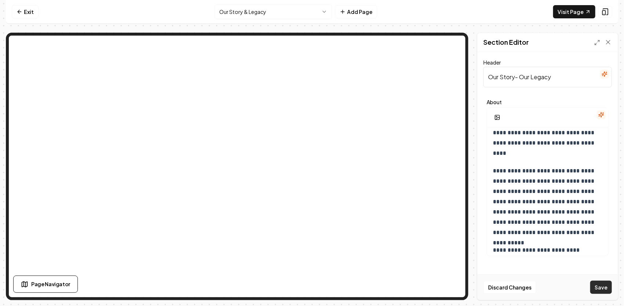
click at [608, 289] on button "Save" at bounding box center [601, 287] width 22 height 13
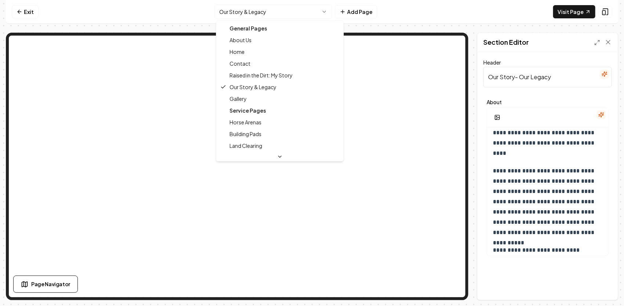
click at [295, 16] on html "**********" at bounding box center [312, 153] width 624 height 306
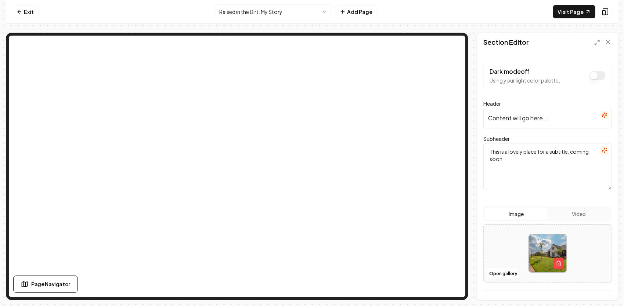
click at [533, 121] on input "Content will go here..." at bounding box center [547, 118] width 129 height 21
drag, startPoint x: 546, startPoint y: 119, endPoint x: 463, endPoint y: 123, distance: 83.1
click at [446, 87] on div "Page Settings Section Editor Dark mode off Using your light color palette. Head…" at bounding box center [312, 167] width 612 height 268
type input "."
drag, startPoint x: 526, startPoint y: 122, endPoint x: 463, endPoint y: 125, distance: 63.2
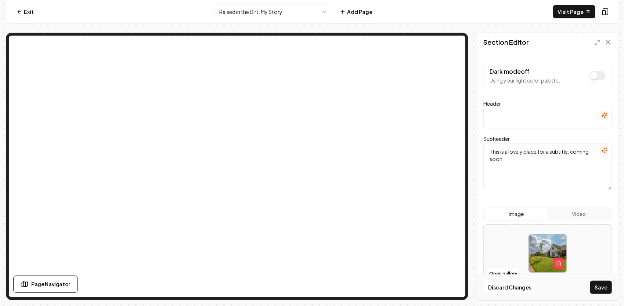
click at [449, 89] on div "Page Settings Section Editor Dark mode off Using your light color palette. Head…" at bounding box center [312, 167] width 612 height 268
paste input "Raised in the Dirt: My Story"
type input "Raised in the Dirt: My Story"
drag, startPoint x: 553, startPoint y: 164, endPoint x: 463, endPoint y: 142, distance: 92.3
click at [455, 104] on div "Page Settings Section Editor Dark mode off Using your light color palette. Head…" at bounding box center [312, 167] width 612 height 268
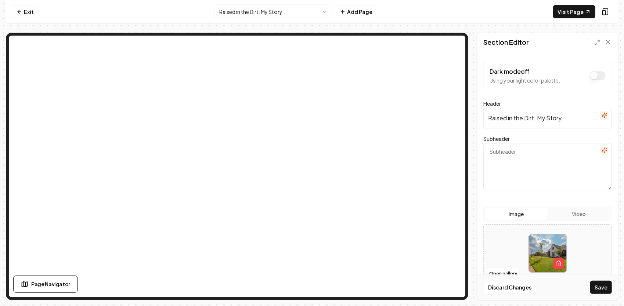
paste textarea "From childhood weekends on machines to carrying forward my family’s legacy in g…"
type textarea "From childhood weekends on machines to carrying forward my family’s legacy in g…"
click at [512, 271] on button "Open gallery" at bounding box center [503, 274] width 33 height 12
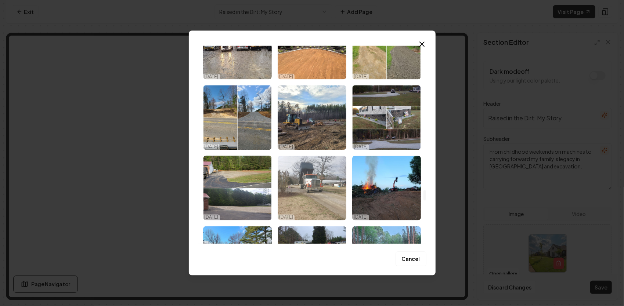
scroll to position [2828, 0]
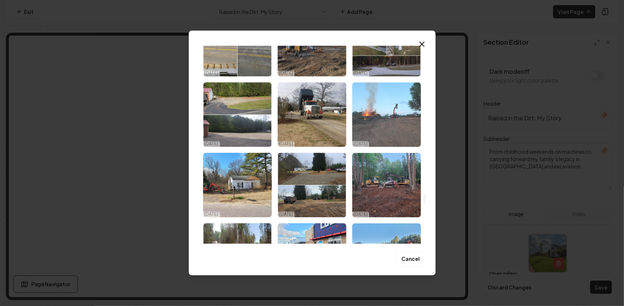
click at [385, 122] on img "Select image image_68d5741a5c7cd75eb8237b67.jpeg" at bounding box center [386, 114] width 69 height 65
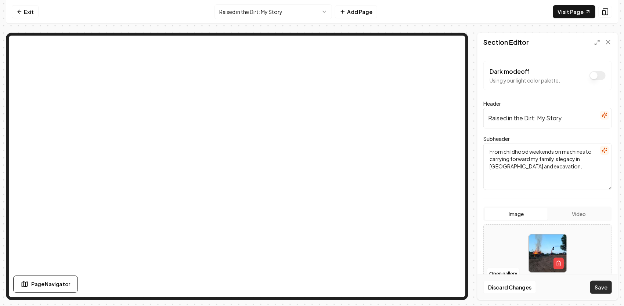
click at [607, 286] on button "Save" at bounding box center [601, 287] width 22 height 13
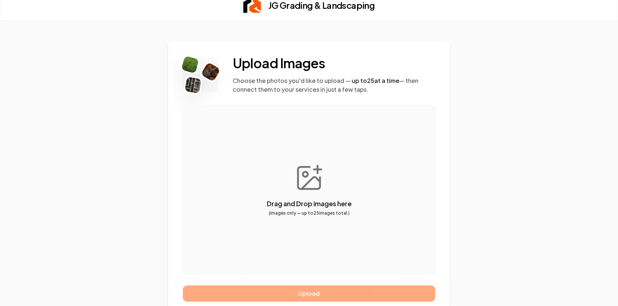
scroll to position [20, 0]
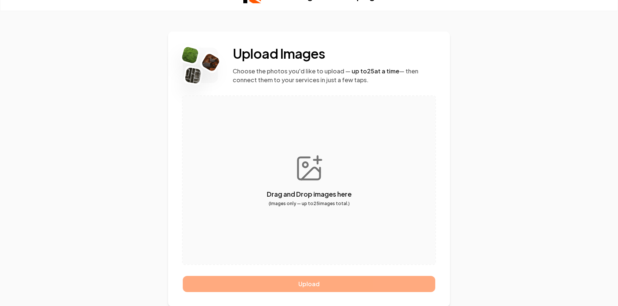
click at [300, 189] on button "button" at bounding box center [309, 180] width 253 height 168
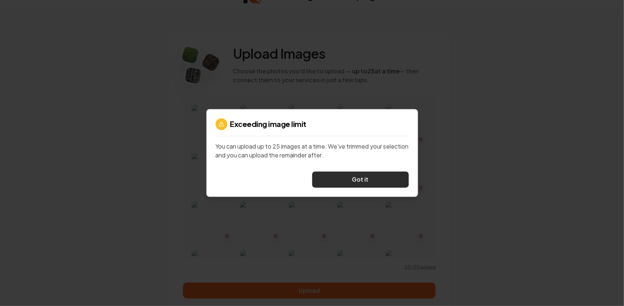
click at [350, 182] on button "Got it" at bounding box center [360, 180] width 97 height 16
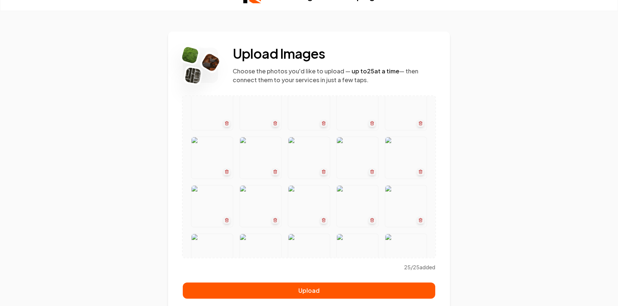
scroll to position [0, 0]
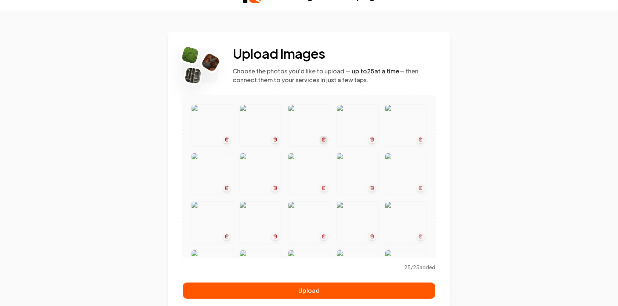
click at [325, 138] on icon "button" at bounding box center [324, 139] width 4 height 4
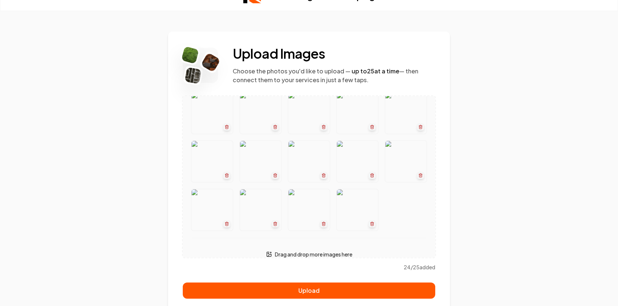
scroll to position [110, 0]
click at [373, 79] on line "button" at bounding box center [373, 77] width 0 height 1
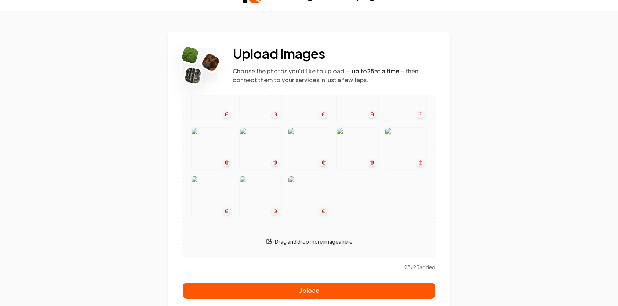
scroll to position [171, 0]
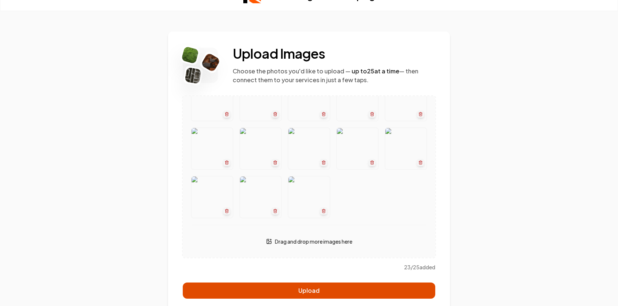
click at [330, 287] on button "Upload" at bounding box center [309, 291] width 253 height 16
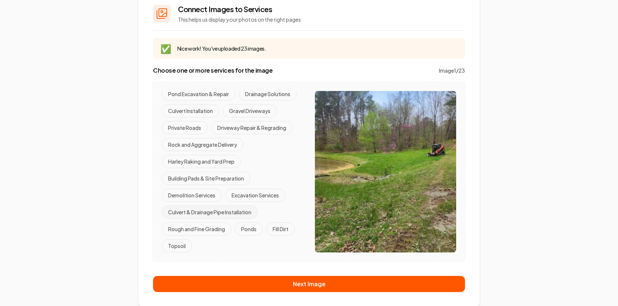
scroll to position [88, 0]
